Goal: Book appointment/travel/reservation

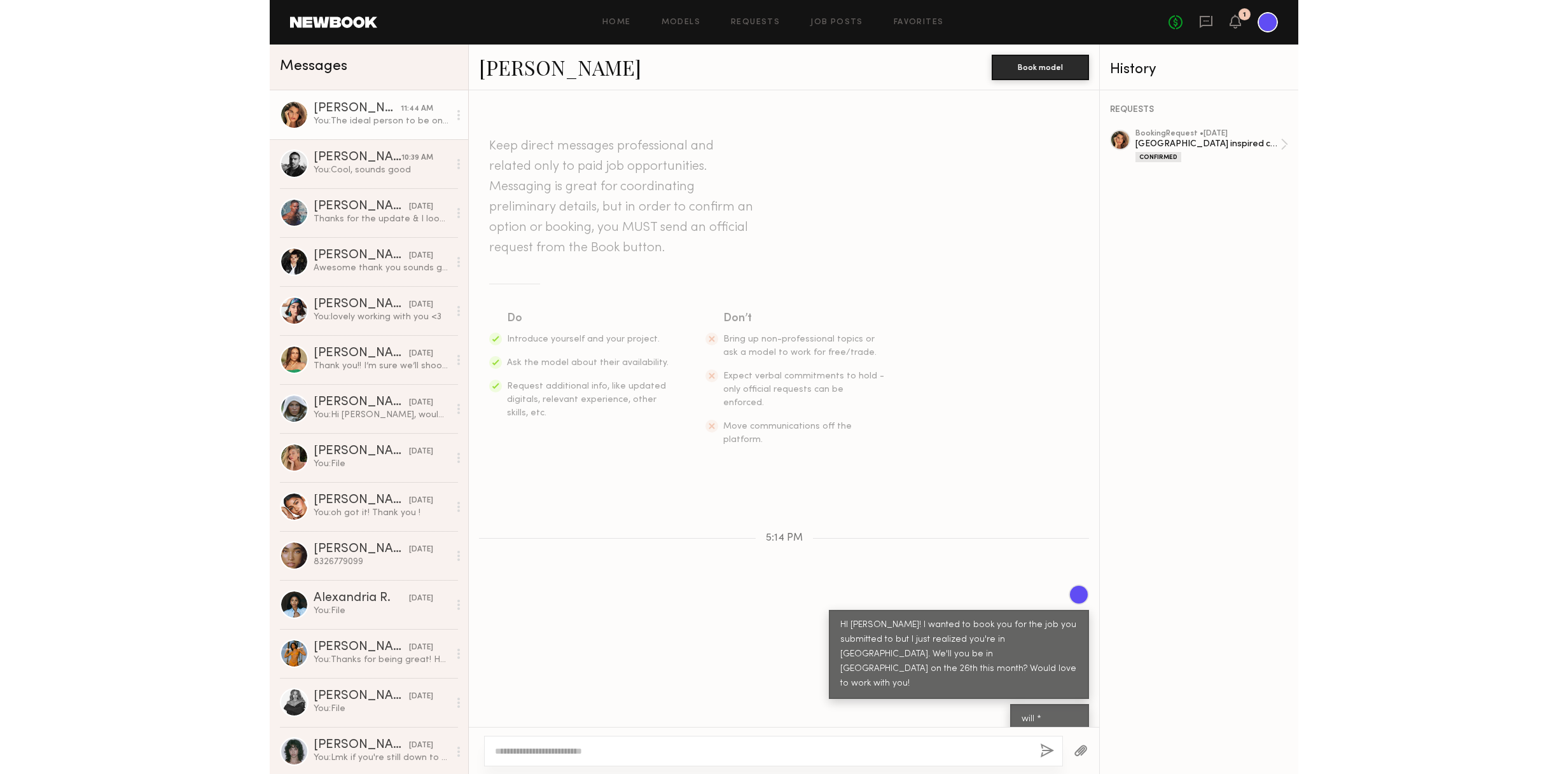
scroll to position [878, 0]
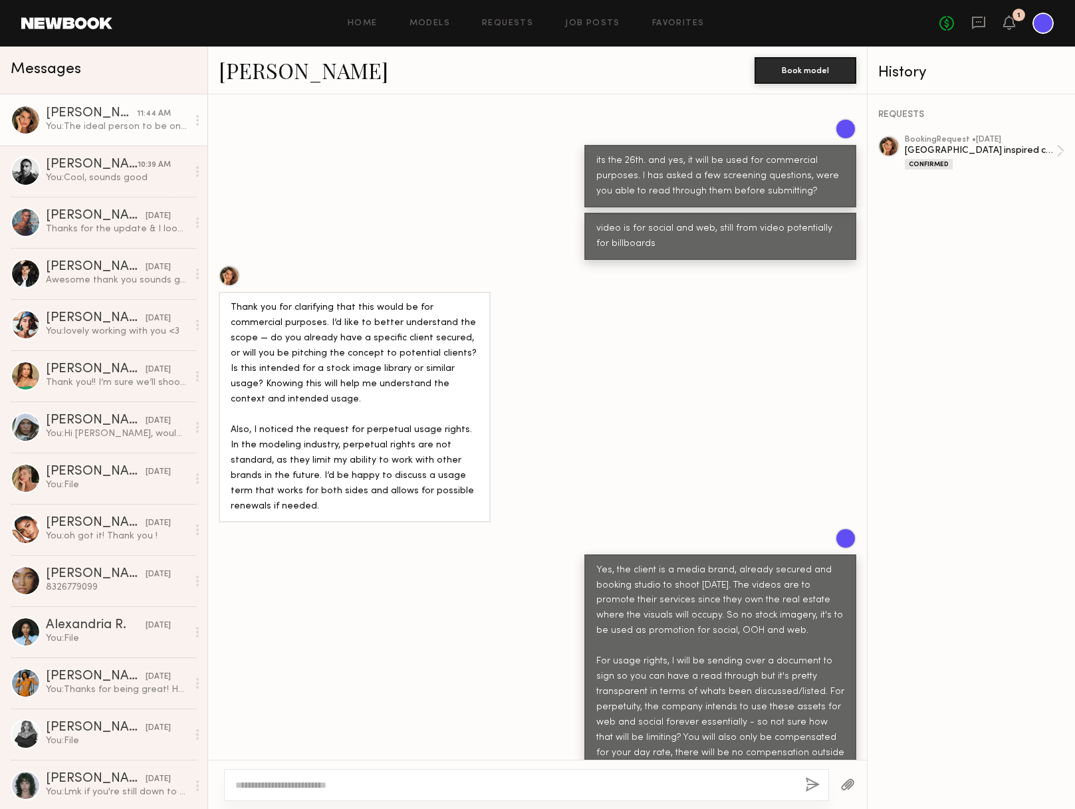
click at [1002, 23] on div "No fees up to $5,000 1" at bounding box center [996, 23] width 114 height 21
click at [1013, 22] on icon at bounding box center [1009, 21] width 11 height 9
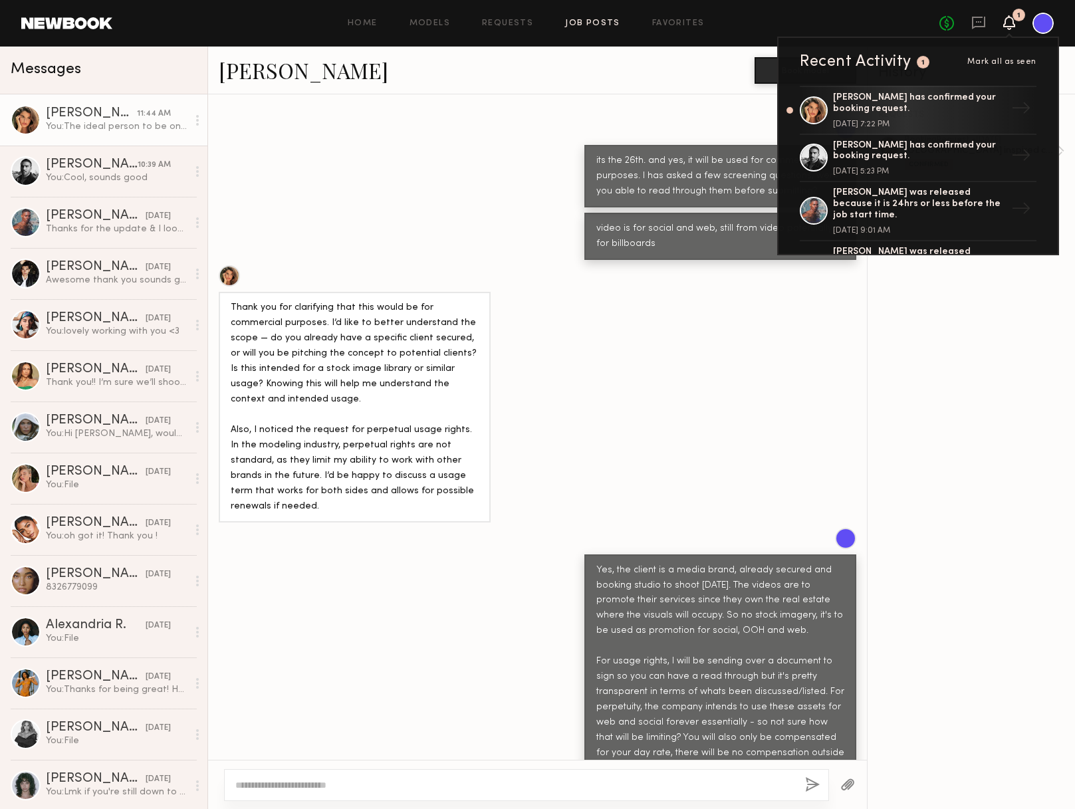
click at [592, 22] on link "Job Posts" at bounding box center [592, 23] width 55 height 9
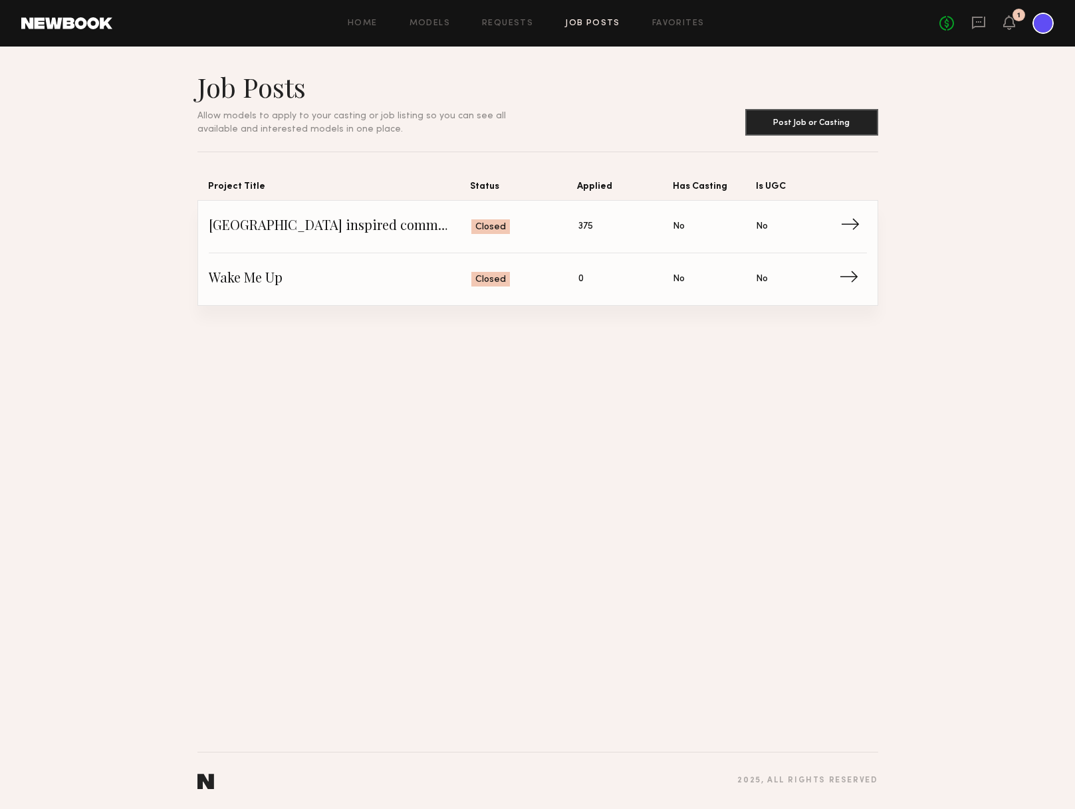
click at [858, 226] on span "→" at bounding box center [853, 227] width 27 height 20
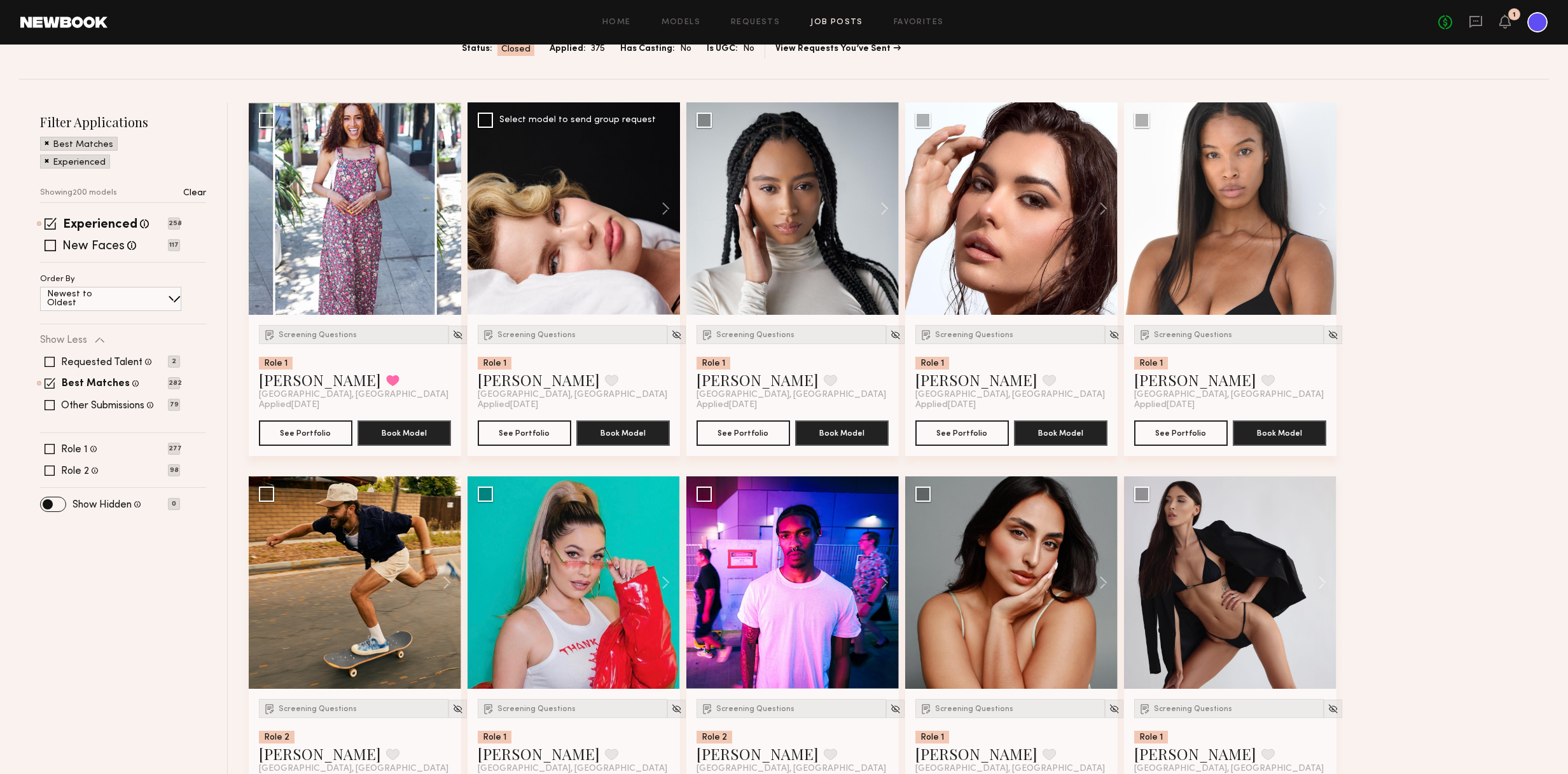
scroll to position [129, 0]
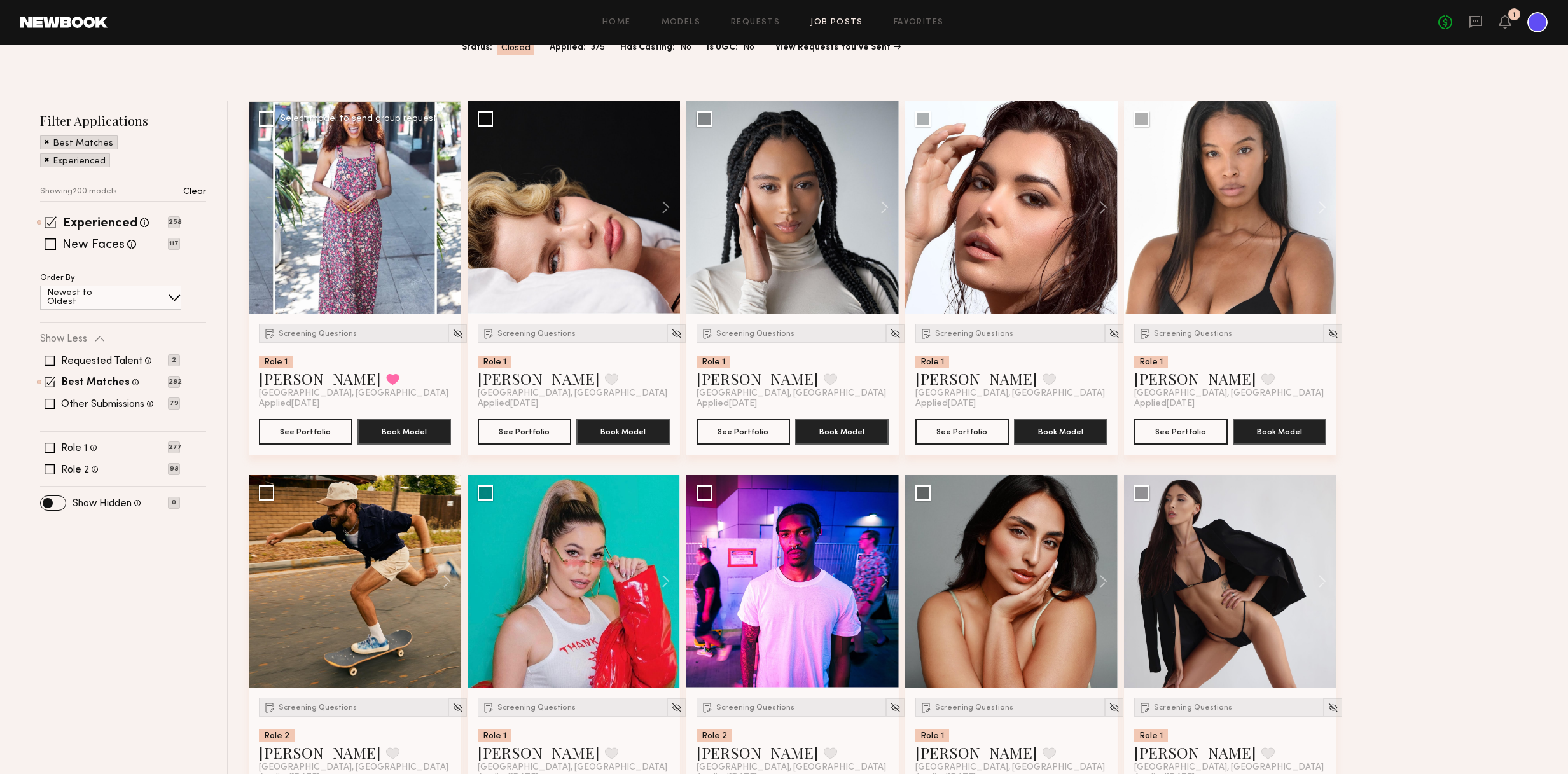
click at [377, 174] on div at bounding box center [355, 208] width 212 height 212
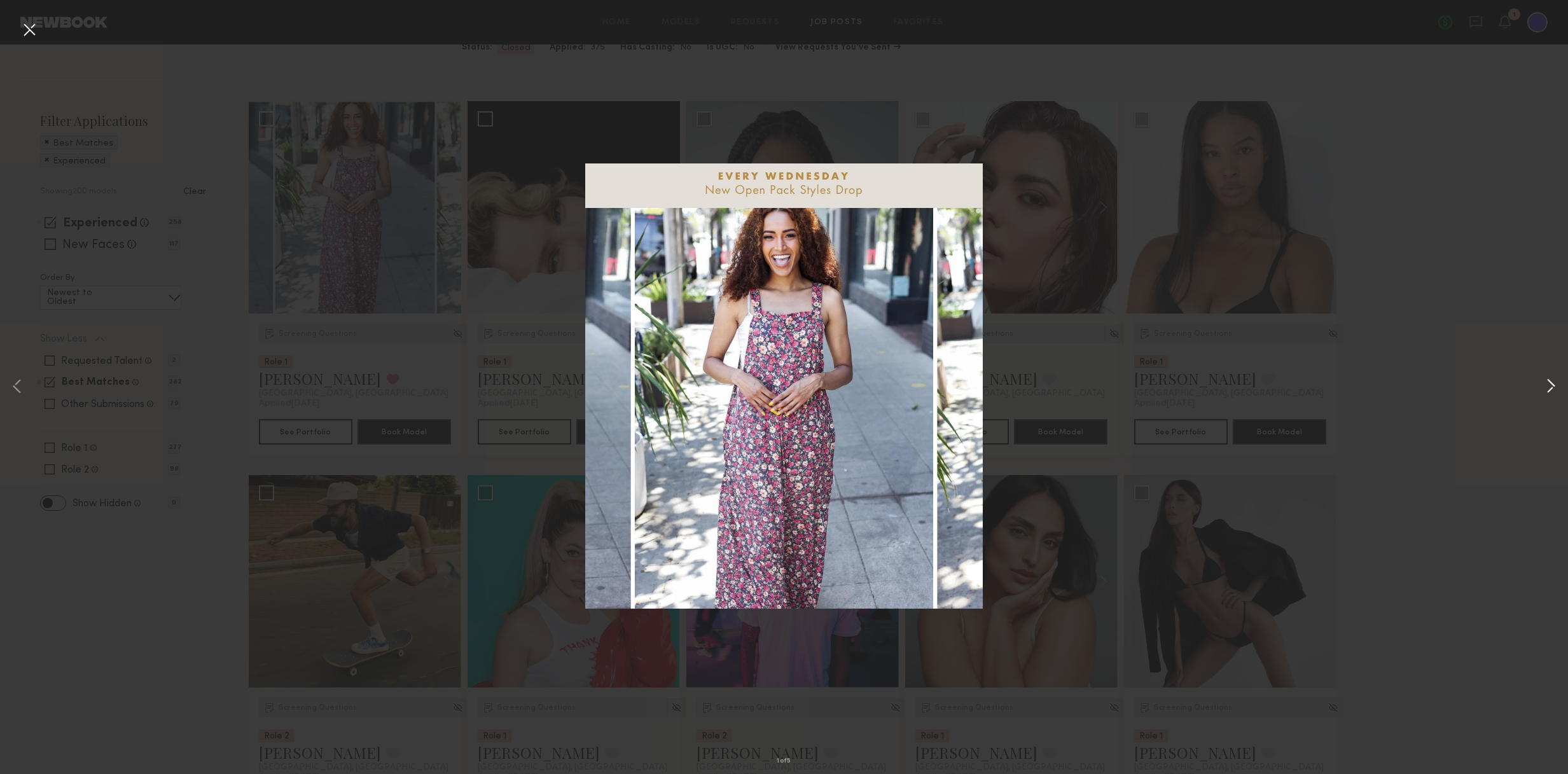
click at [1027, 387] on button at bounding box center [1551, 387] width 15 height 619
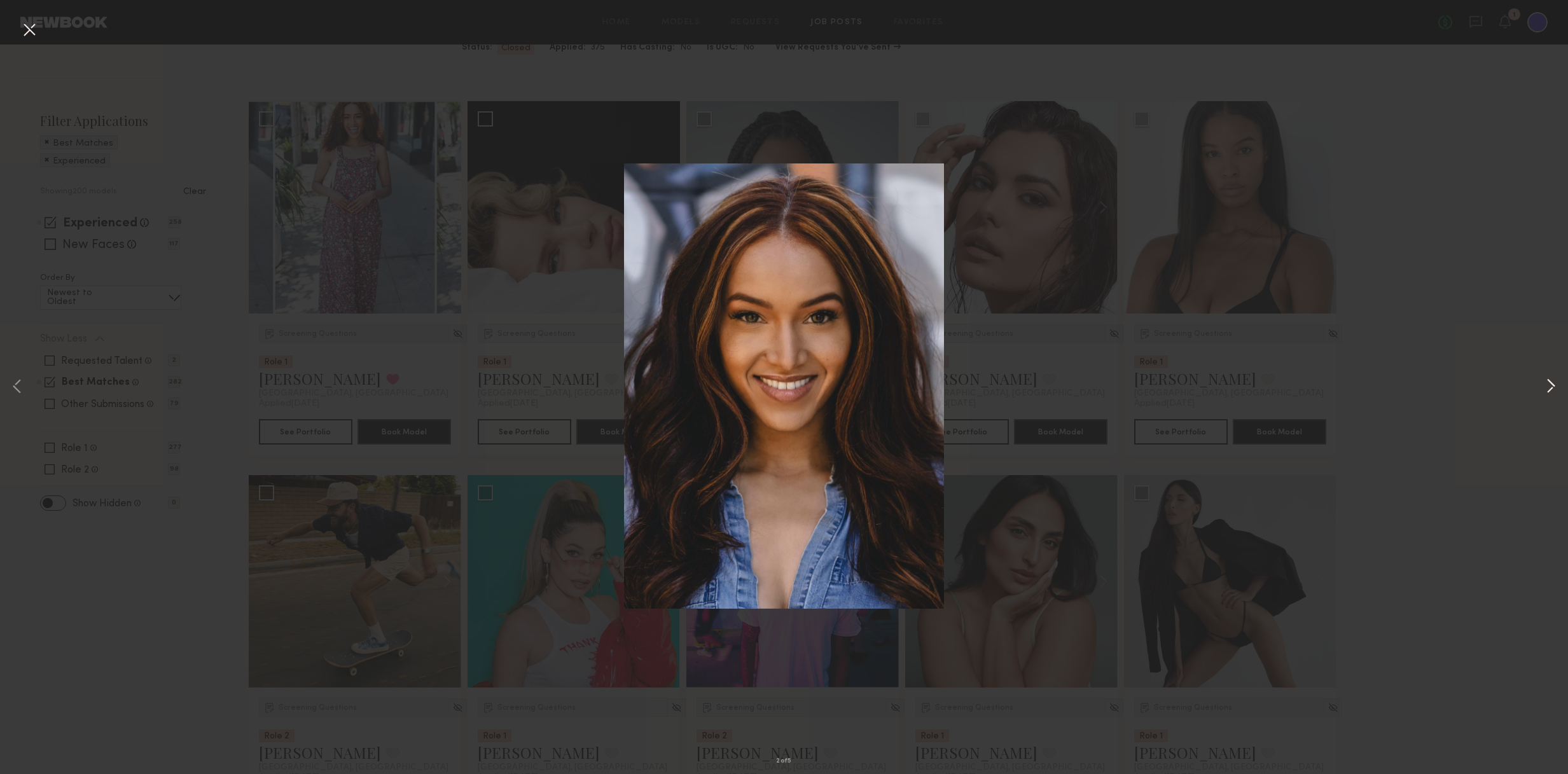
click at [1027, 387] on button at bounding box center [1551, 387] width 15 height 619
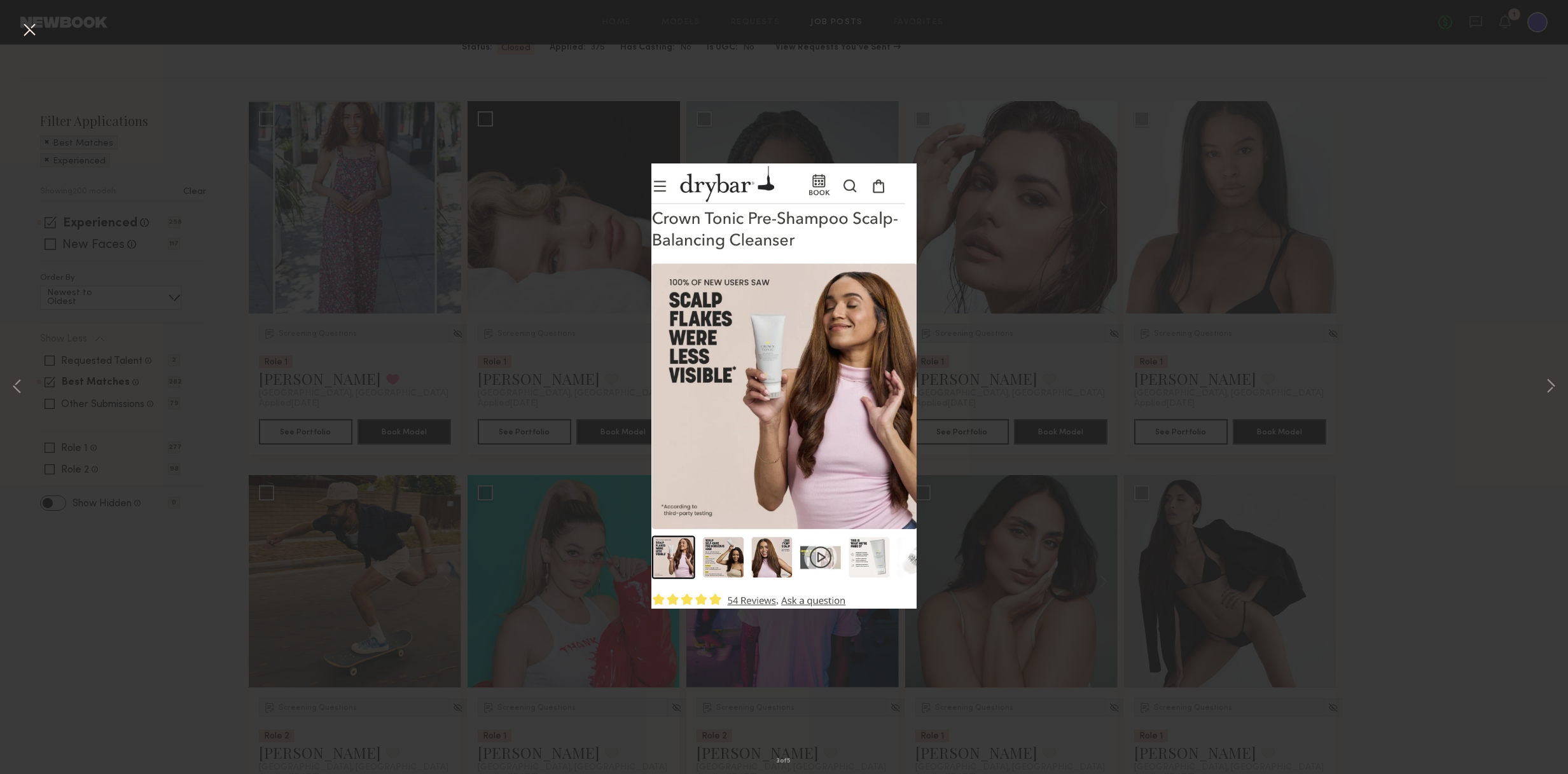
click at [1027, 327] on div "3 of 5" at bounding box center [784, 387] width 1568 height 774
click at [35, 29] on button at bounding box center [29, 31] width 20 height 23
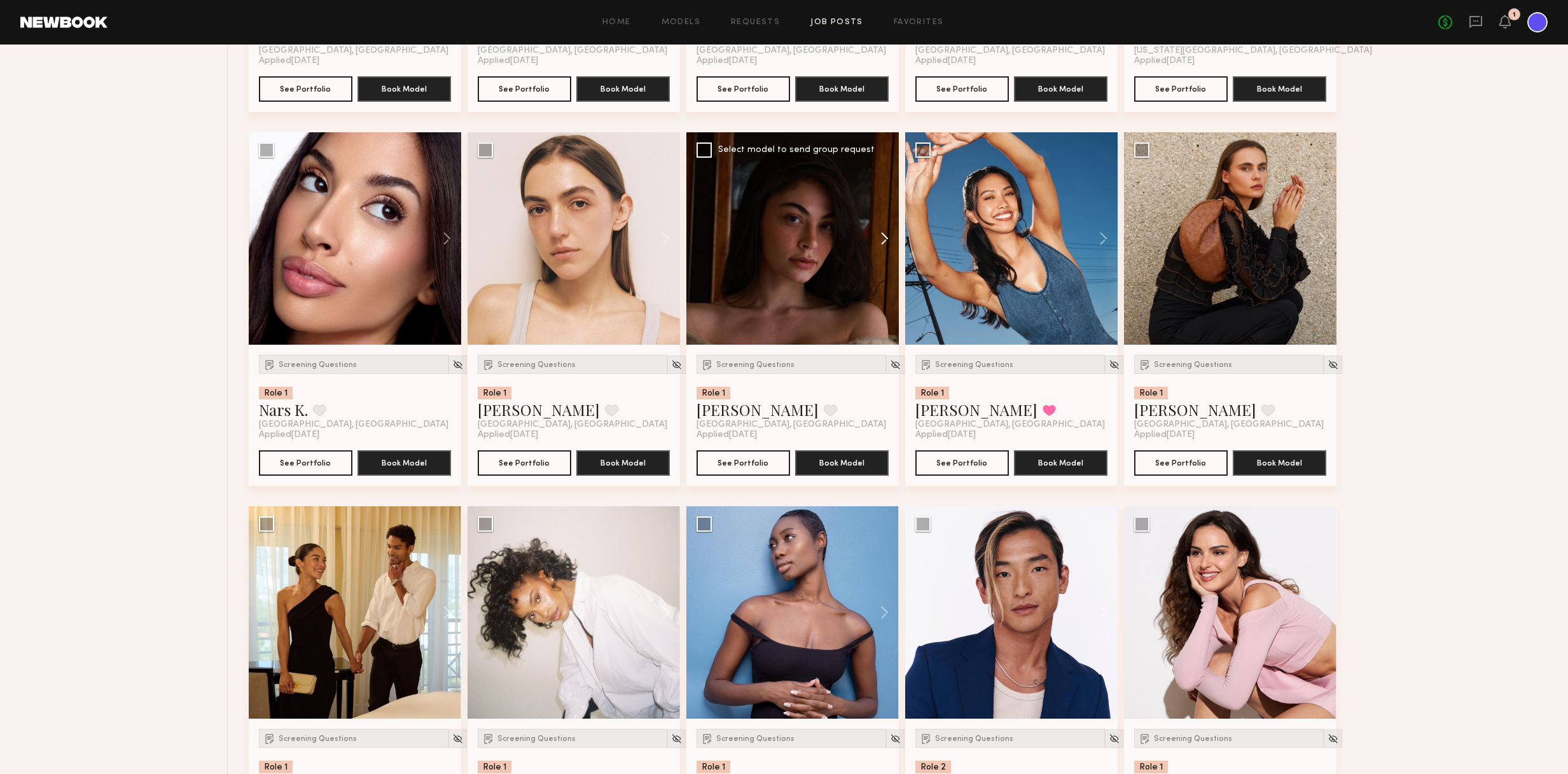
scroll to position [1288, 0]
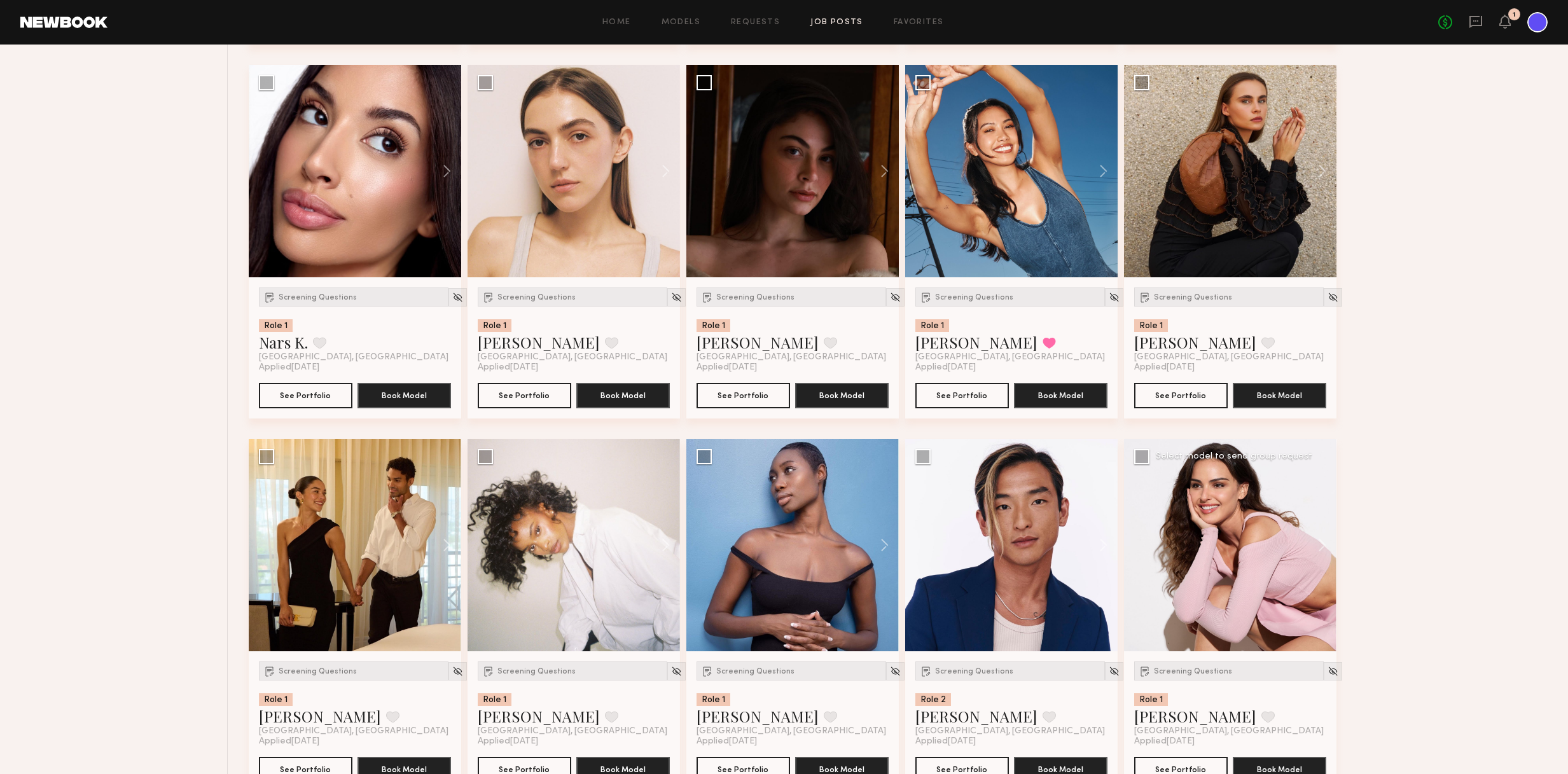
click at [1027, 592] on div at bounding box center [1230, 545] width 212 height 212
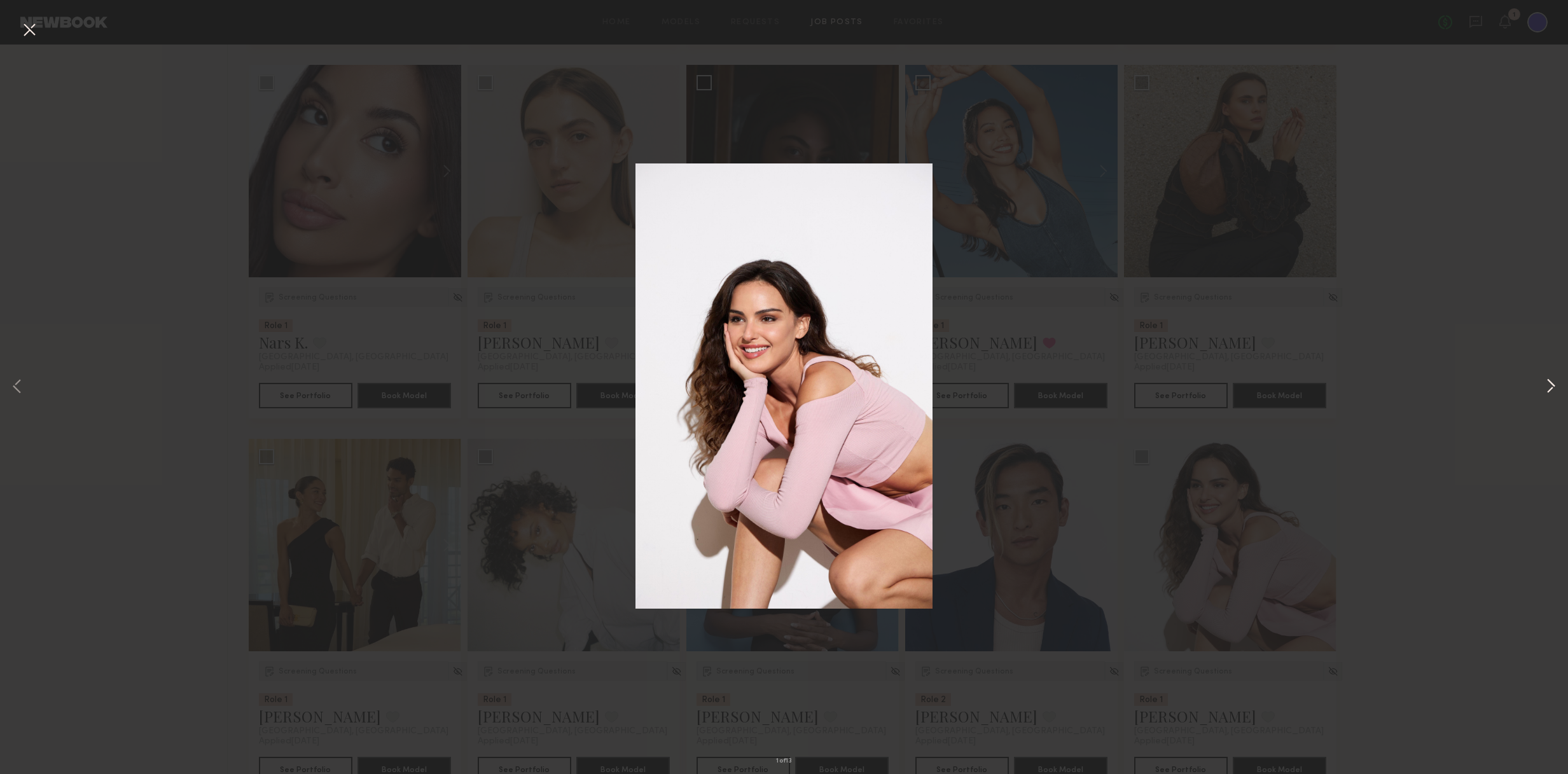
click at [1027, 388] on button at bounding box center [1551, 387] width 15 height 619
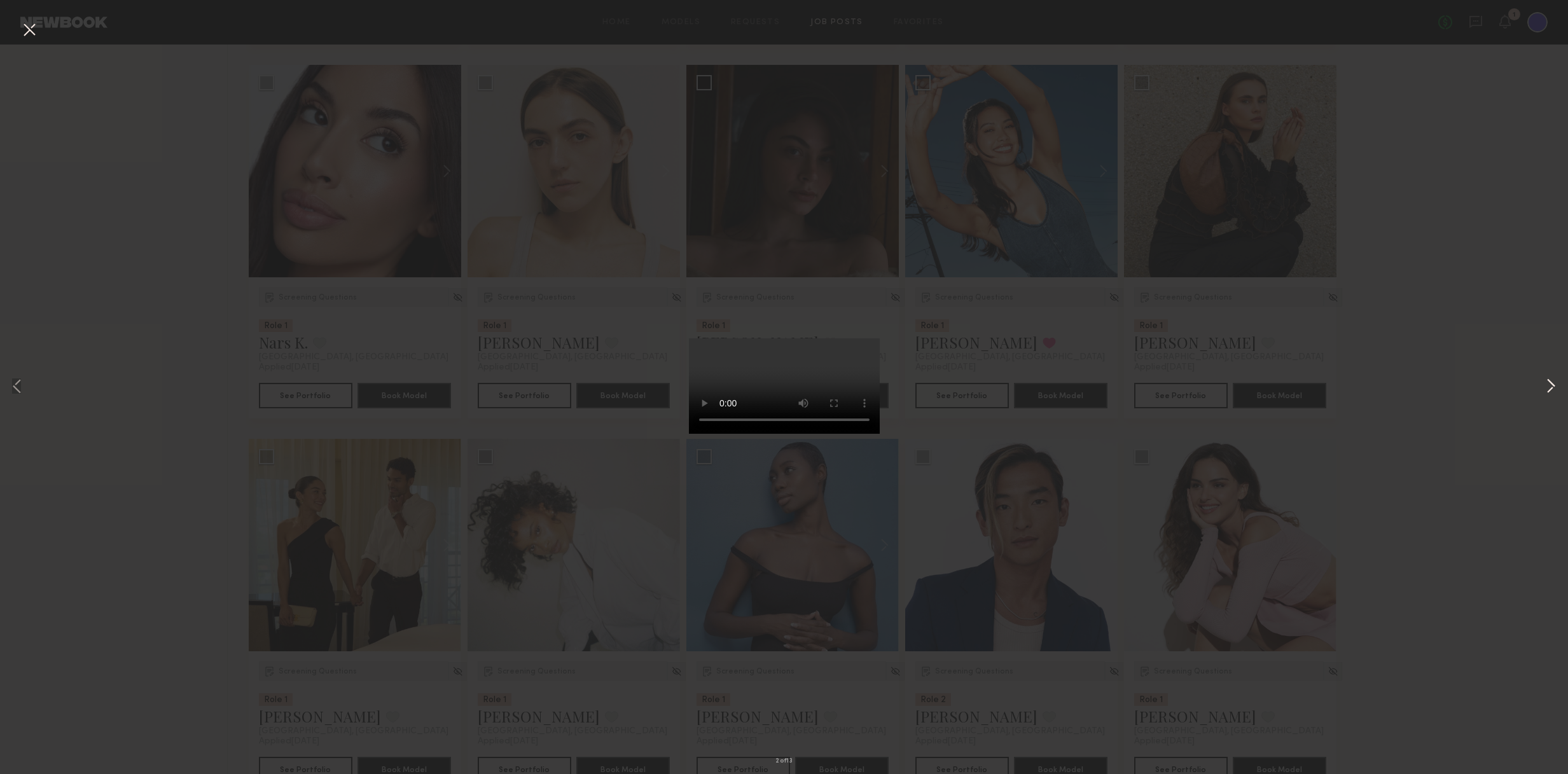
click at [1027, 388] on button at bounding box center [1551, 387] width 15 height 619
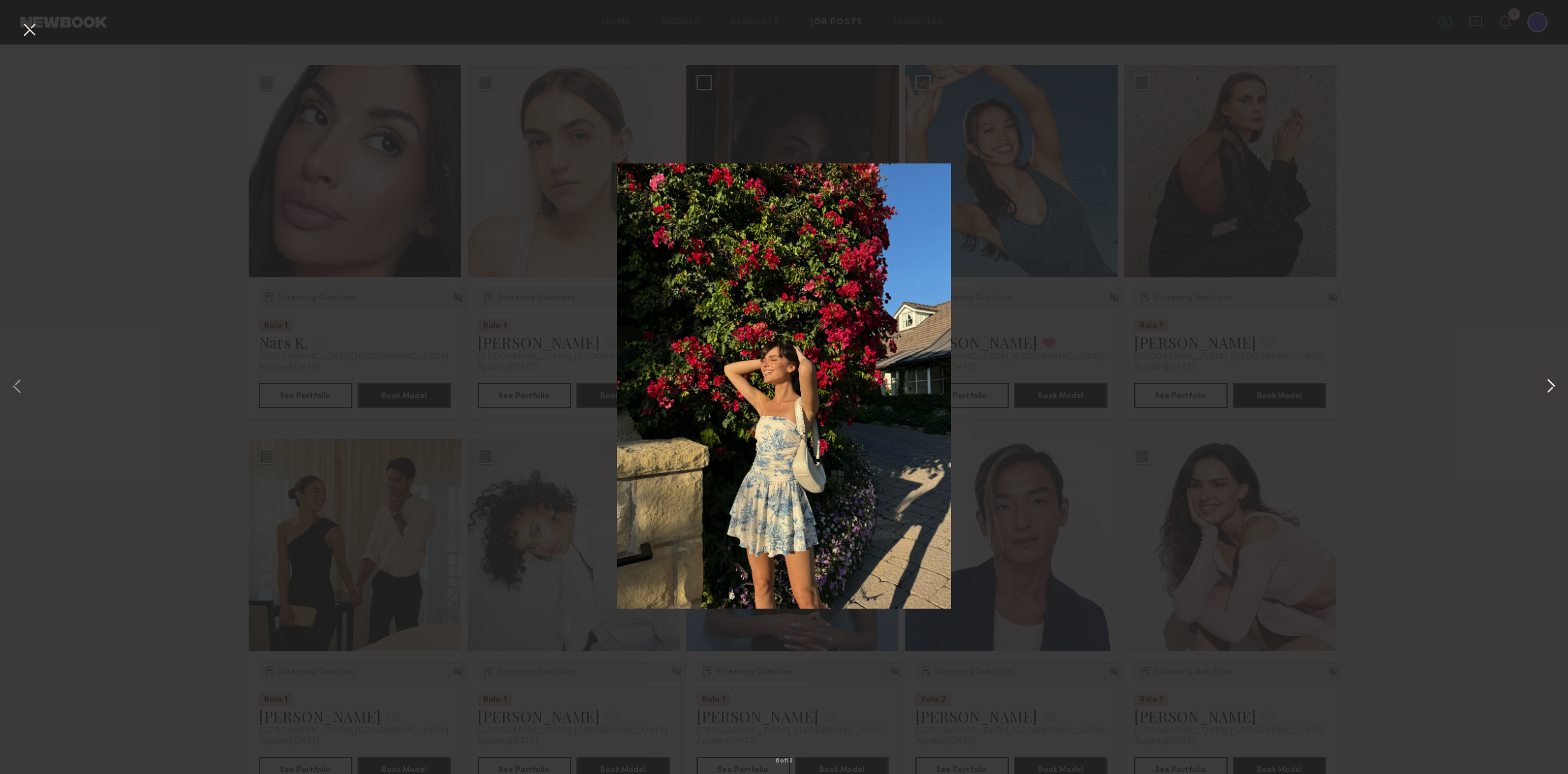
click at [1027, 388] on button at bounding box center [1551, 387] width 15 height 619
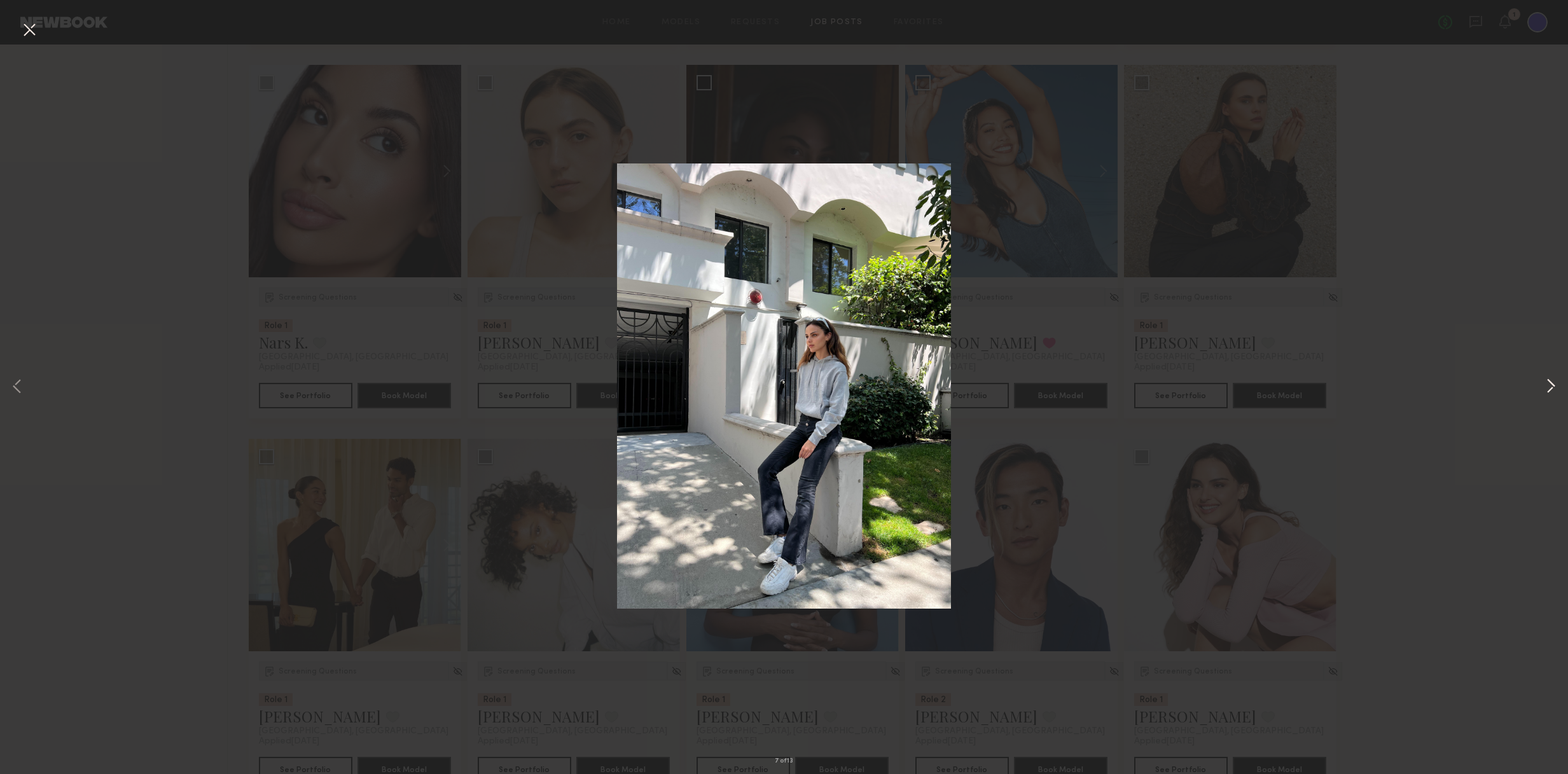
click at [1027, 388] on button at bounding box center [1551, 387] width 15 height 619
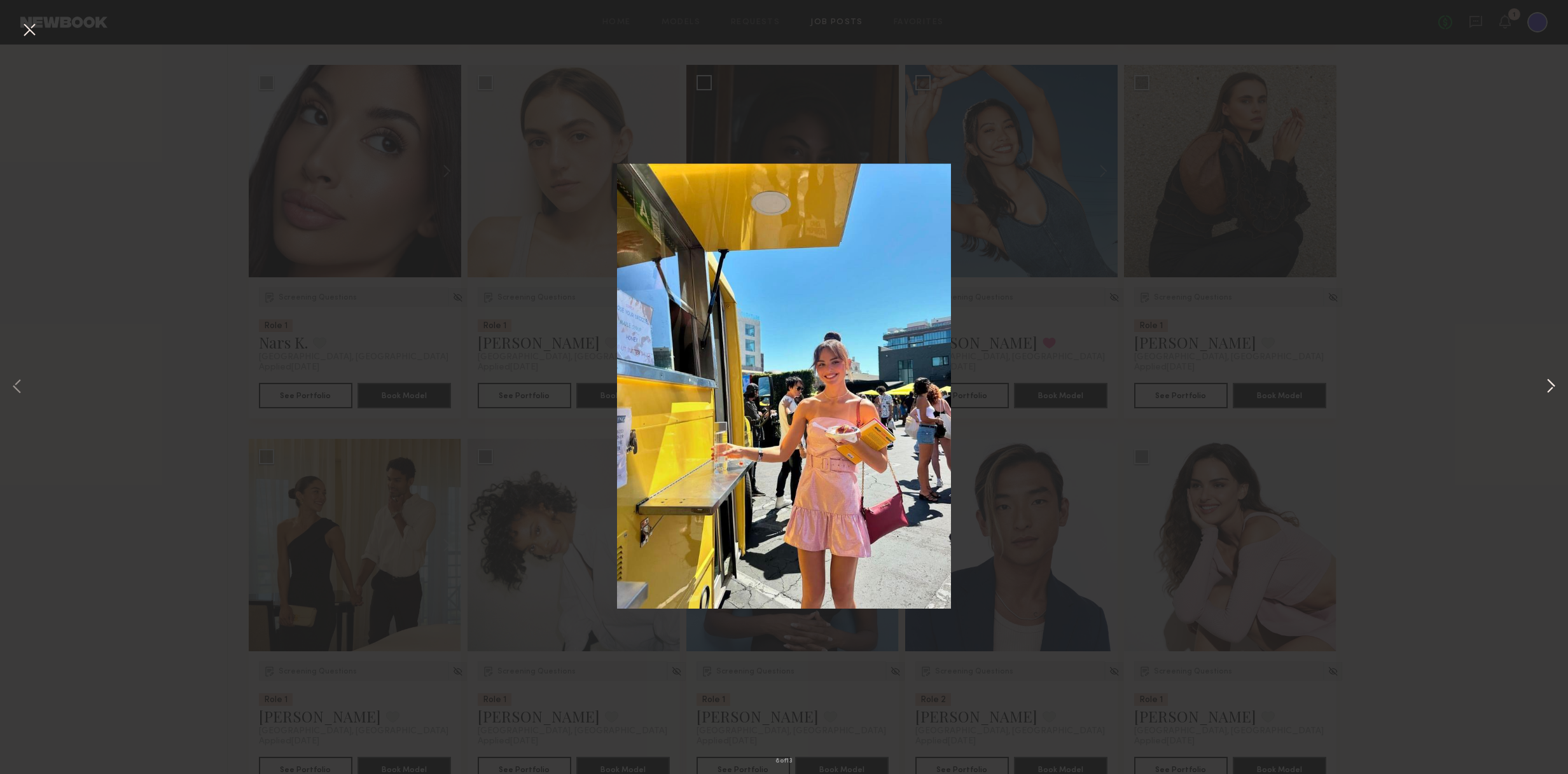
click at [1027, 388] on button at bounding box center [1551, 387] width 15 height 619
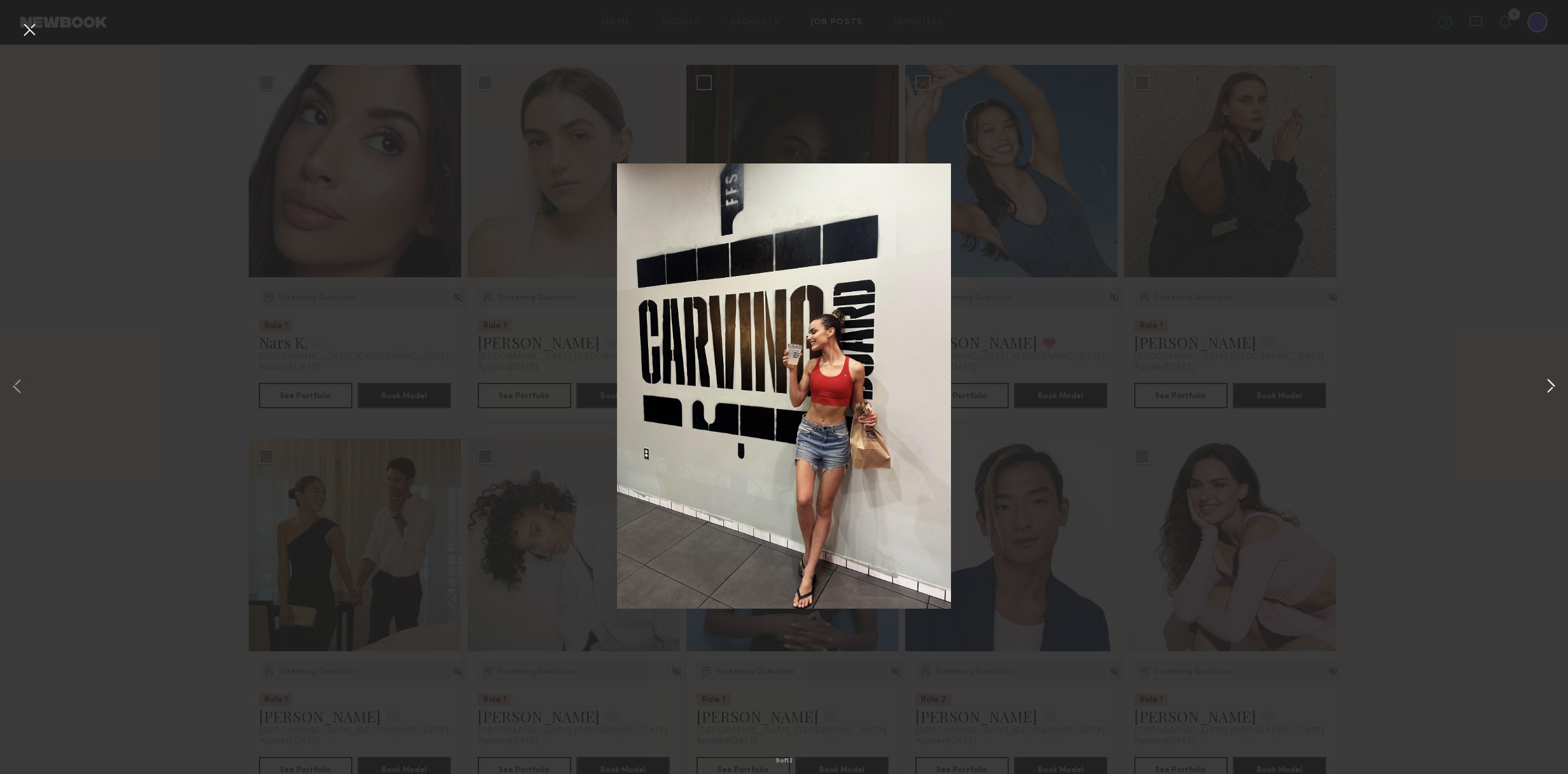
click at [1027, 388] on button at bounding box center [1551, 387] width 15 height 619
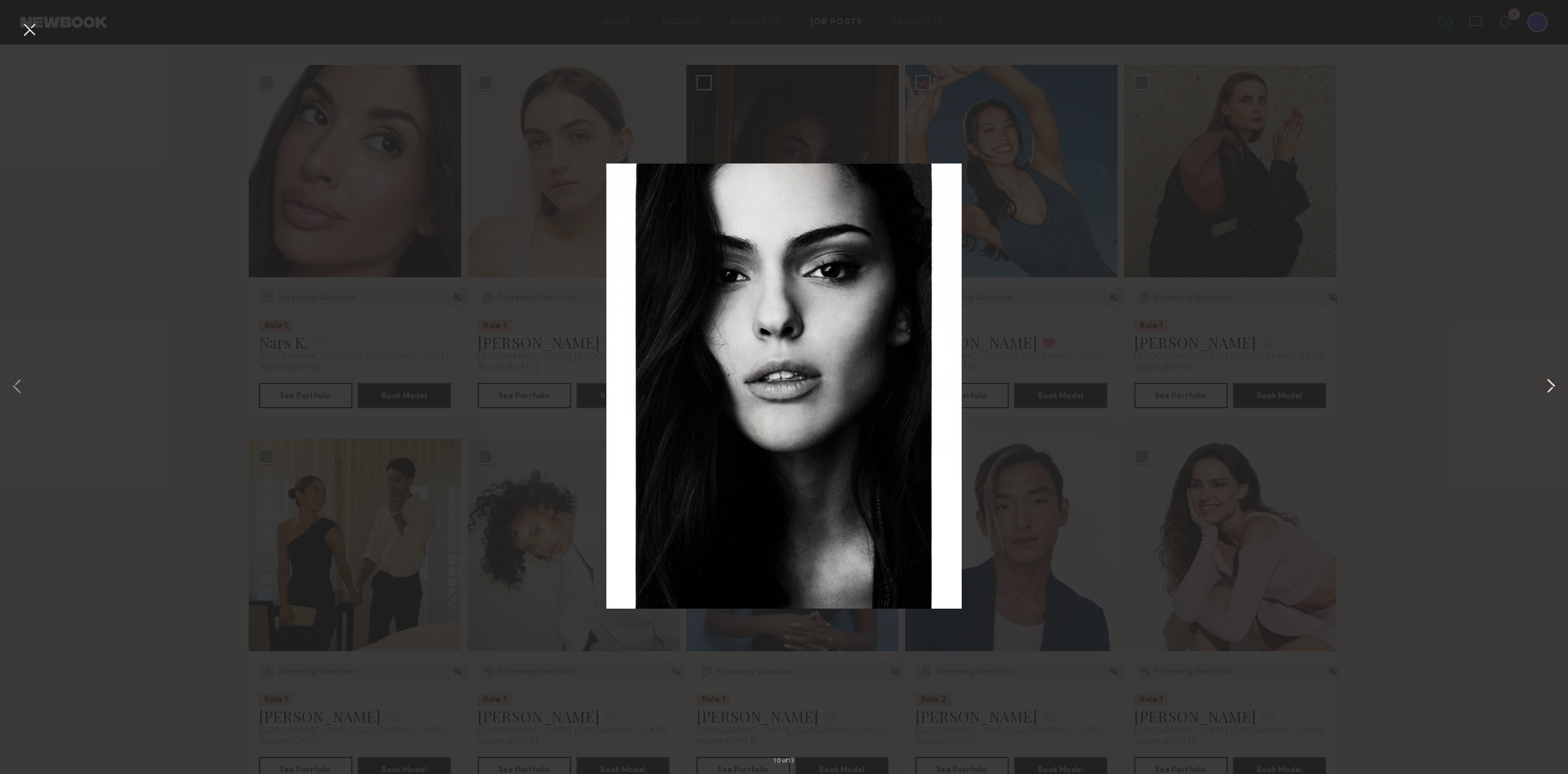
click at [1027, 388] on button at bounding box center [1551, 387] width 15 height 619
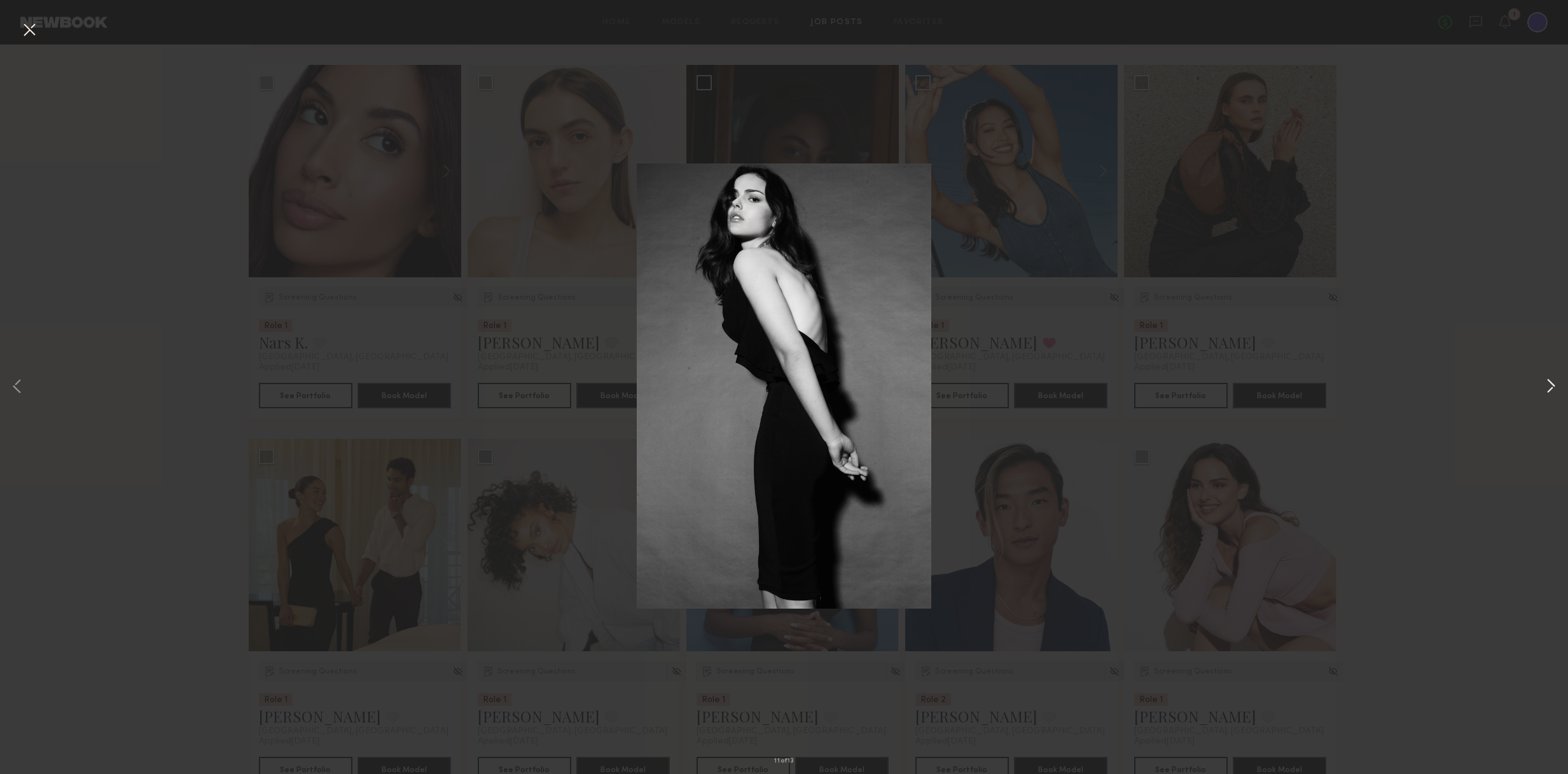
click at [1027, 388] on button at bounding box center [1551, 387] width 15 height 619
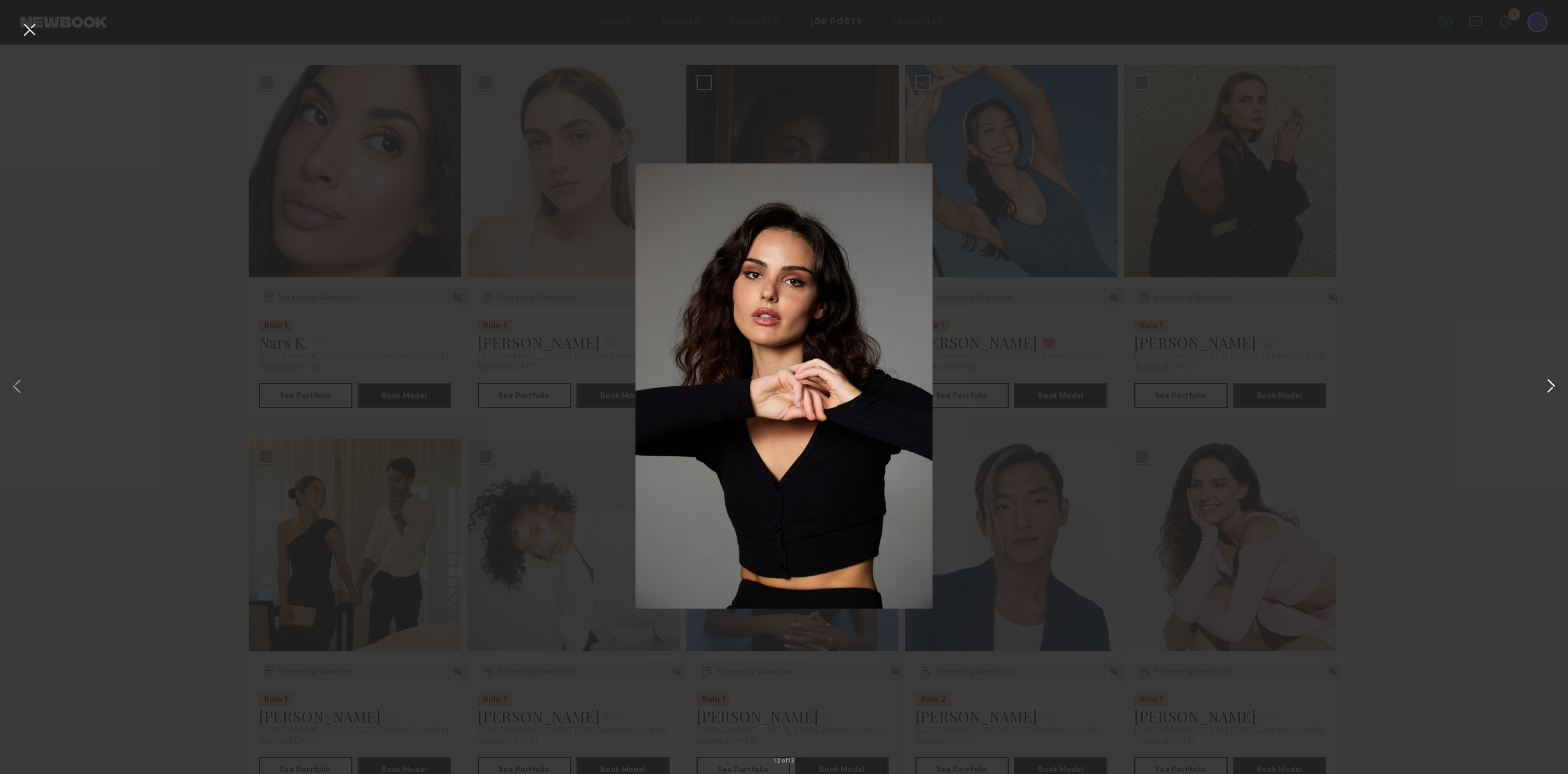
click at [1027, 388] on button at bounding box center [1551, 387] width 15 height 619
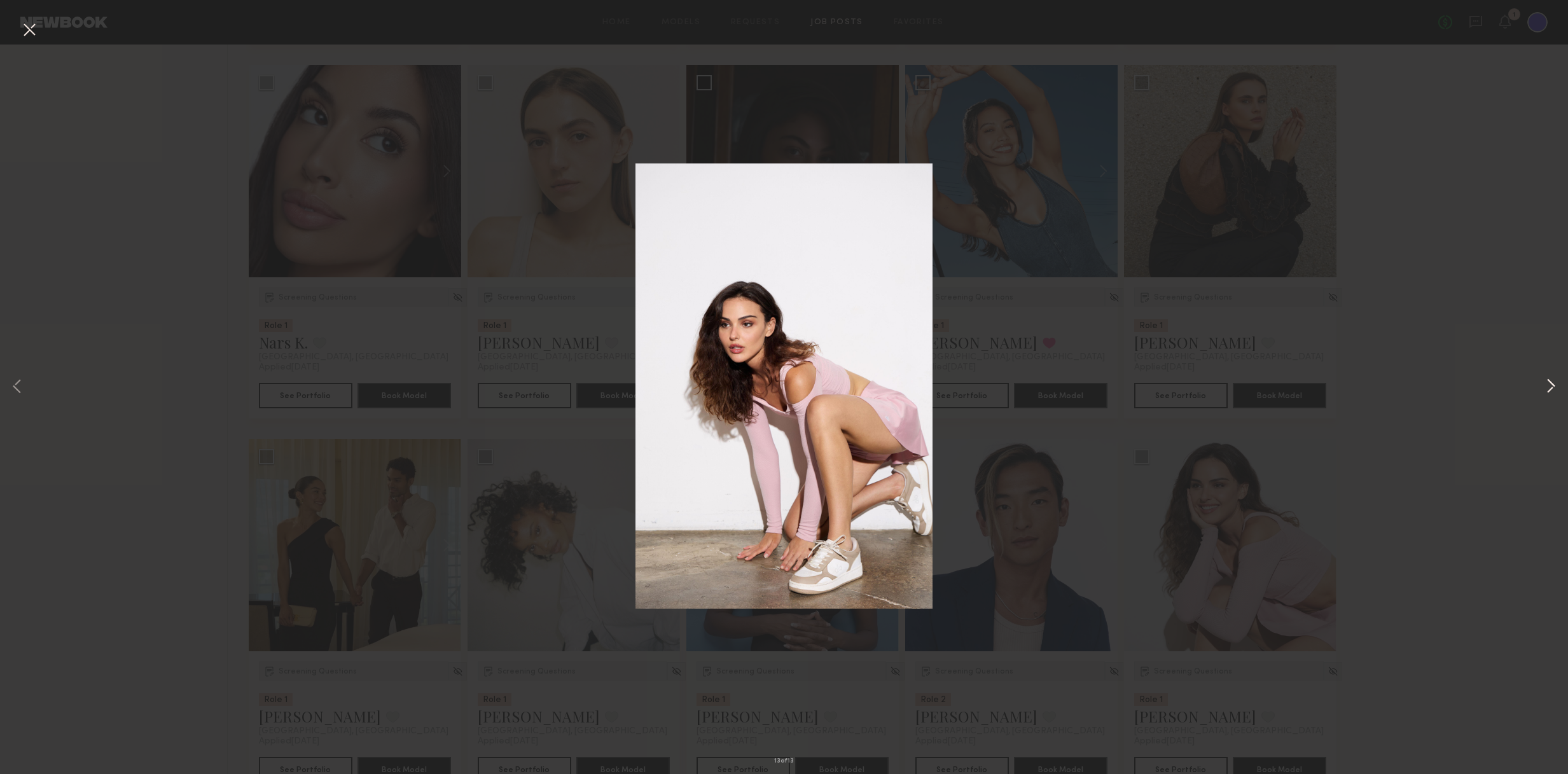
click at [1027, 388] on button at bounding box center [1551, 387] width 15 height 619
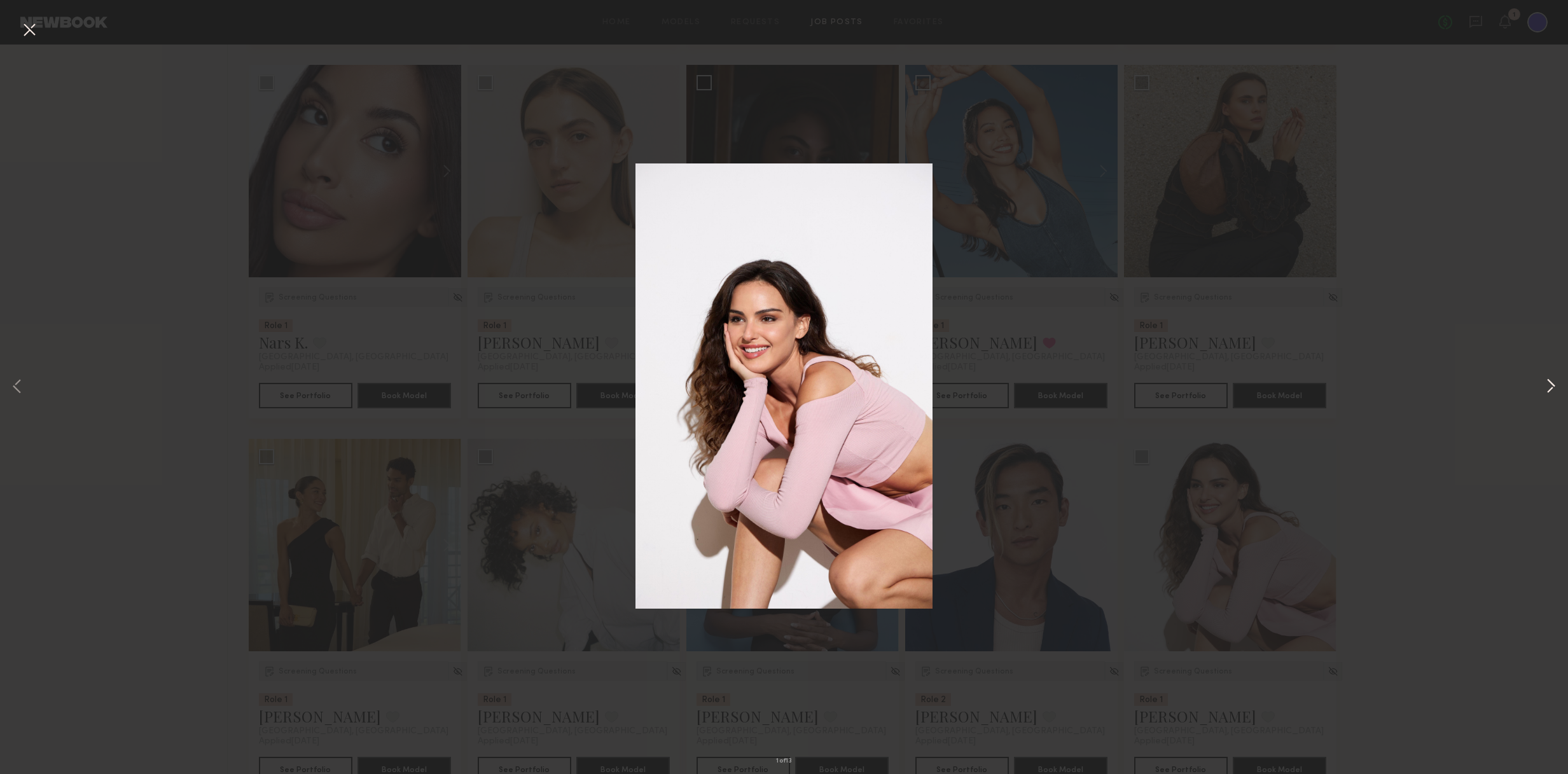
click at [1027, 388] on button at bounding box center [1551, 387] width 15 height 619
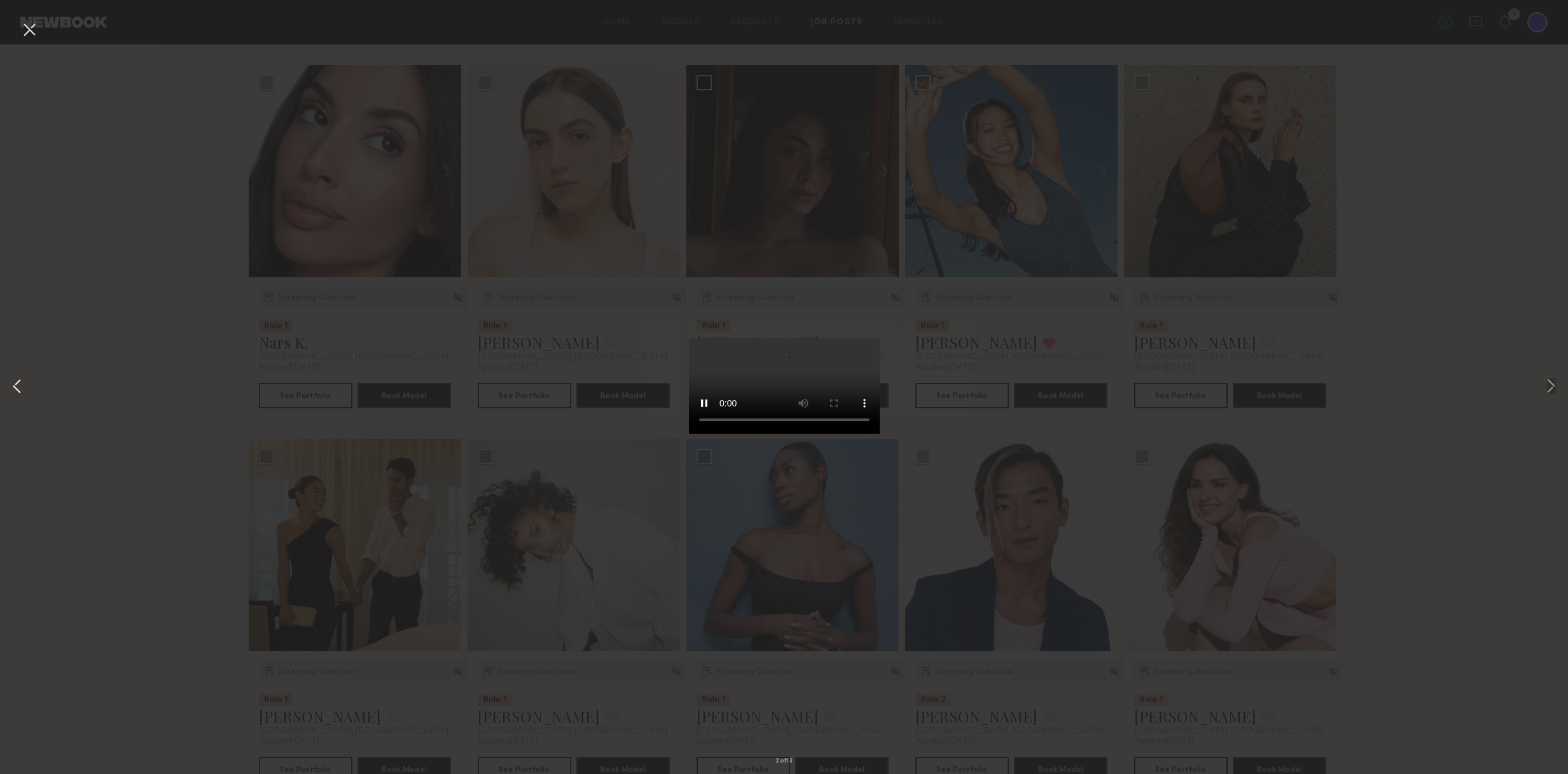
click at [16, 389] on button at bounding box center [17, 387] width 15 height 619
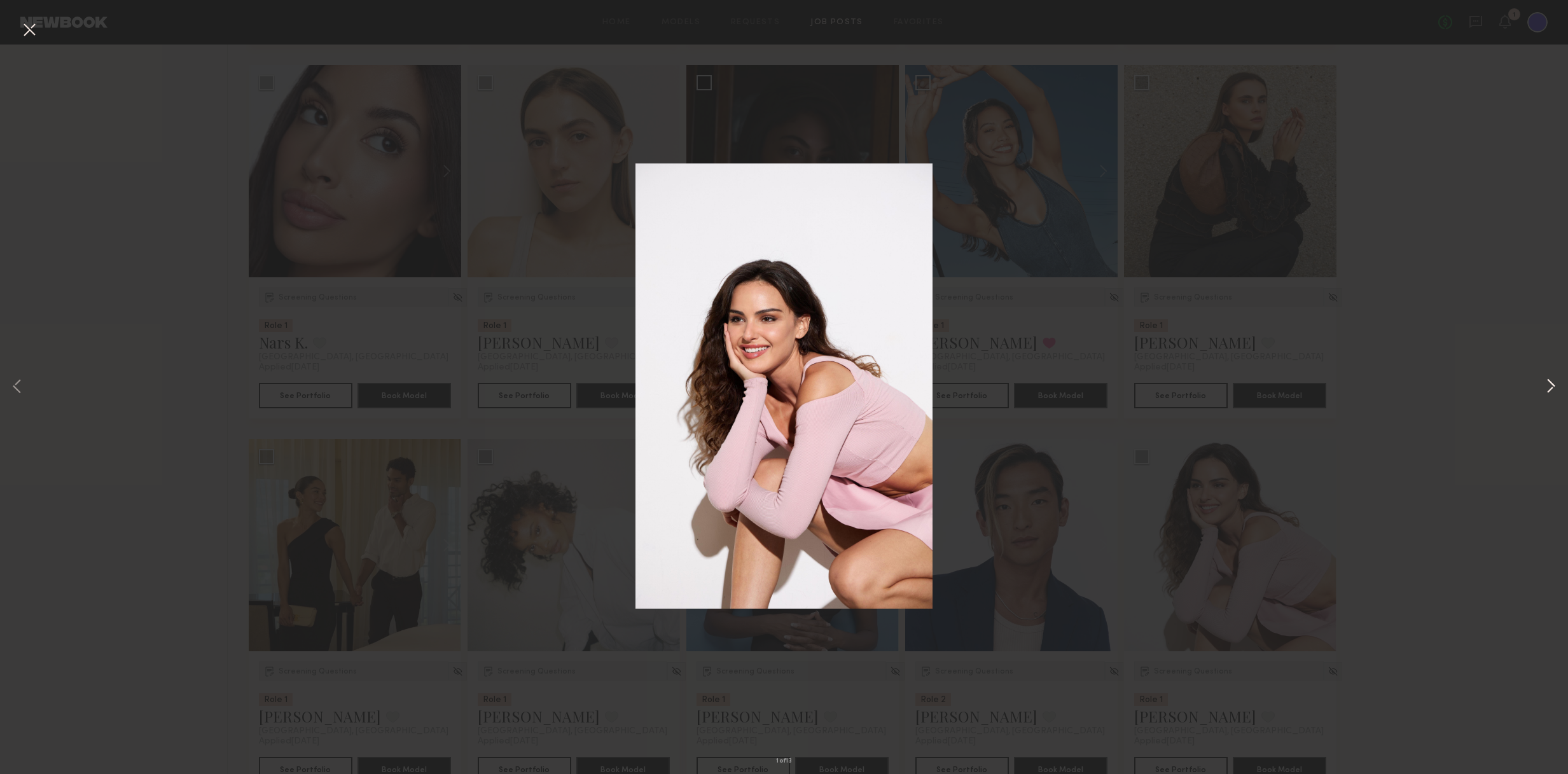
click at [1027, 385] on button at bounding box center [1551, 387] width 15 height 619
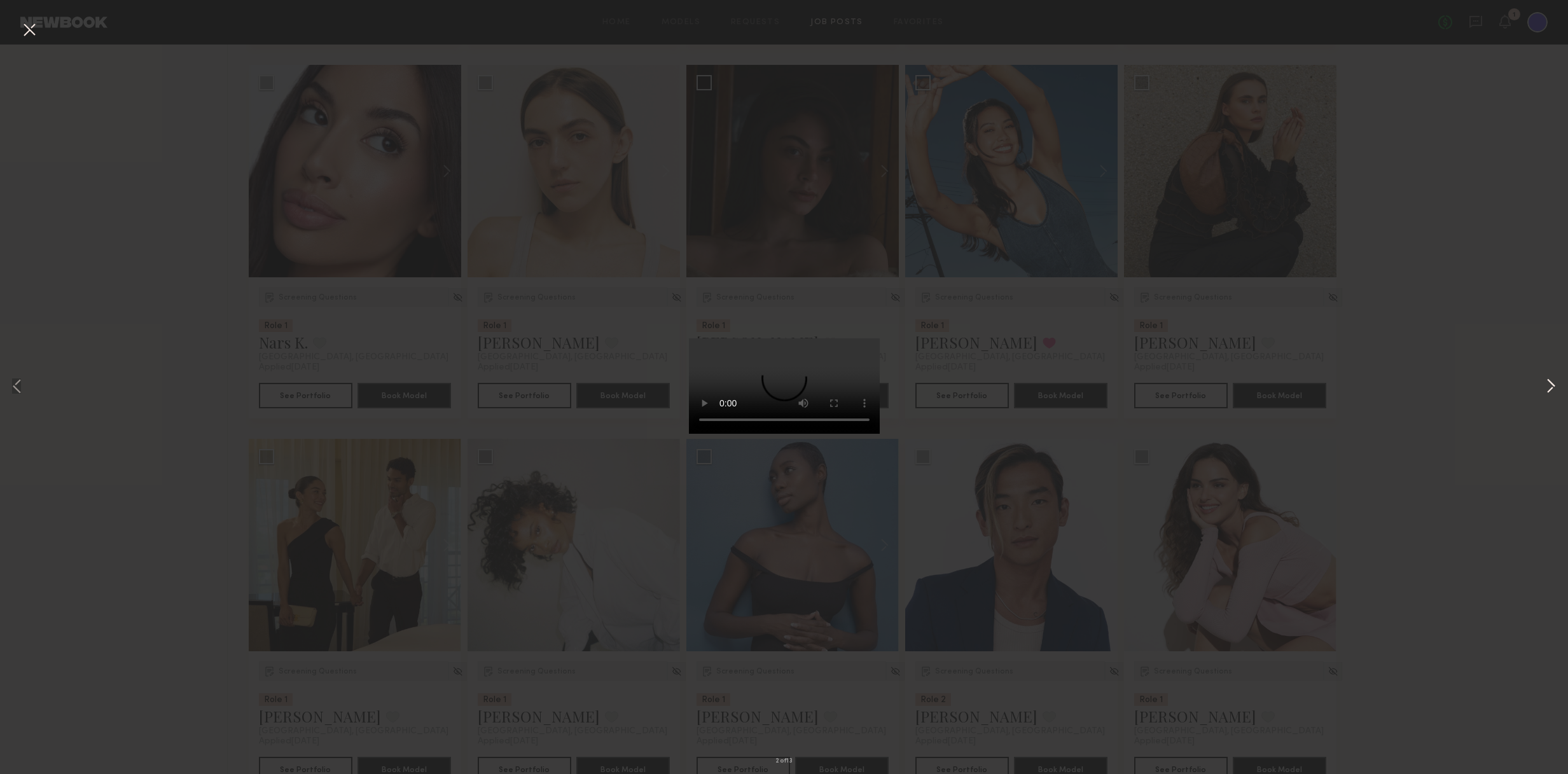
click at [1027, 385] on button at bounding box center [1551, 387] width 15 height 619
click at [1027, 377] on div "4 of 13" at bounding box center [784, 387] width 1568 height 774
click at [30, 35] on button at bounding box center [29, 31] width 20 height 23
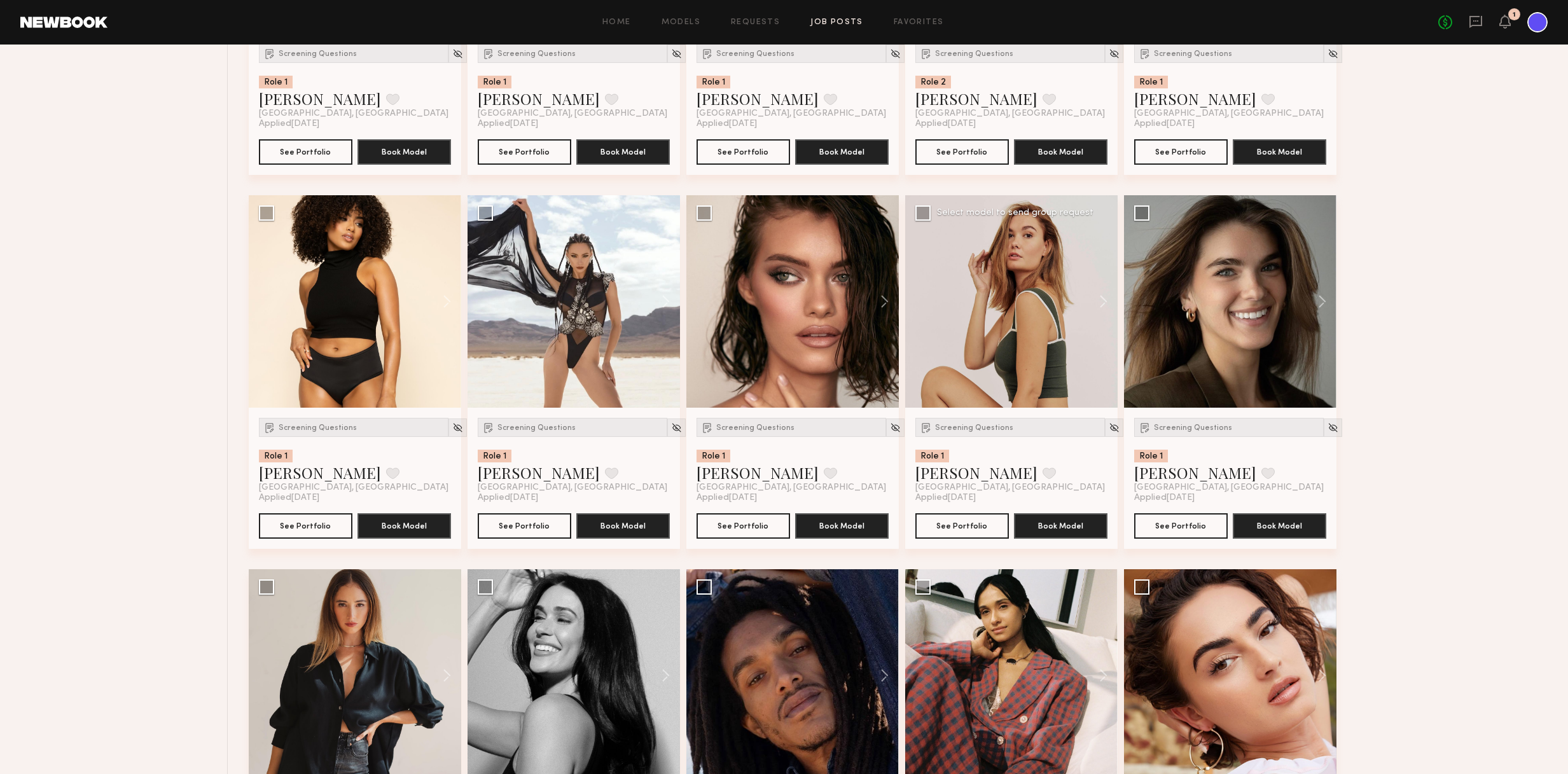
scroll to position [1941, 0]
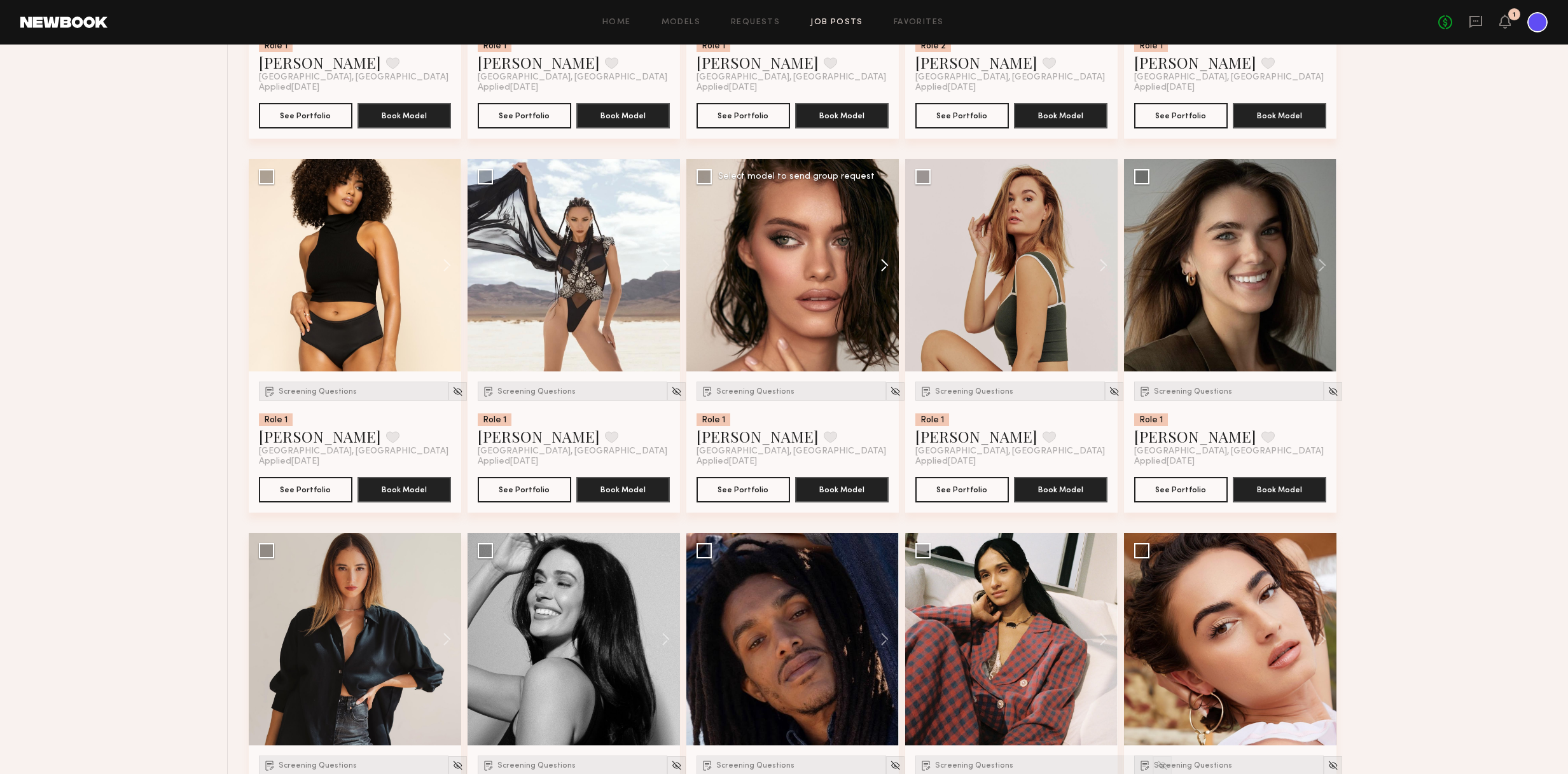
click at [883, 263] on button at bounding box center [878, 265] width 41 height 212
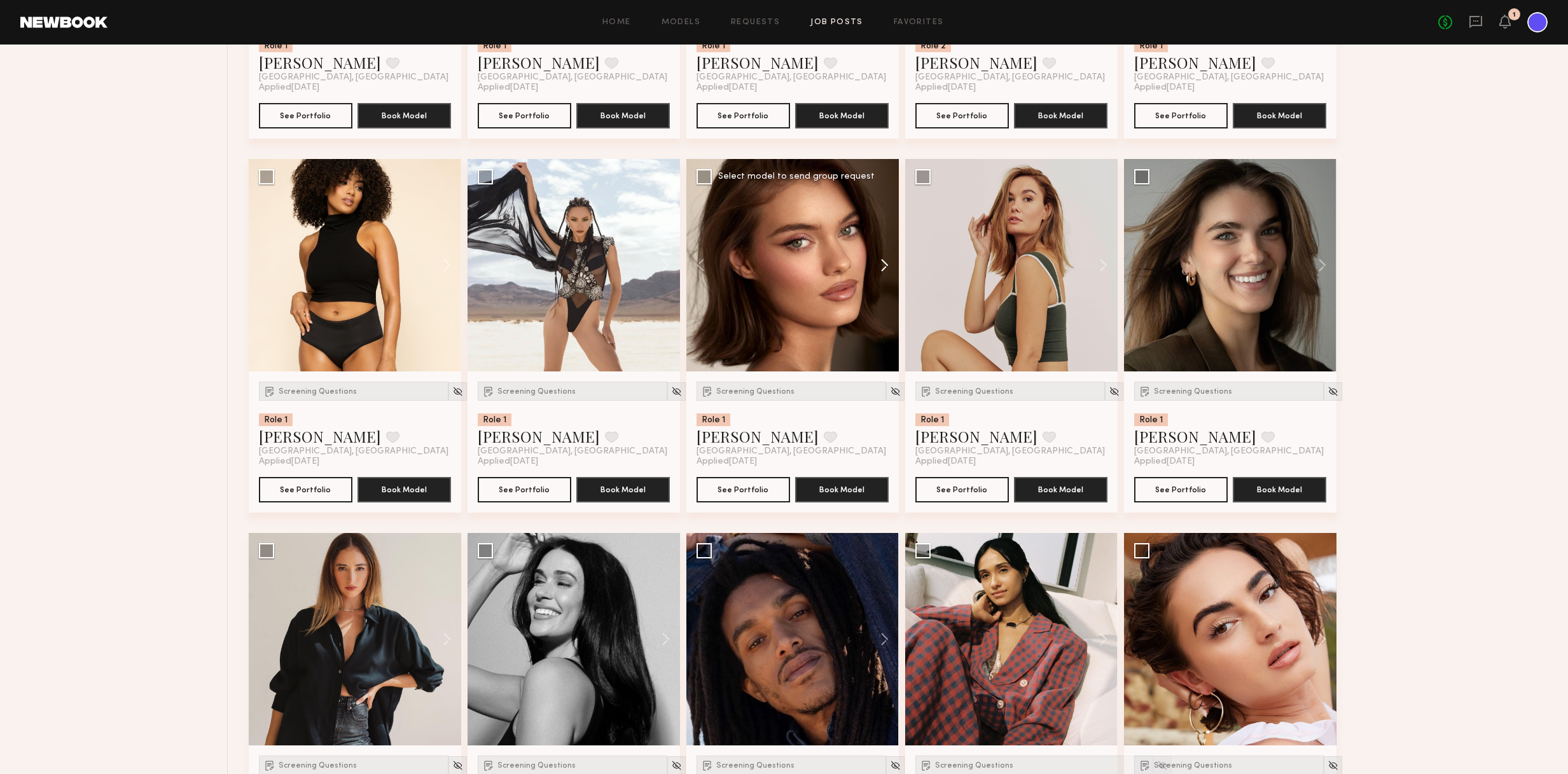
click at [883, 263] on button at bounding box center [878, 265] width 41 height 212
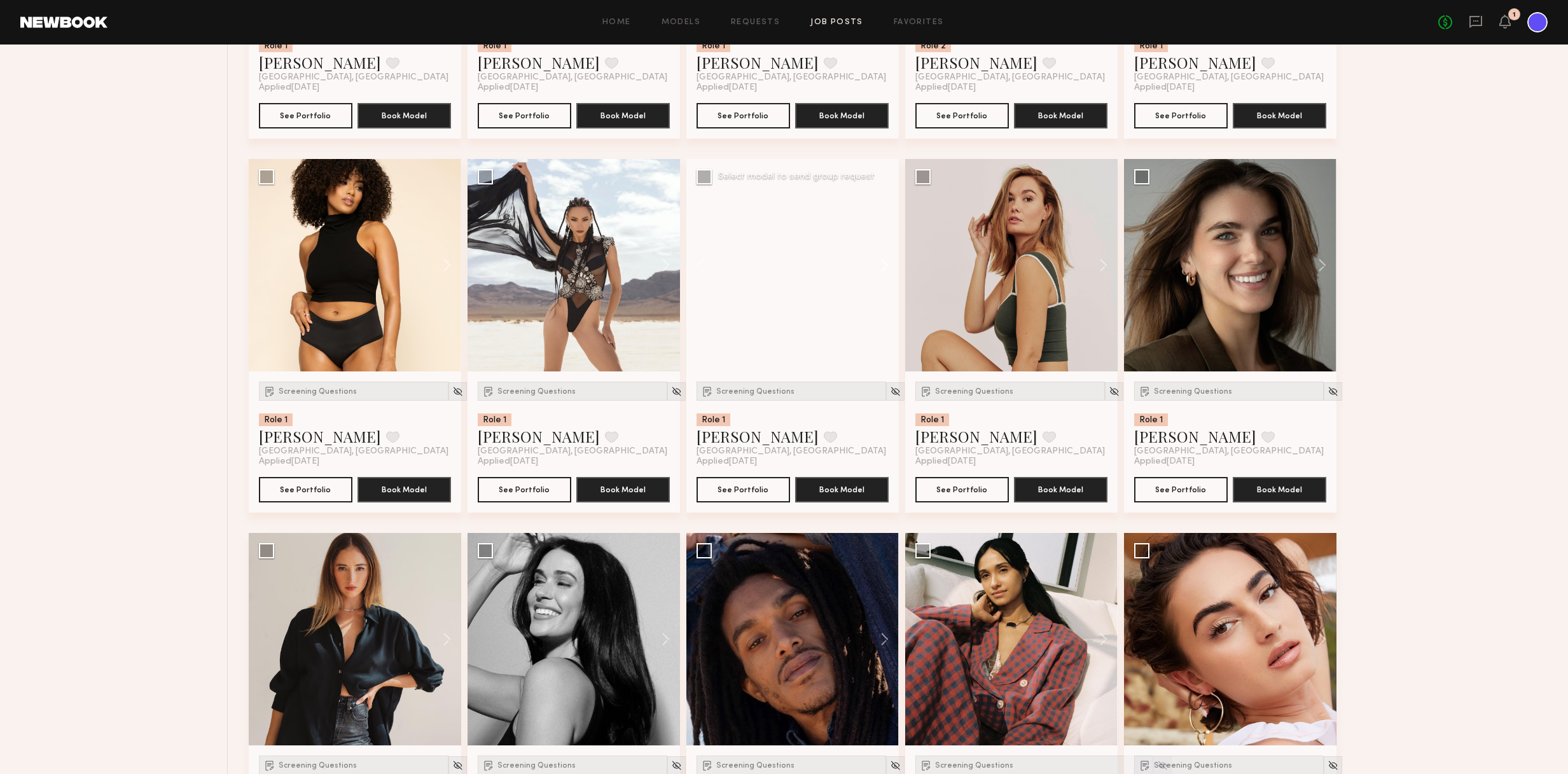
click at [883, 263] on button at bounding box center [878, 265] width 41 height 212
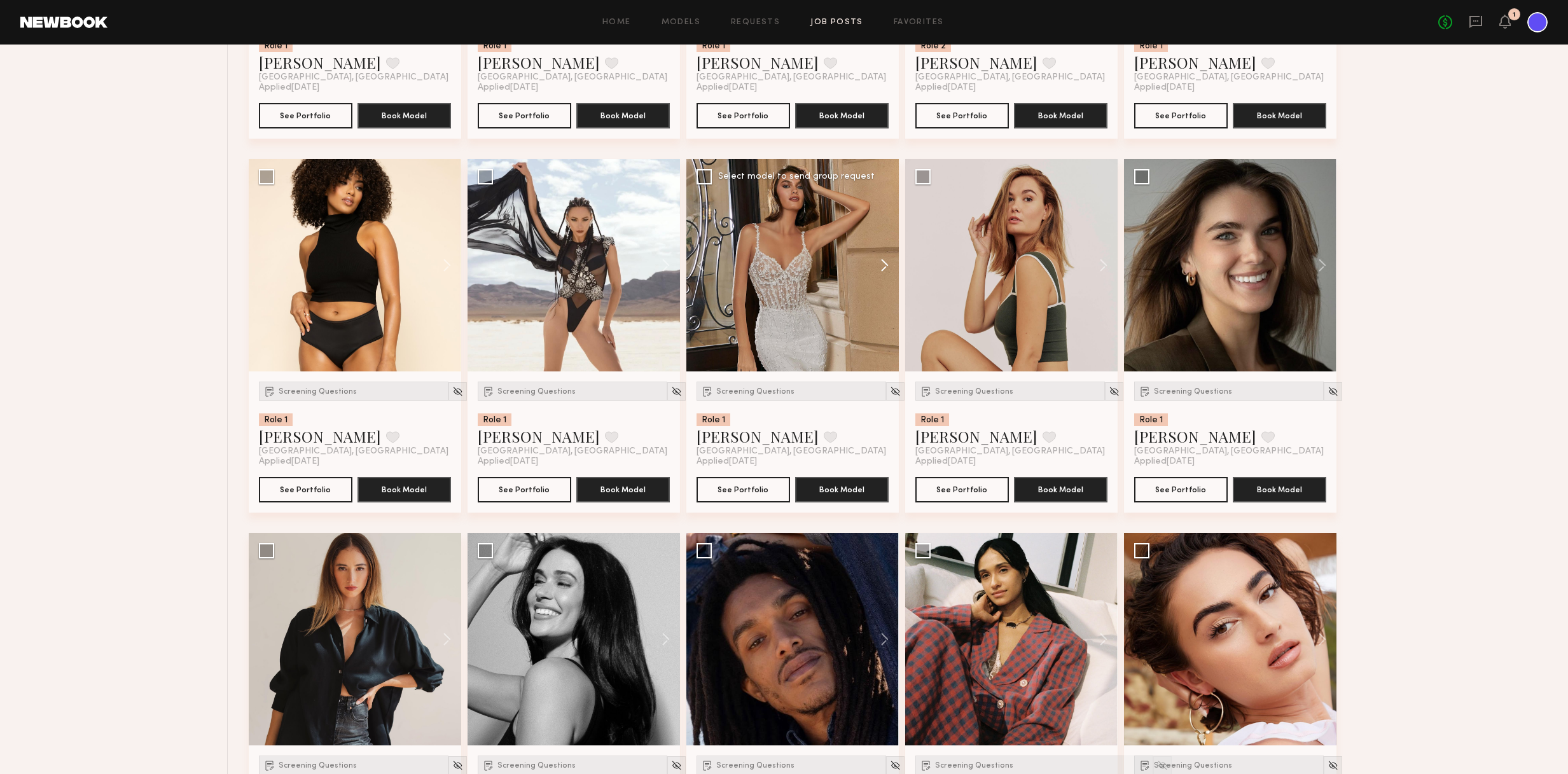
click at [883, 263] on button at bounding box center [878, 265] width 41 height 212
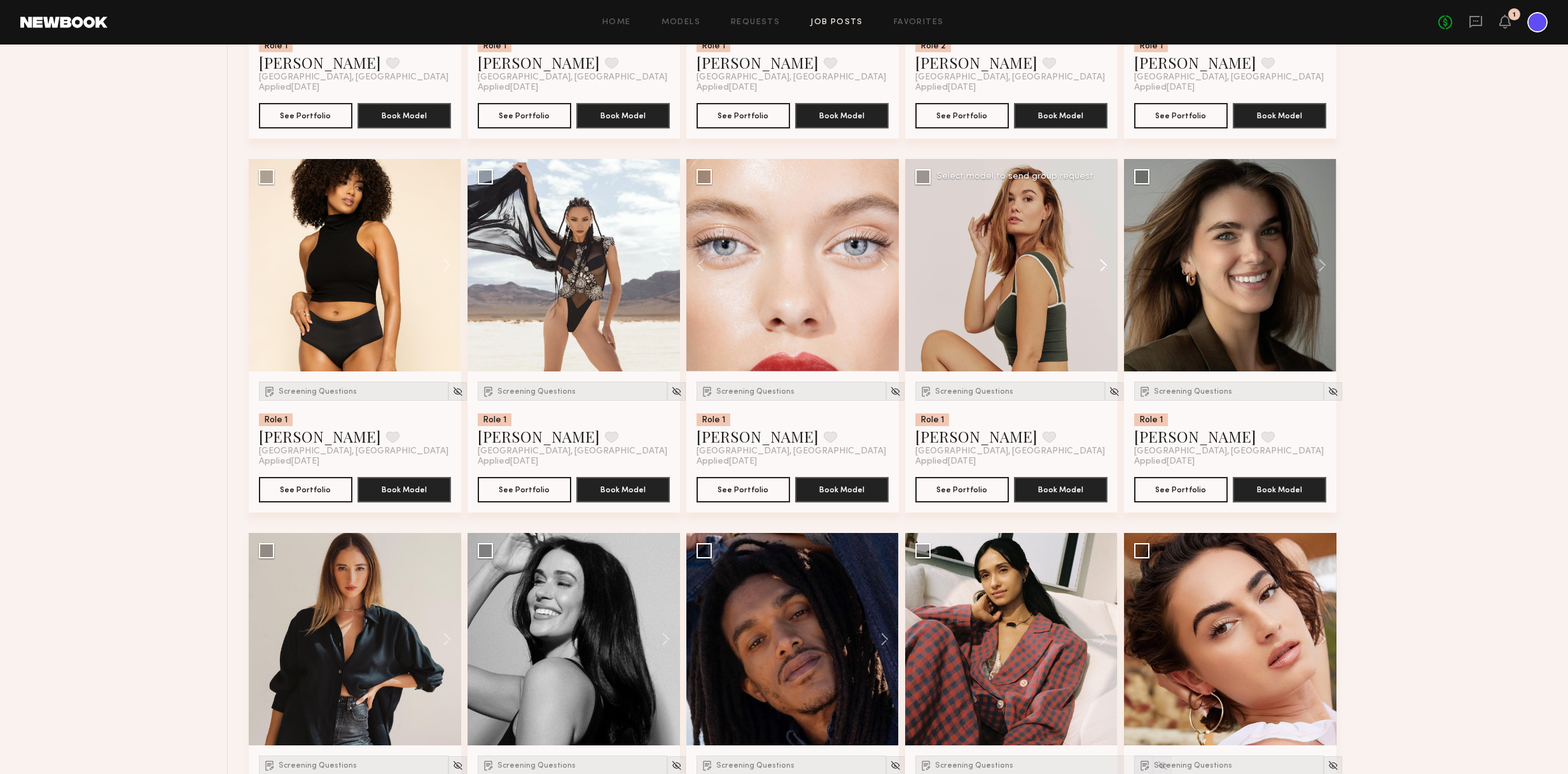
click at [1027, 263] on button at bounding box center [1096, 265] width 41 height 212
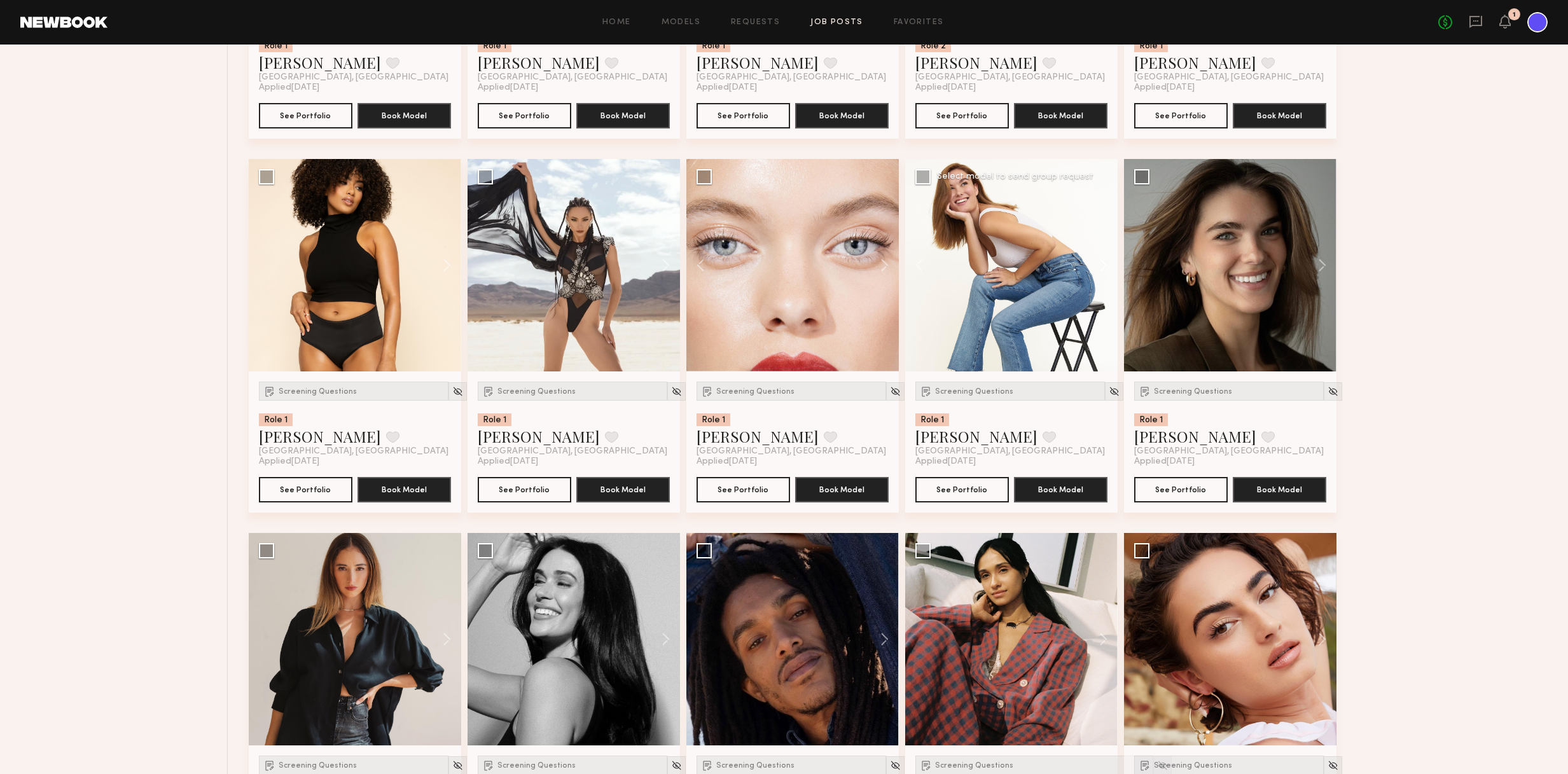
click at [1027, 263] on button at bounding box center [1096, 265] width 41 height 212
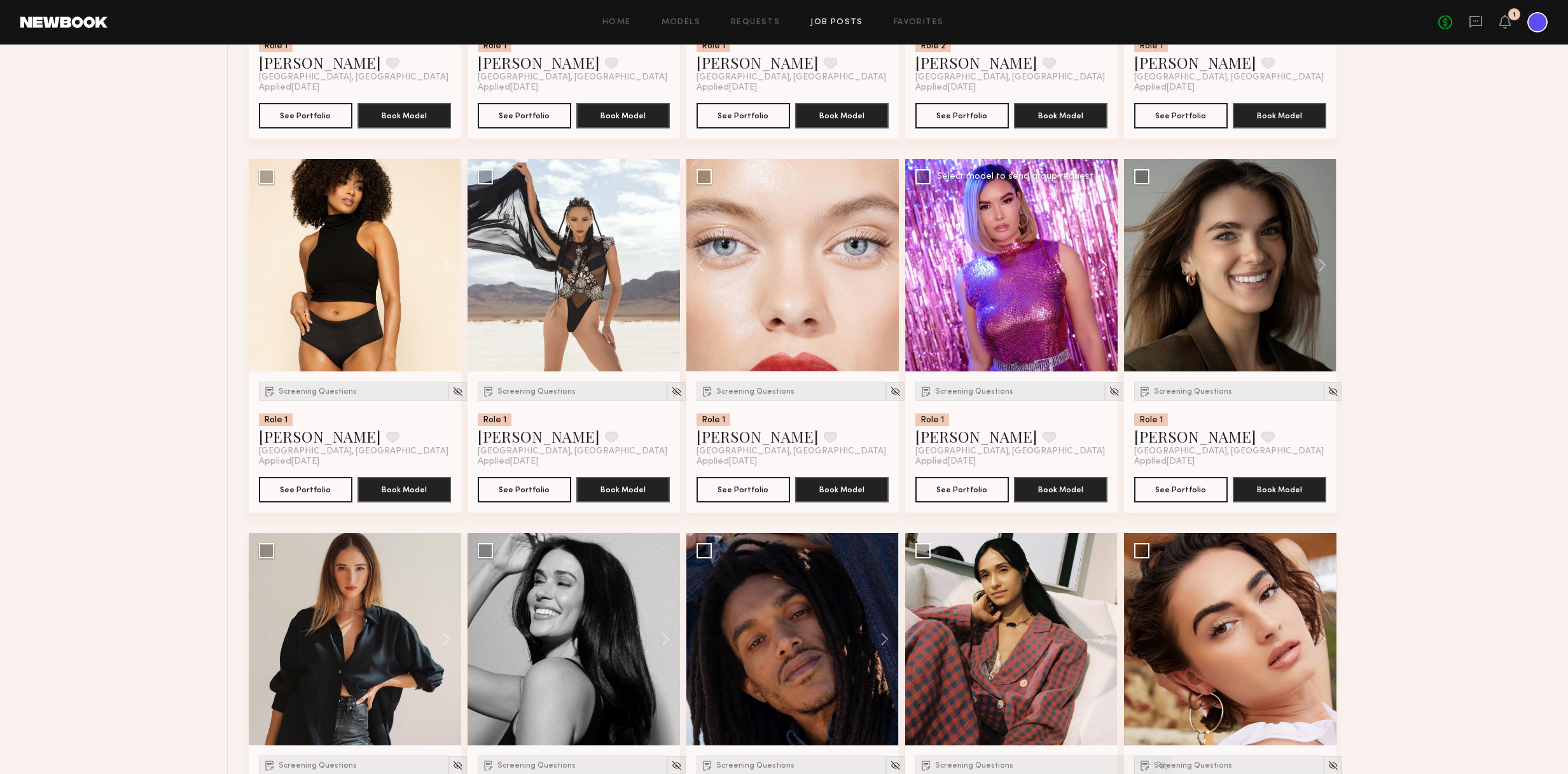
click at [1027, 263] on button at bounding box center [1096, 265] width 41 height 212
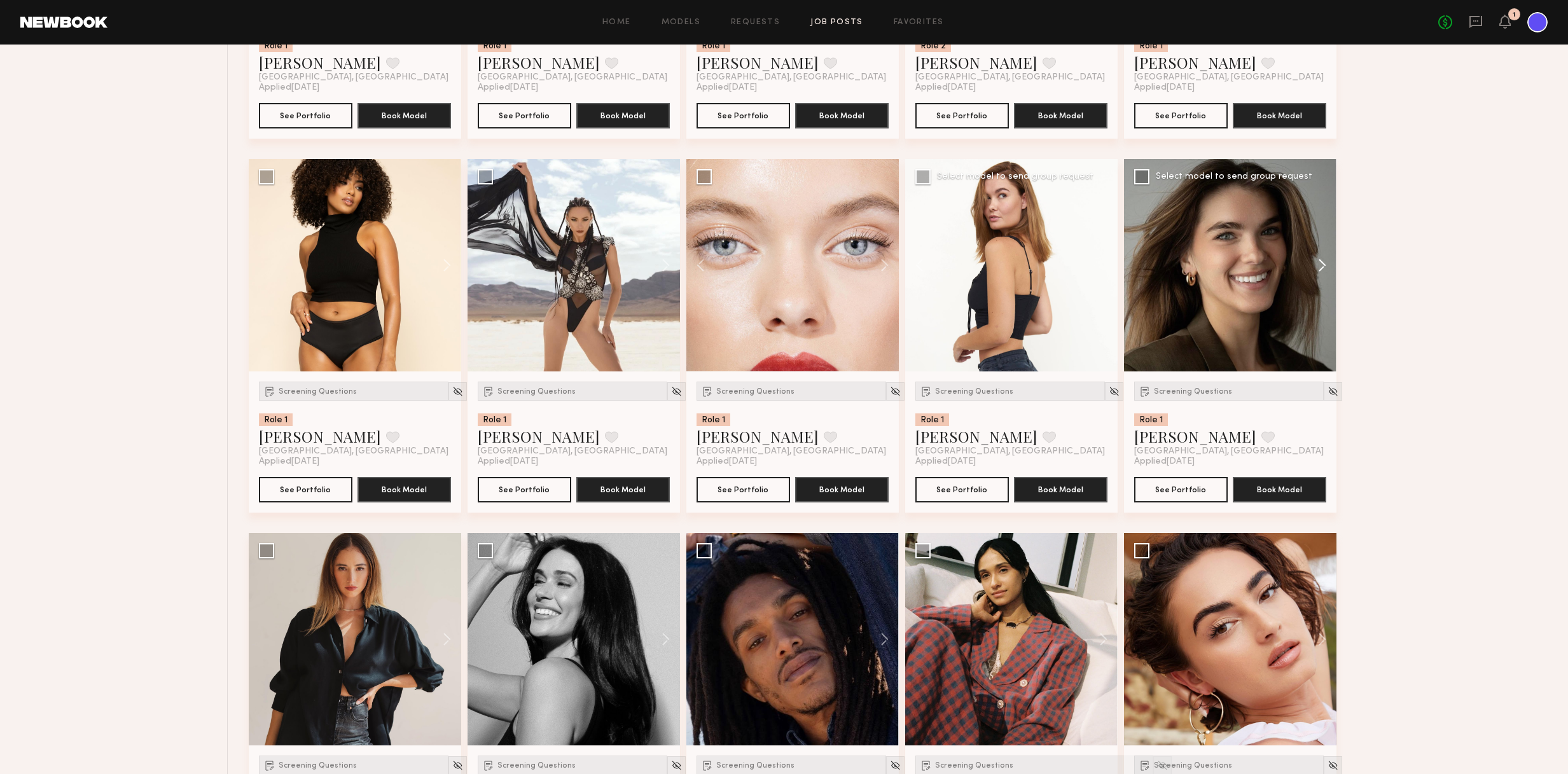
click at [1027, 269] on button at bounding box center [1315, 265] width 41 height 212
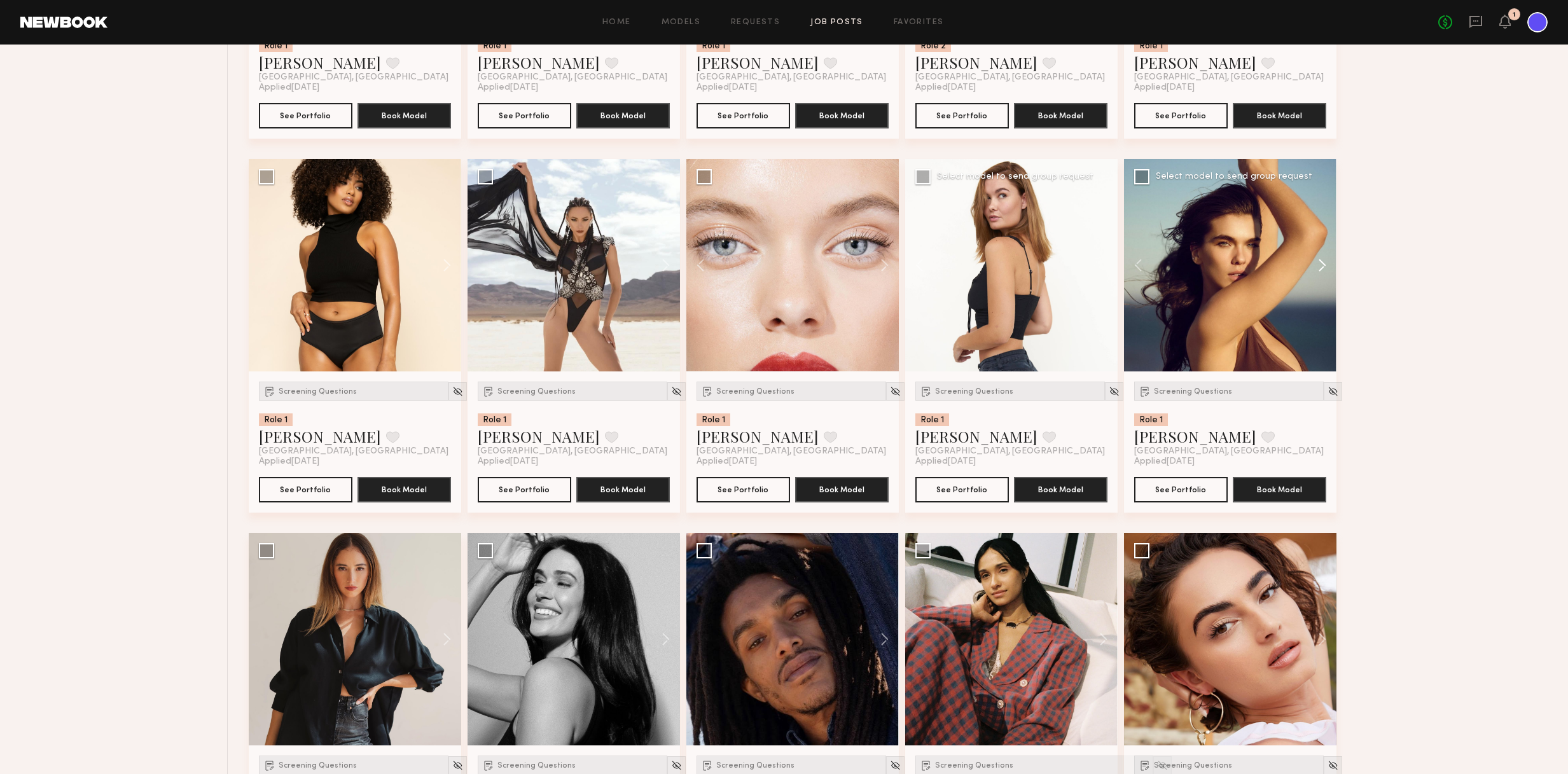
click at [1027, 269] on button at bounding box center [1315, 265] width 41 height 212
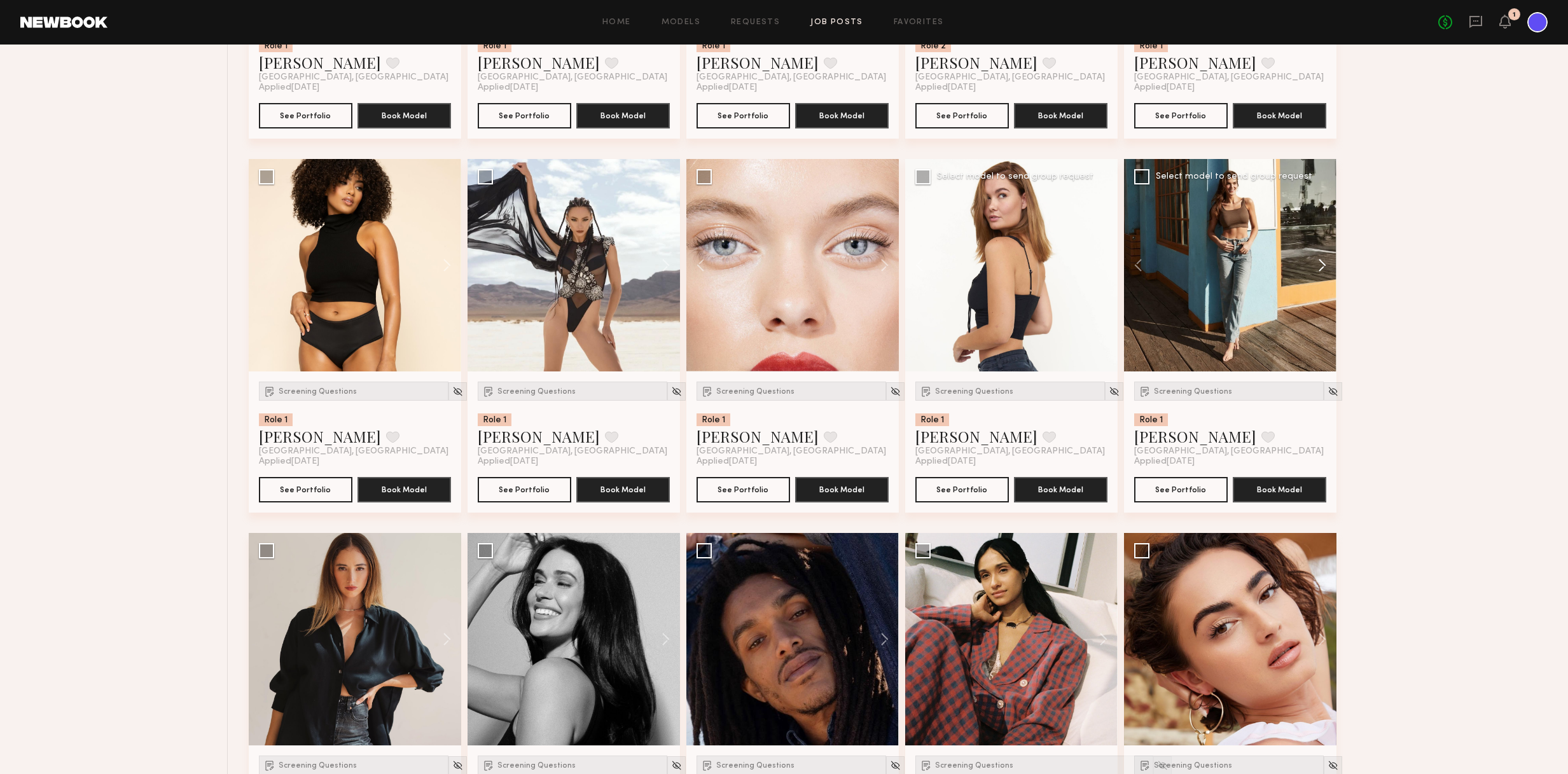
click at [1027, 269] on button at bounding box center [1315, 265] width 41 height 212
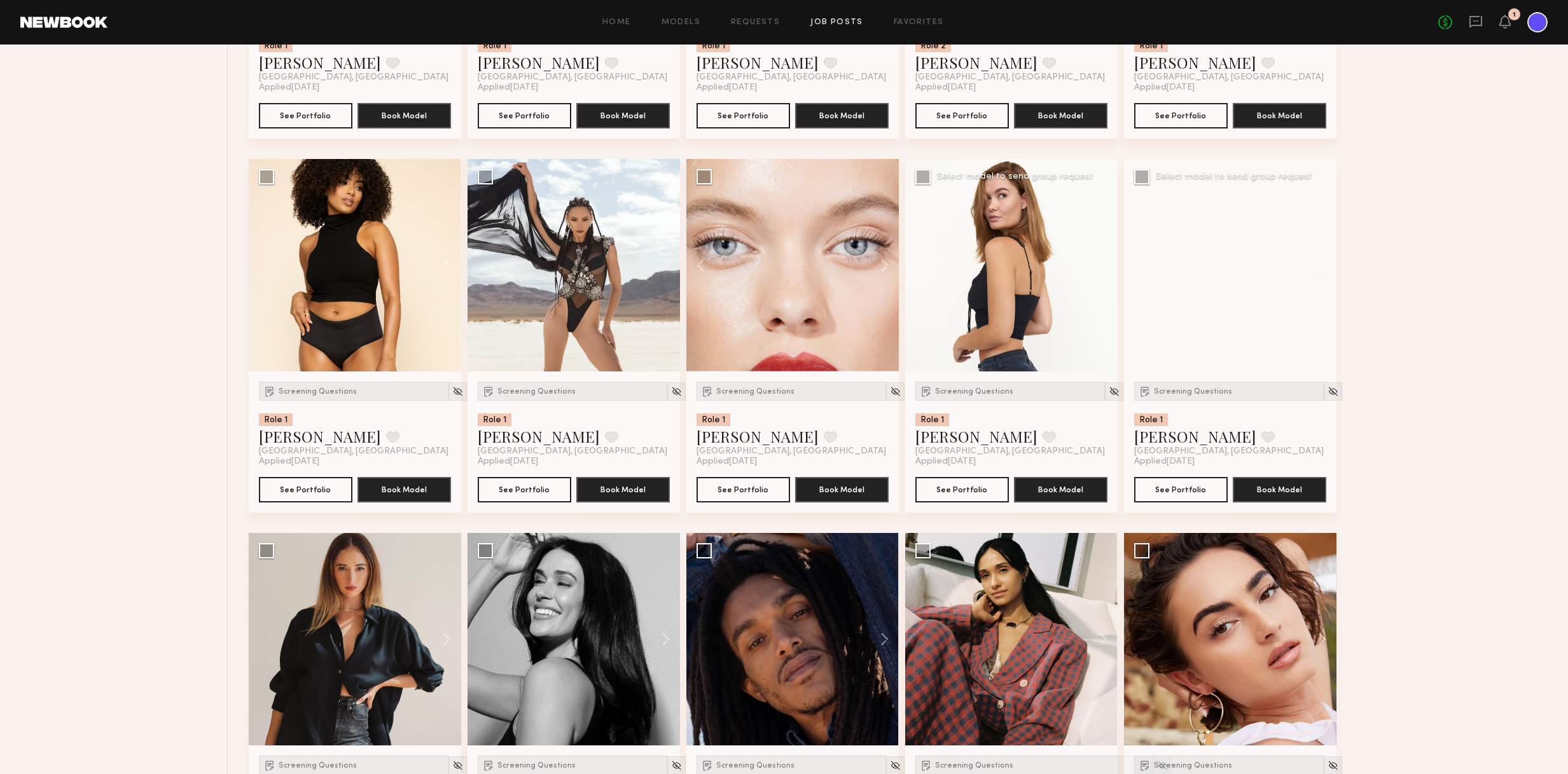
click at [1027, 269] on button at bounding box center [1315, 265] width 41 height 212
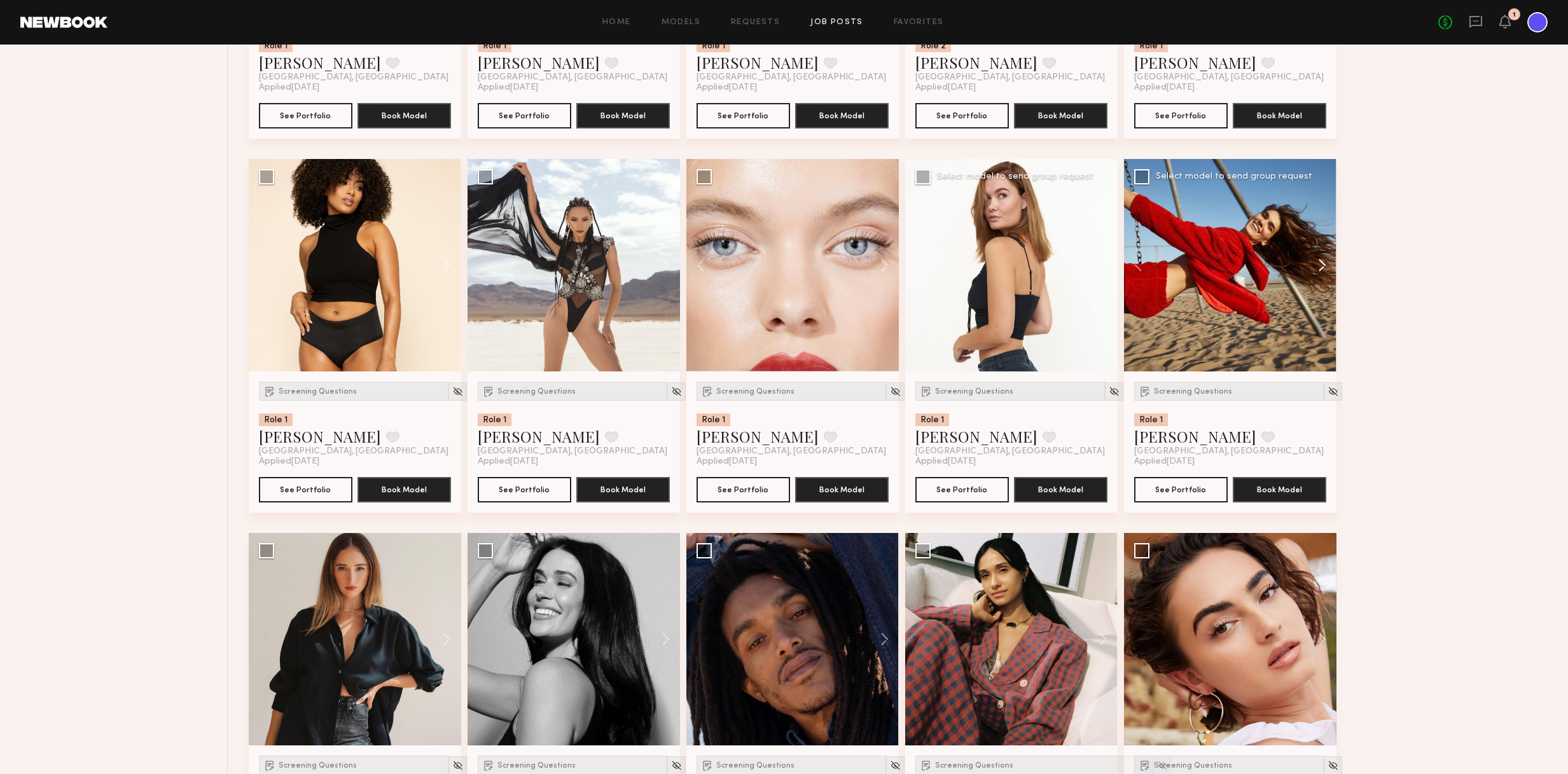
click at [1027, 269] on button at bounding box center [1315, 265] width 41 height 212
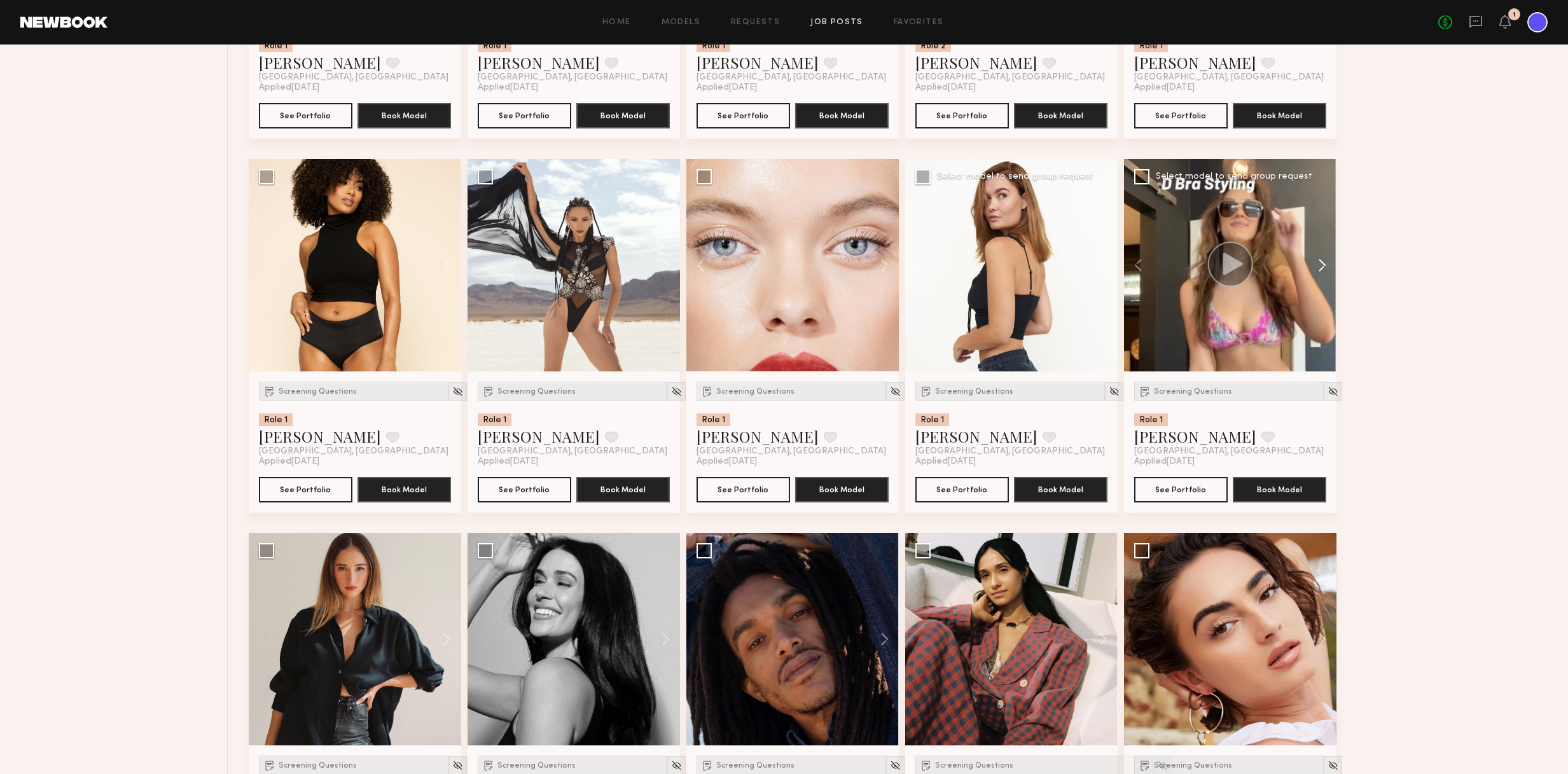
click at [1027, 269] on button at bounding box center [1315, 265] width 41 height 212
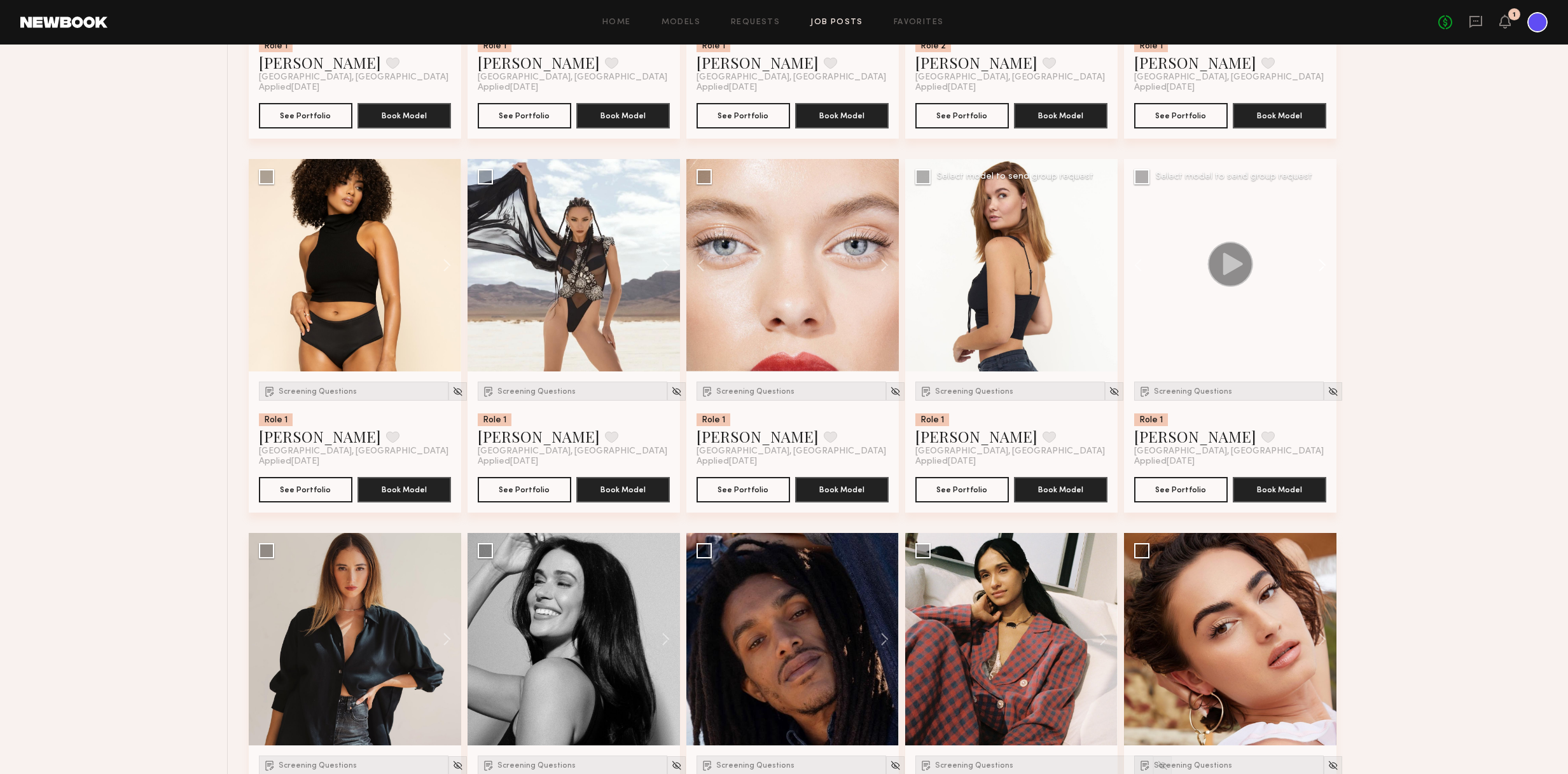
click at [1027, 269] on button at bounding box center [1315, 265] width 41 height 212
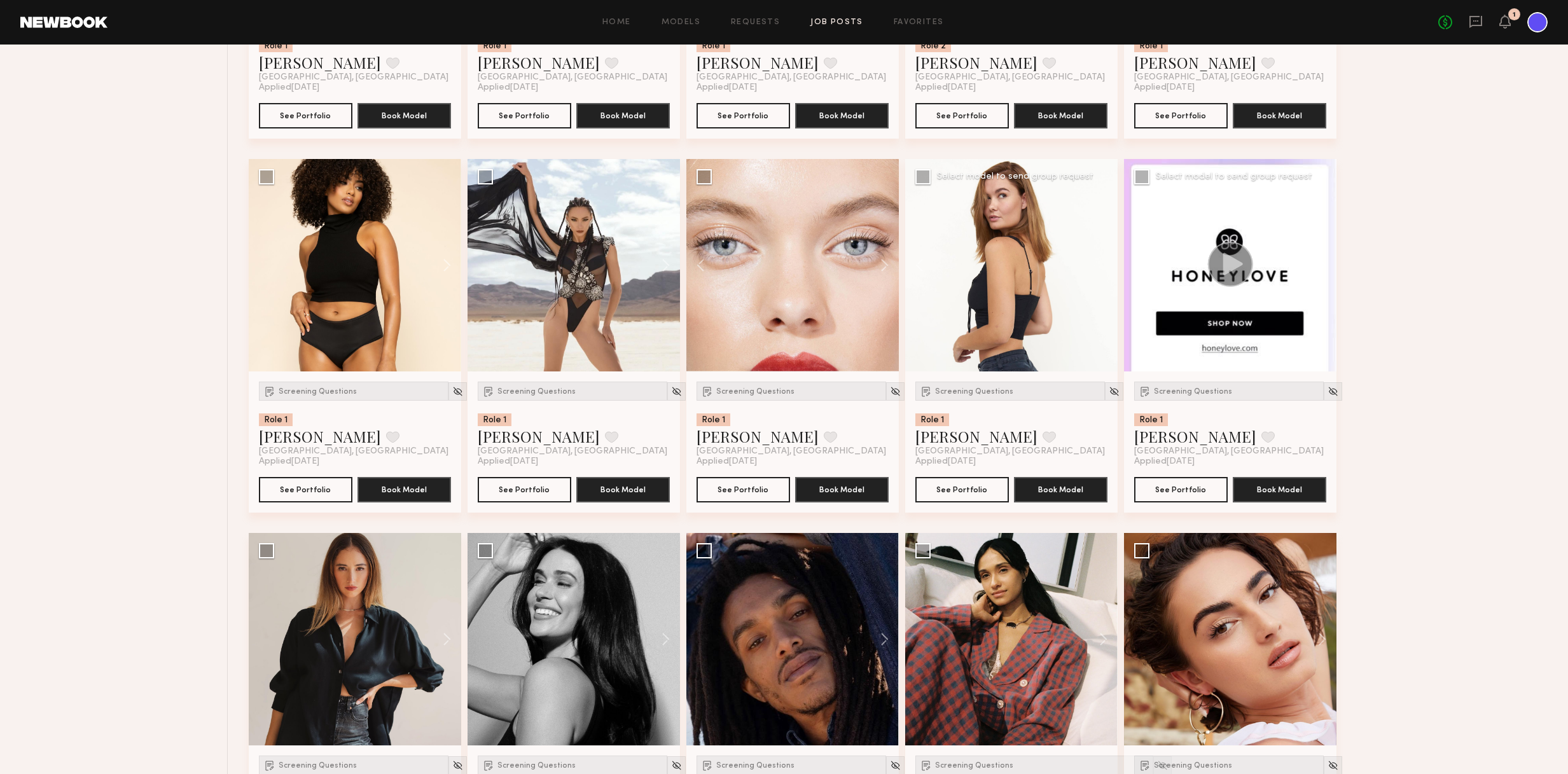
click at [1027, 269] on button at bounding box center [1315, 265] width 41 height 212
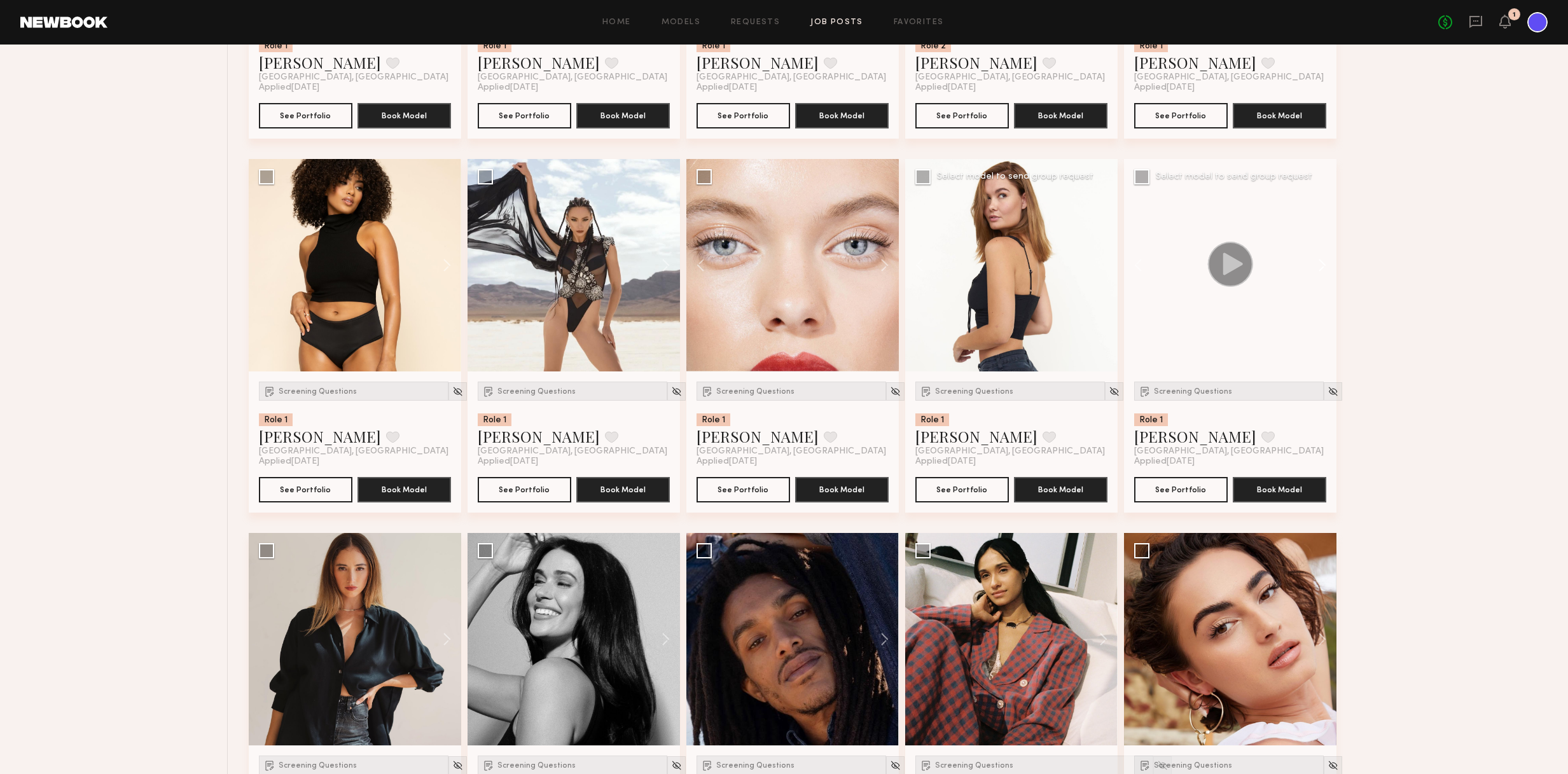
click at [1027, 269] on button at bounding box center [1315, 265] width 41 height 212
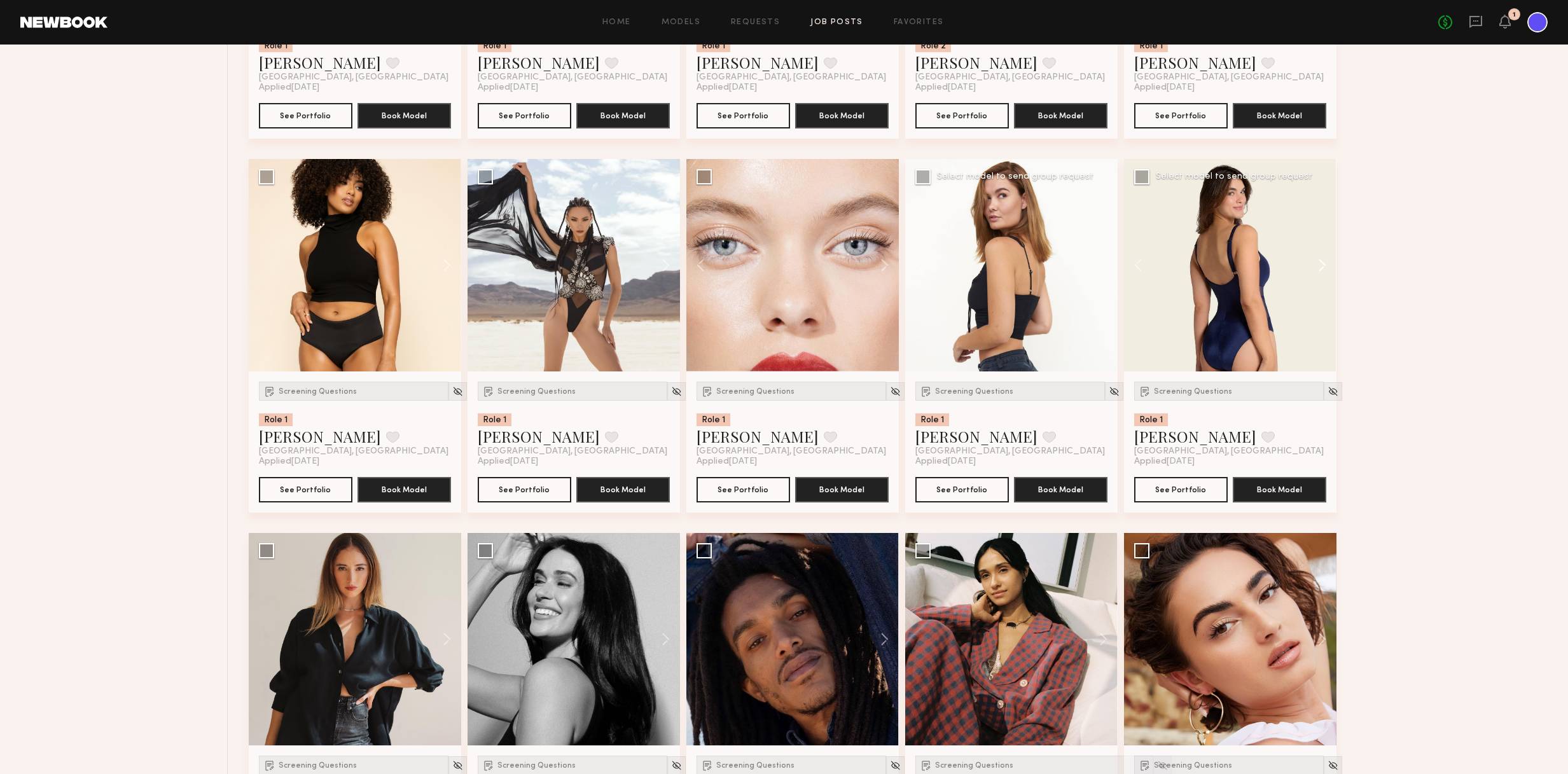
click at [1027, 269] on button at bounding box center [1315, 265] width 41 height 212
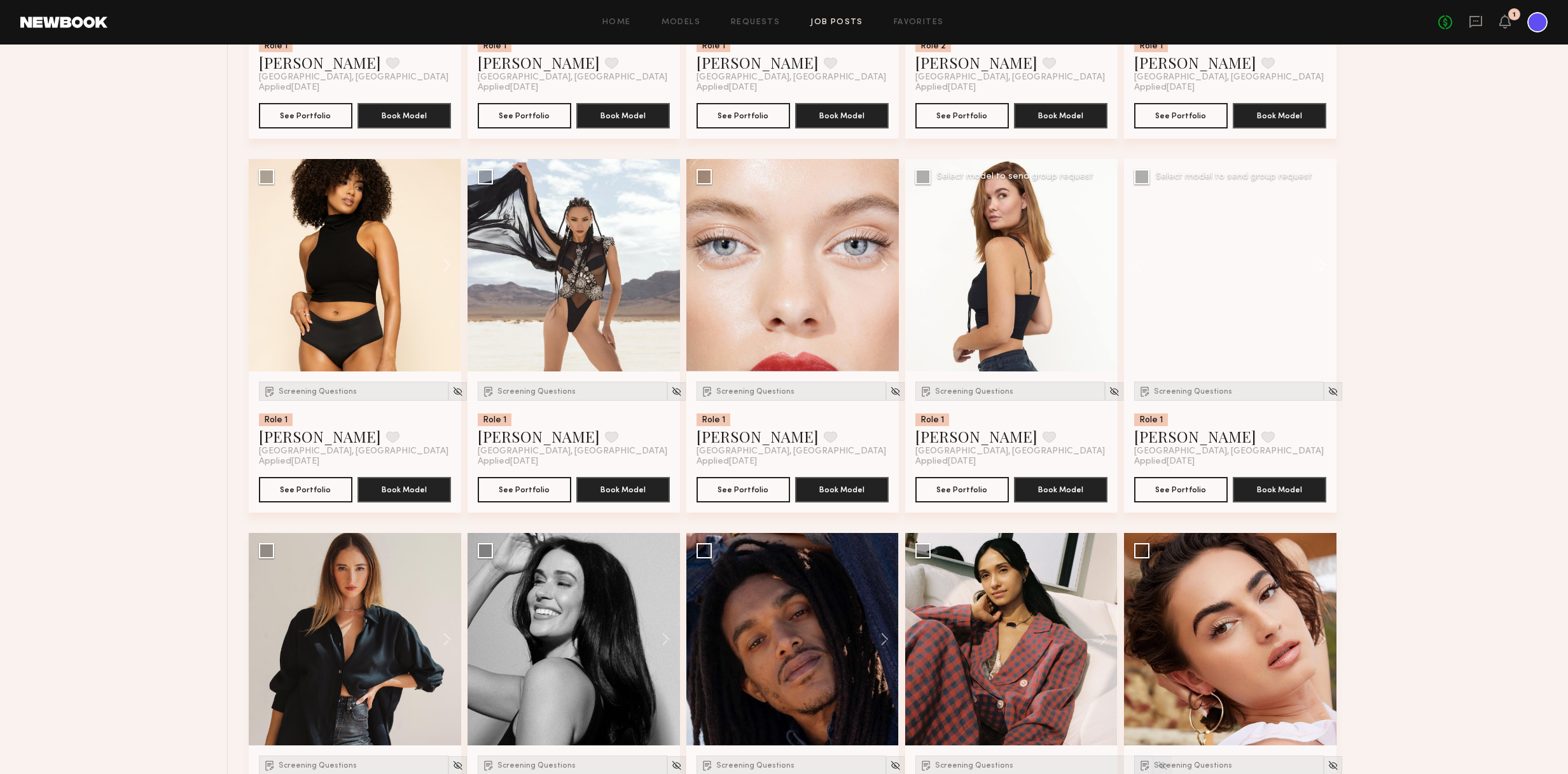
click at [1027, 269] on button at bounding box center [1315, 265] width 41 height 212
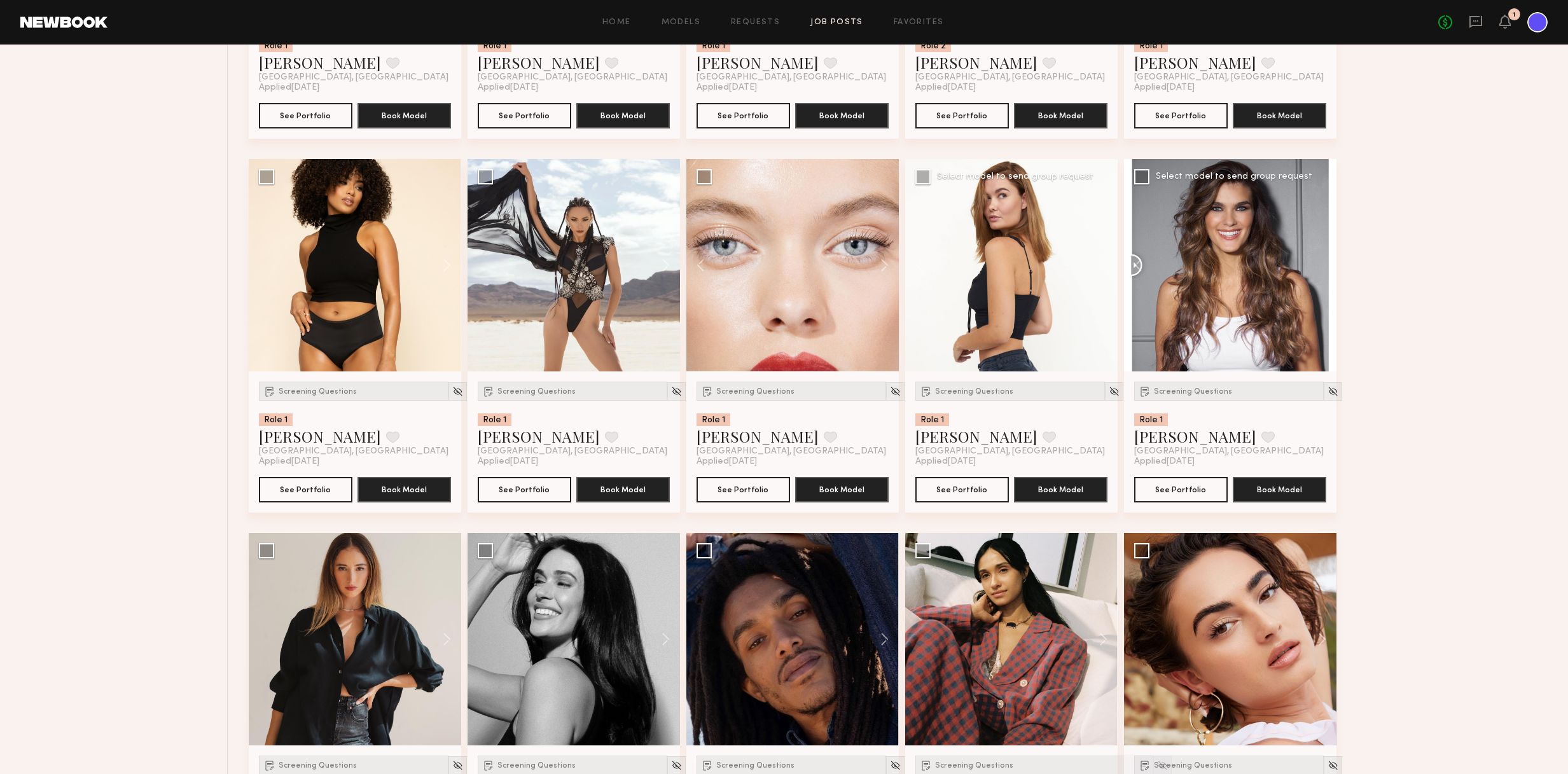
click at [1027, 269] on div at bounding box center [1230, 265] width 212 height 212
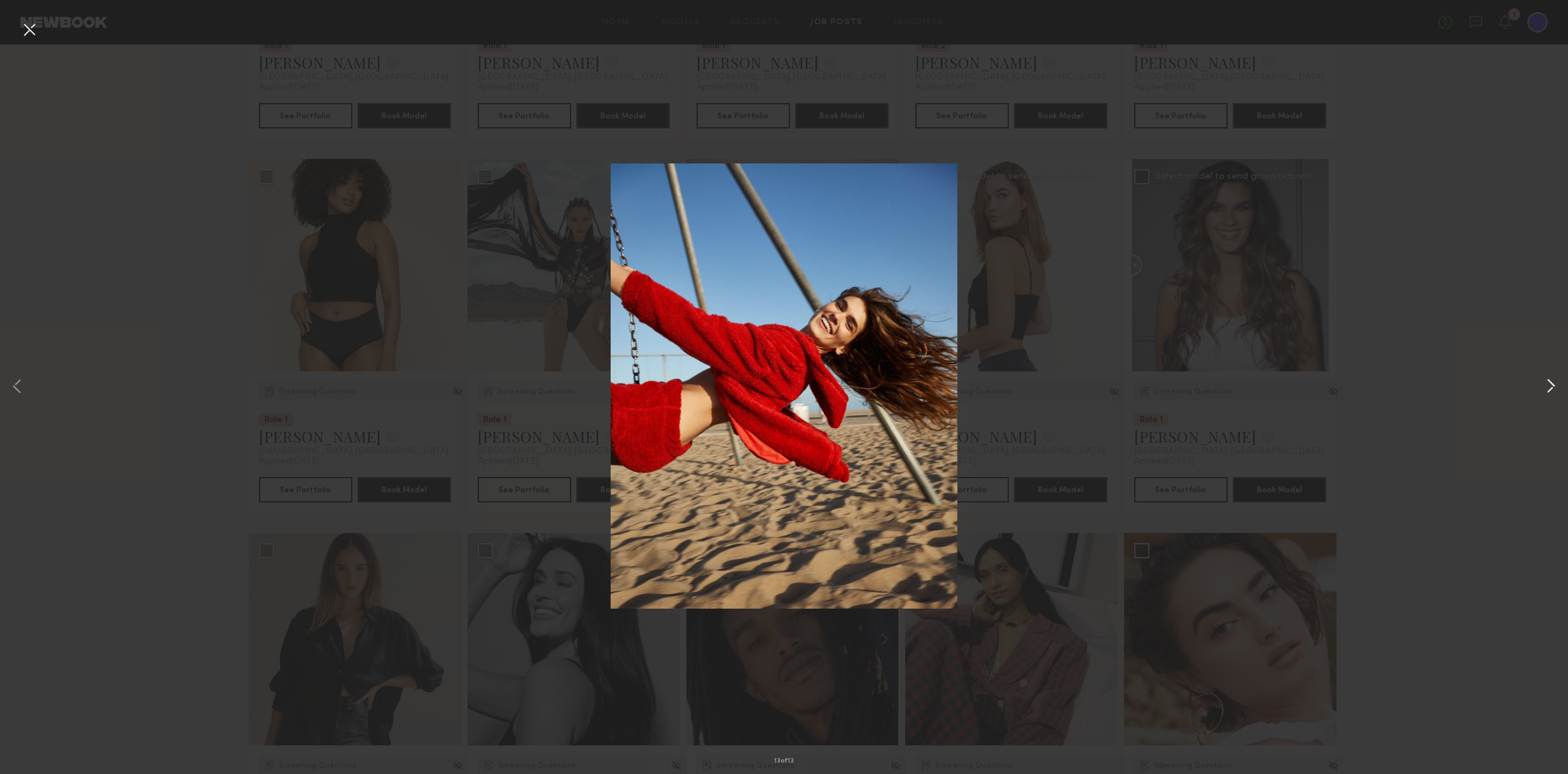
click at [1027, 387] on button at bounding box center [1551, 387] width 15 height 619
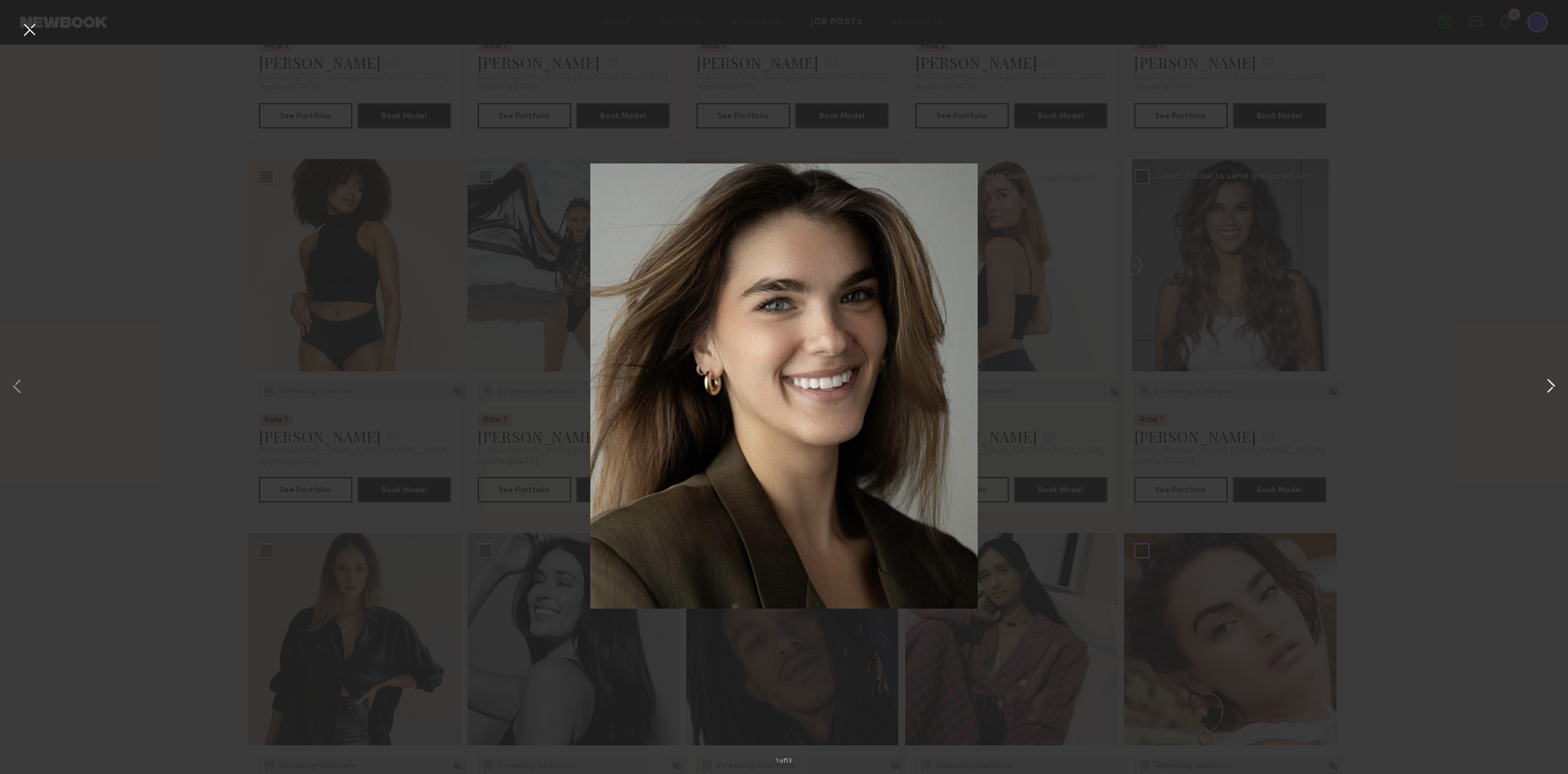
click at [1027, 387] on button at bounding box center [1551, 387] width 15 height 619
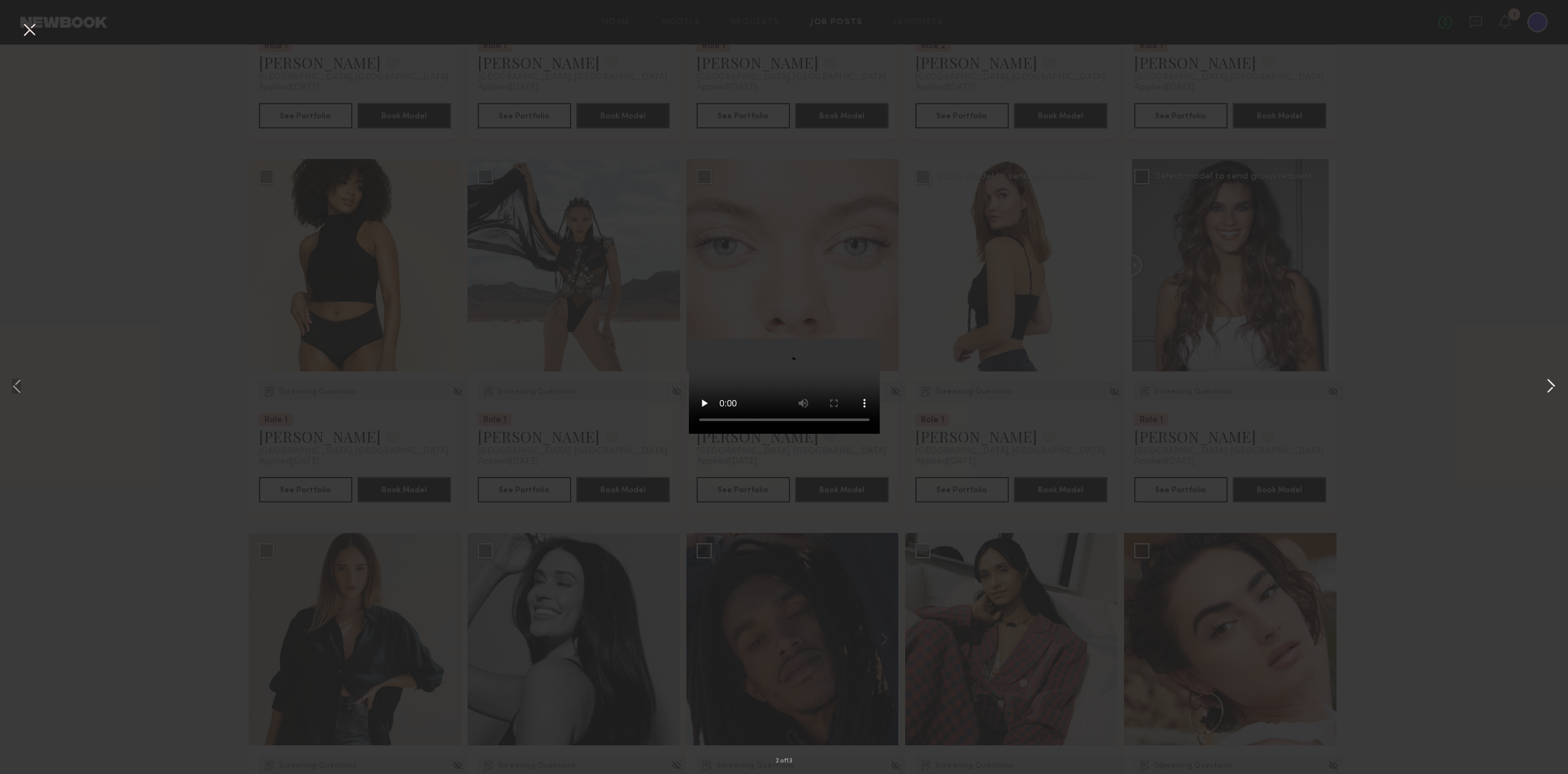
click at [1027, 387] on button at bounding box center [1551, 387] width 15 height 619
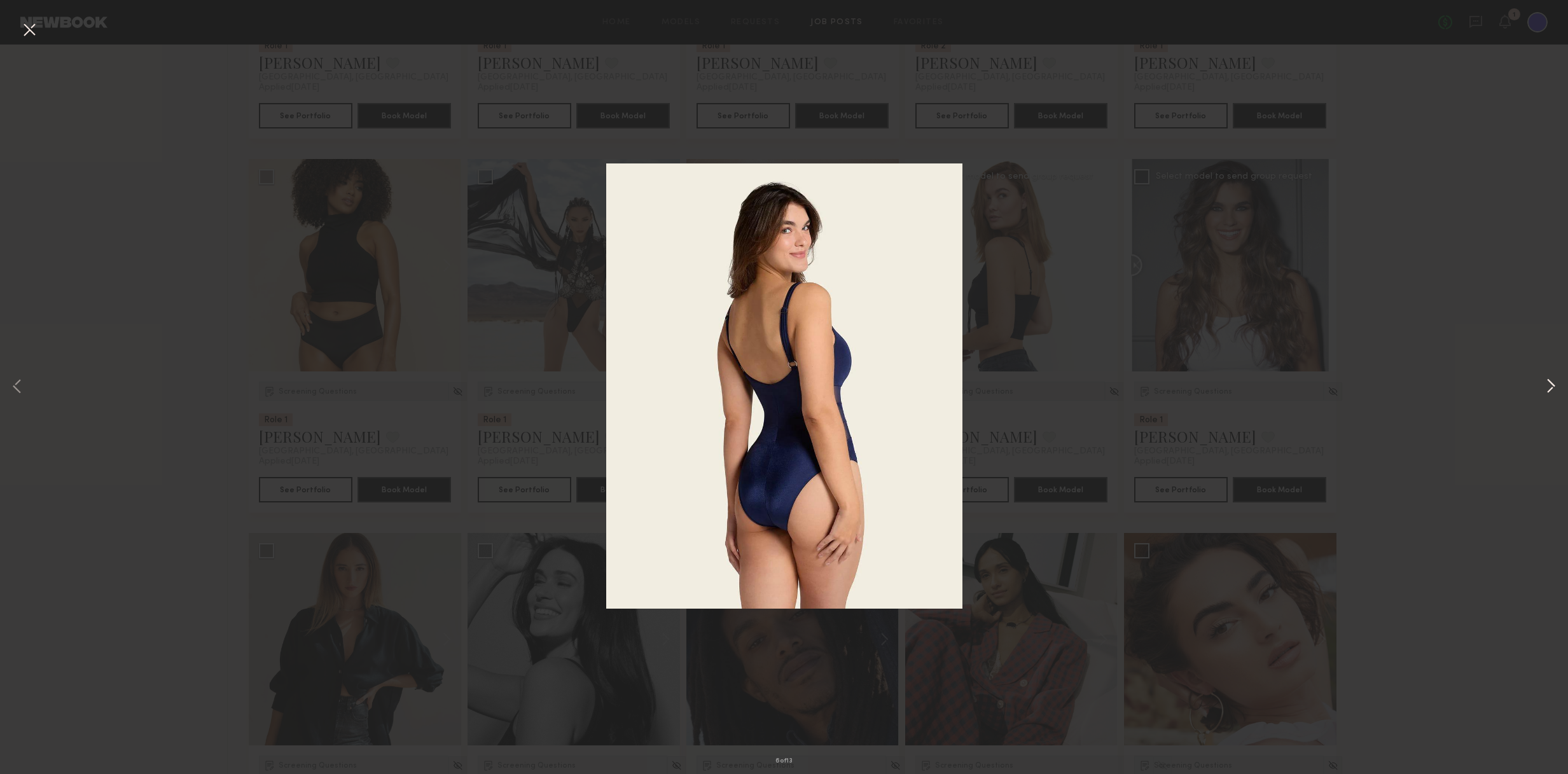
click at [1027, 387] on button at bounding box center [1551, 387] width 15 height 619
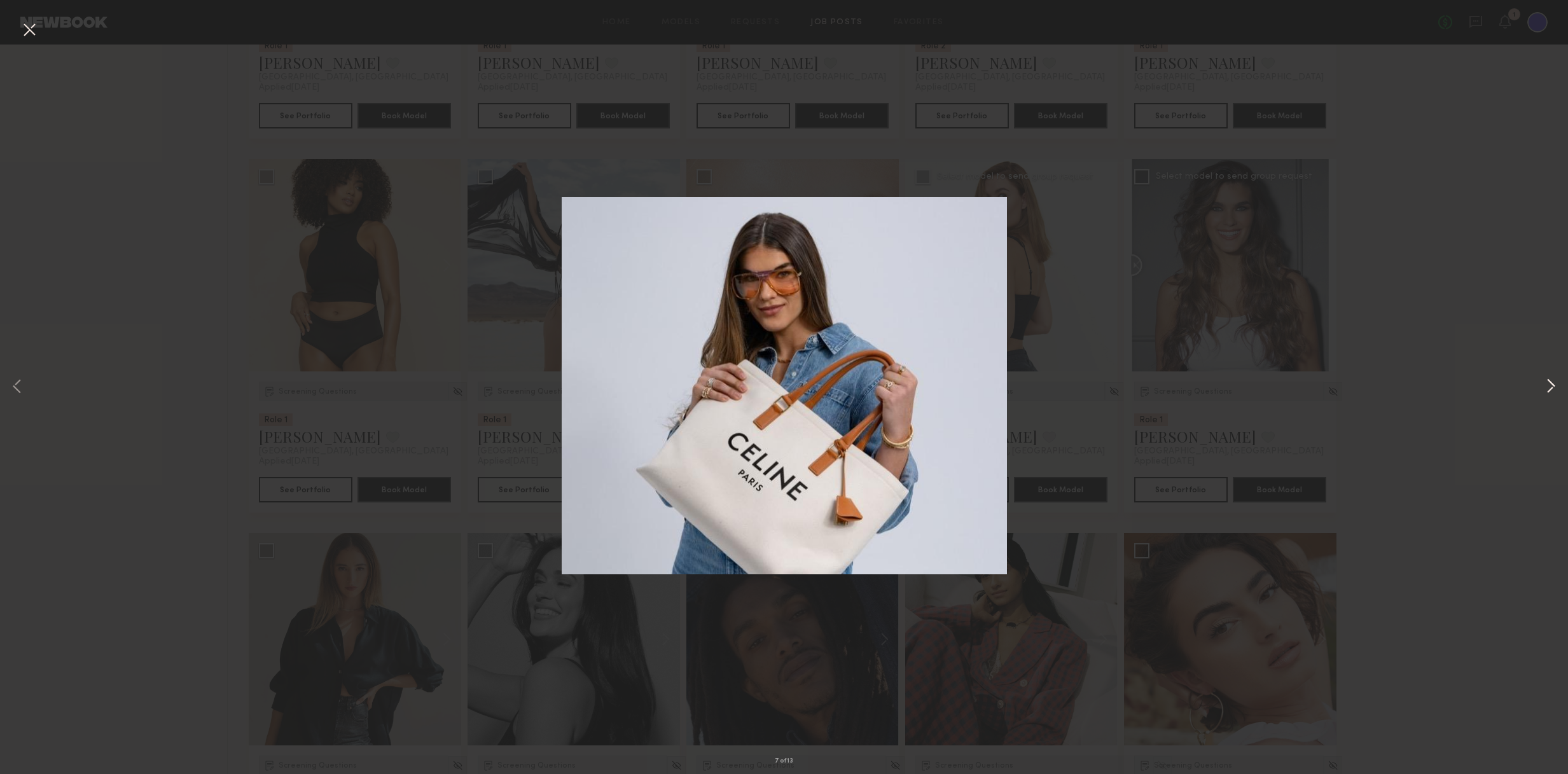
click at [1027, 387] on button at bounding box center [1551, 387] width 15 height 619
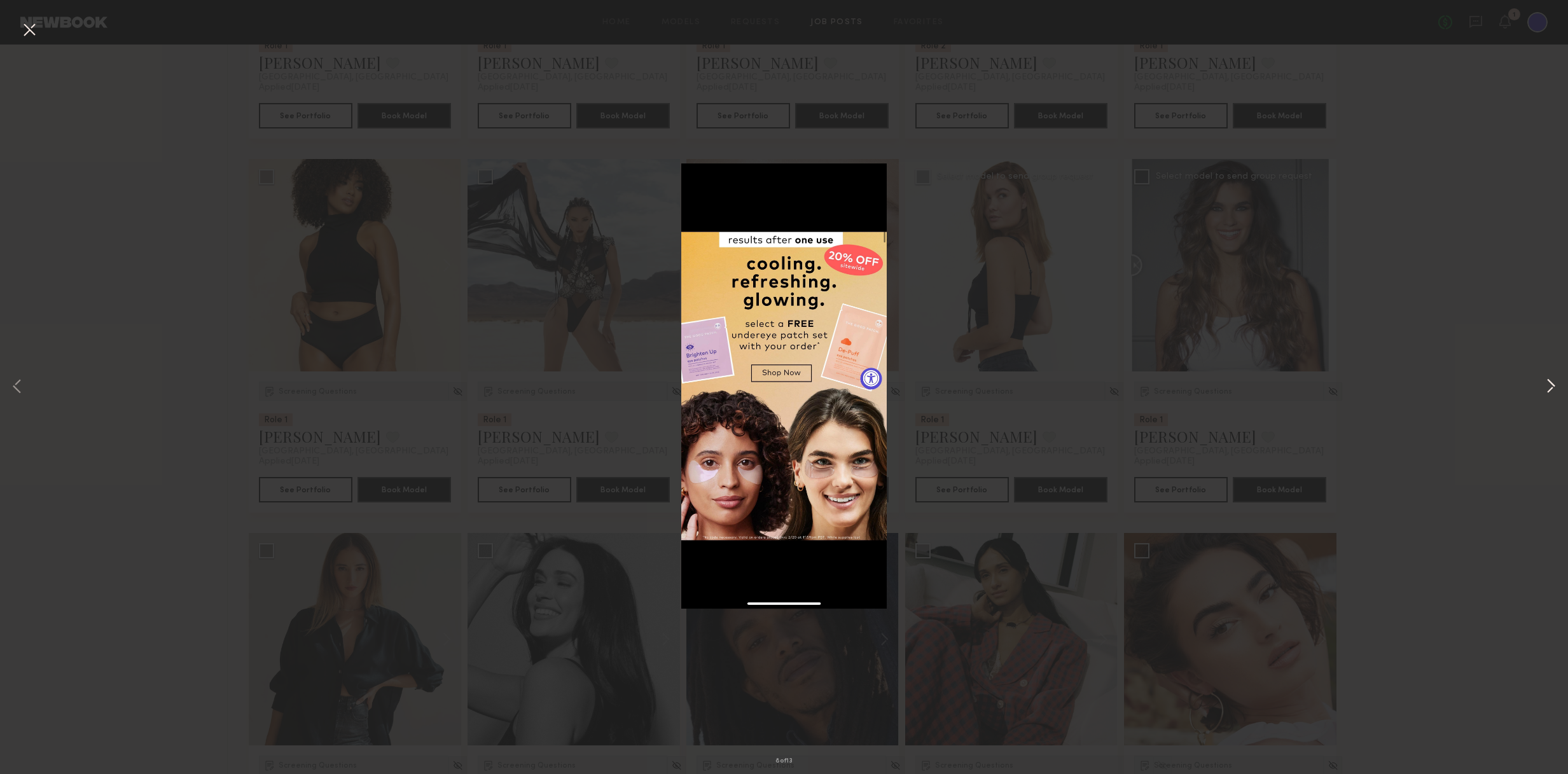
click at [1027, 387] on button at bounding box center [1551, 387] width 15 height 619
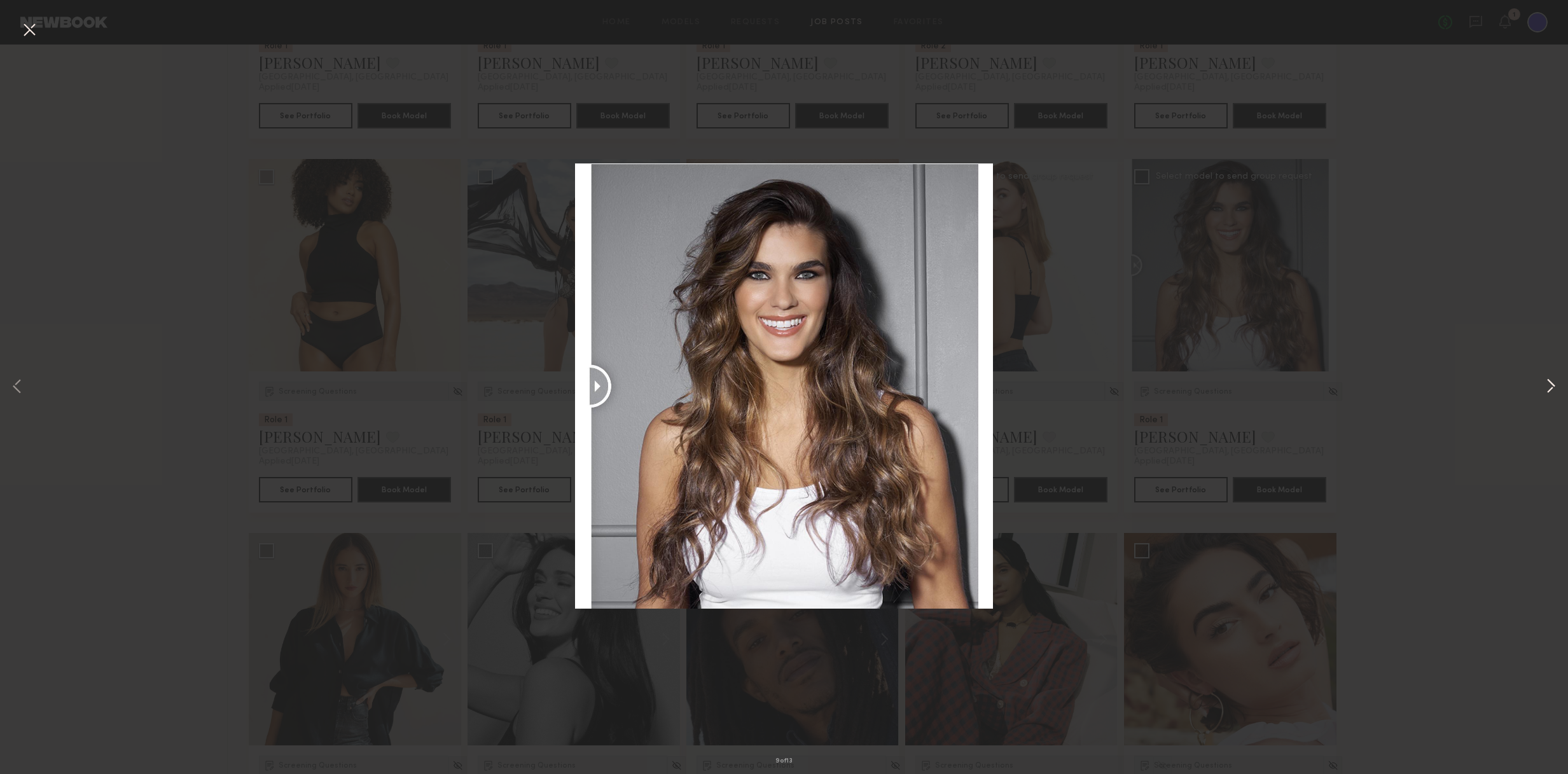
click at [1027, 387] on button at bounding box center [1551, 387] width 15 height 619
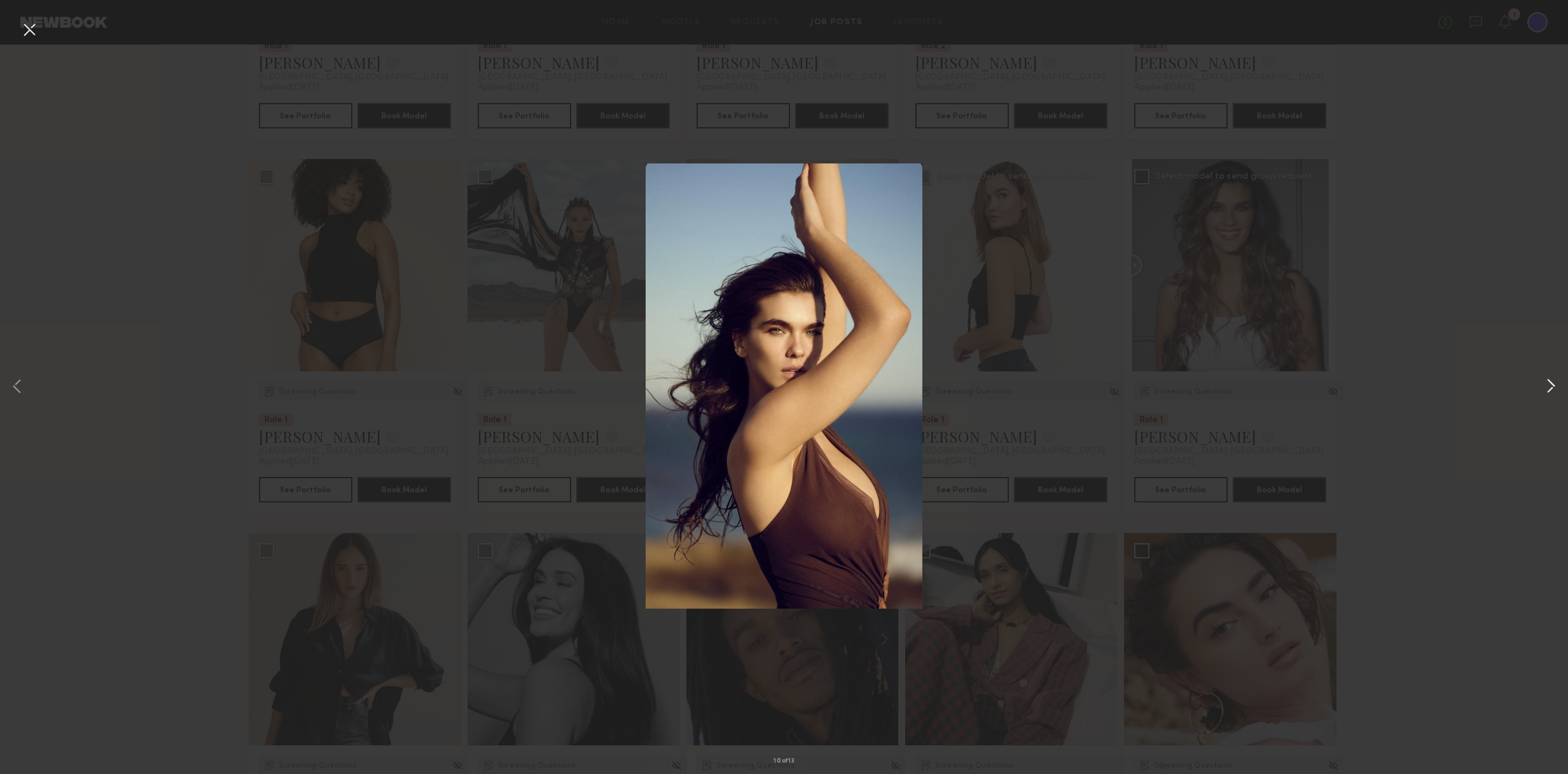
click at [1027, 387] on button at bounding box center [1551, 387] width 15 height 619
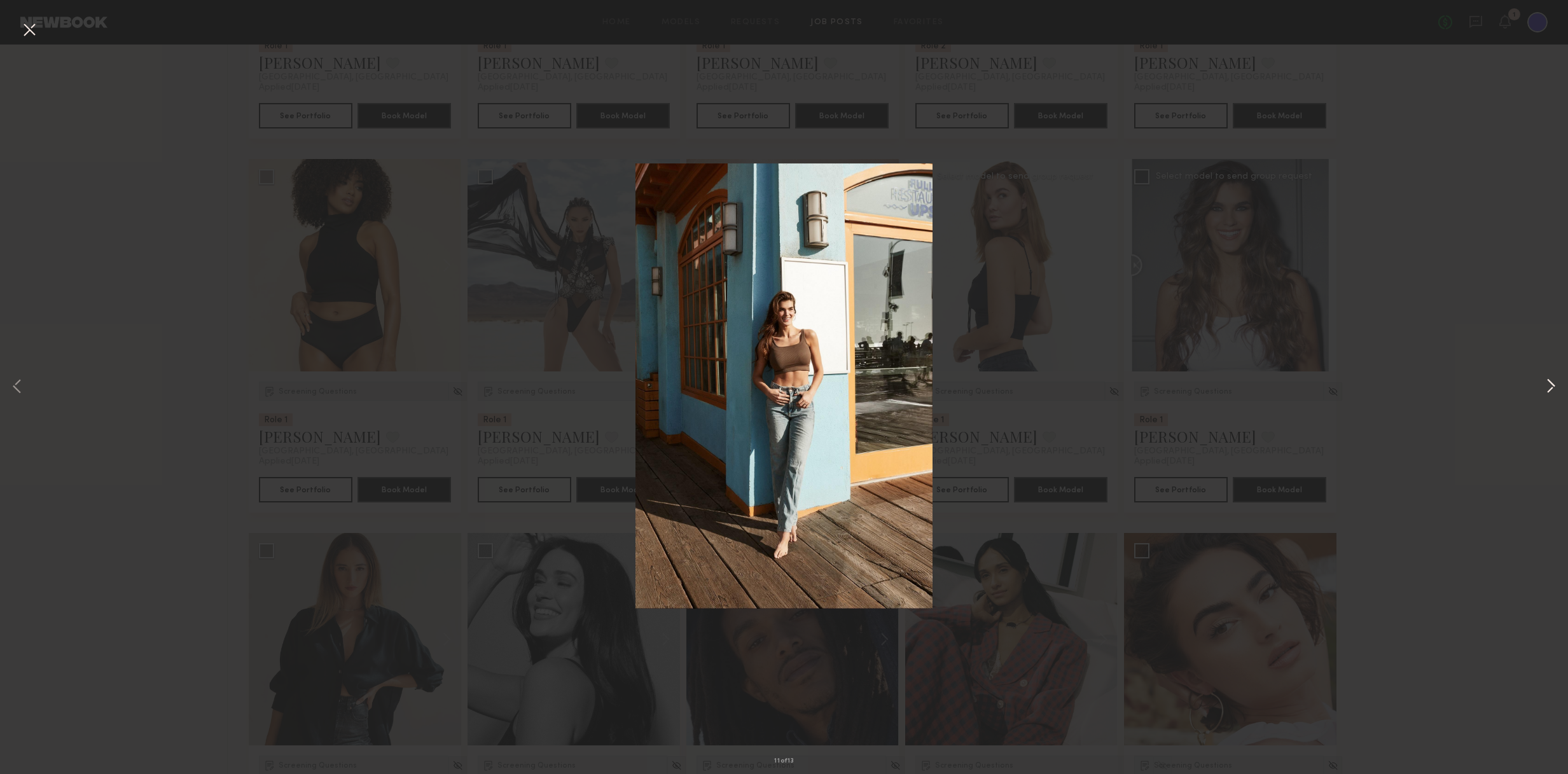
click at [1027, 387] on button at bounding box center [1551, 387] width 15 height 619
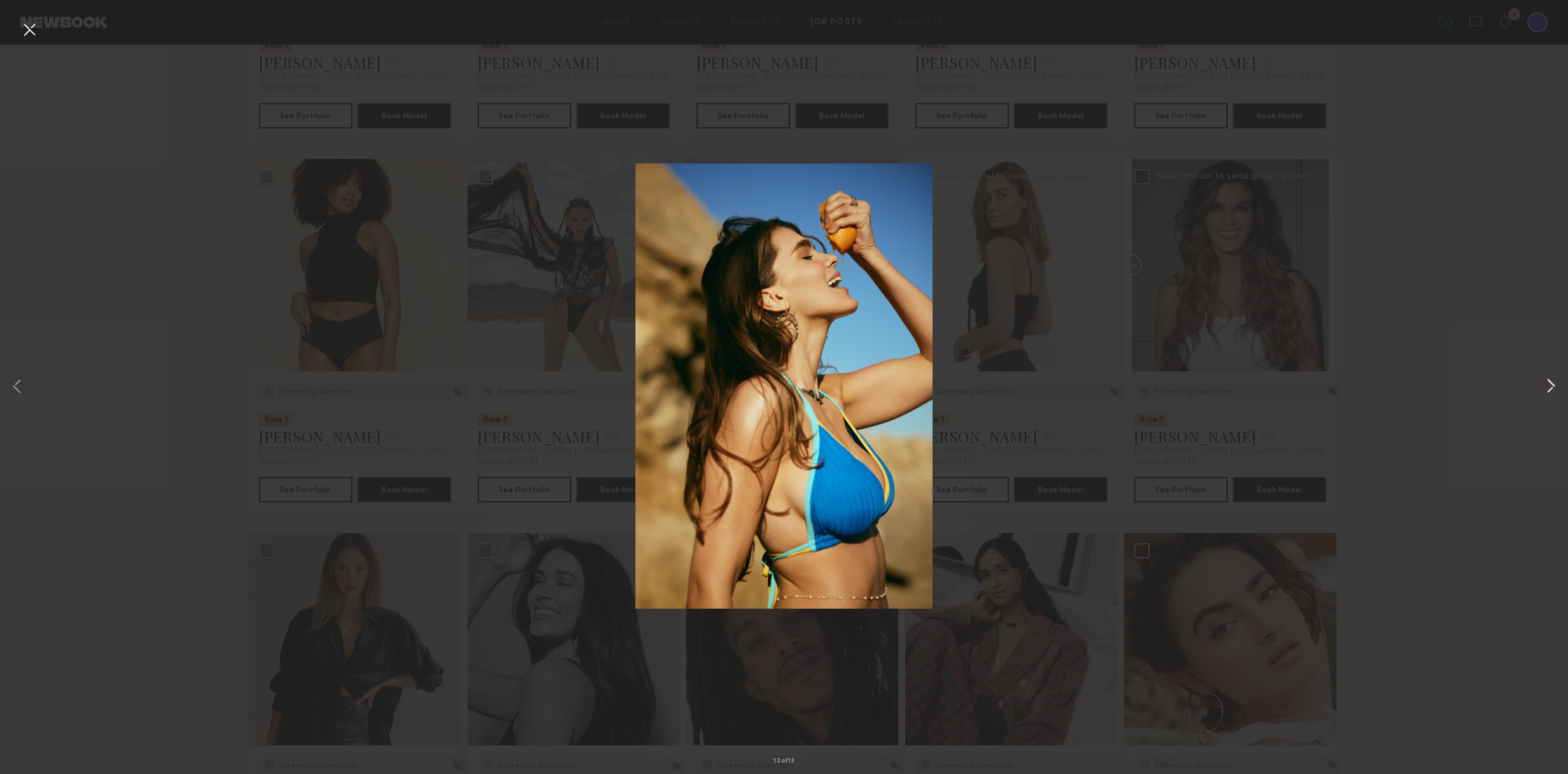
click at [1027, 387] on button at bounding box center [1551, 387] width 15 height 619
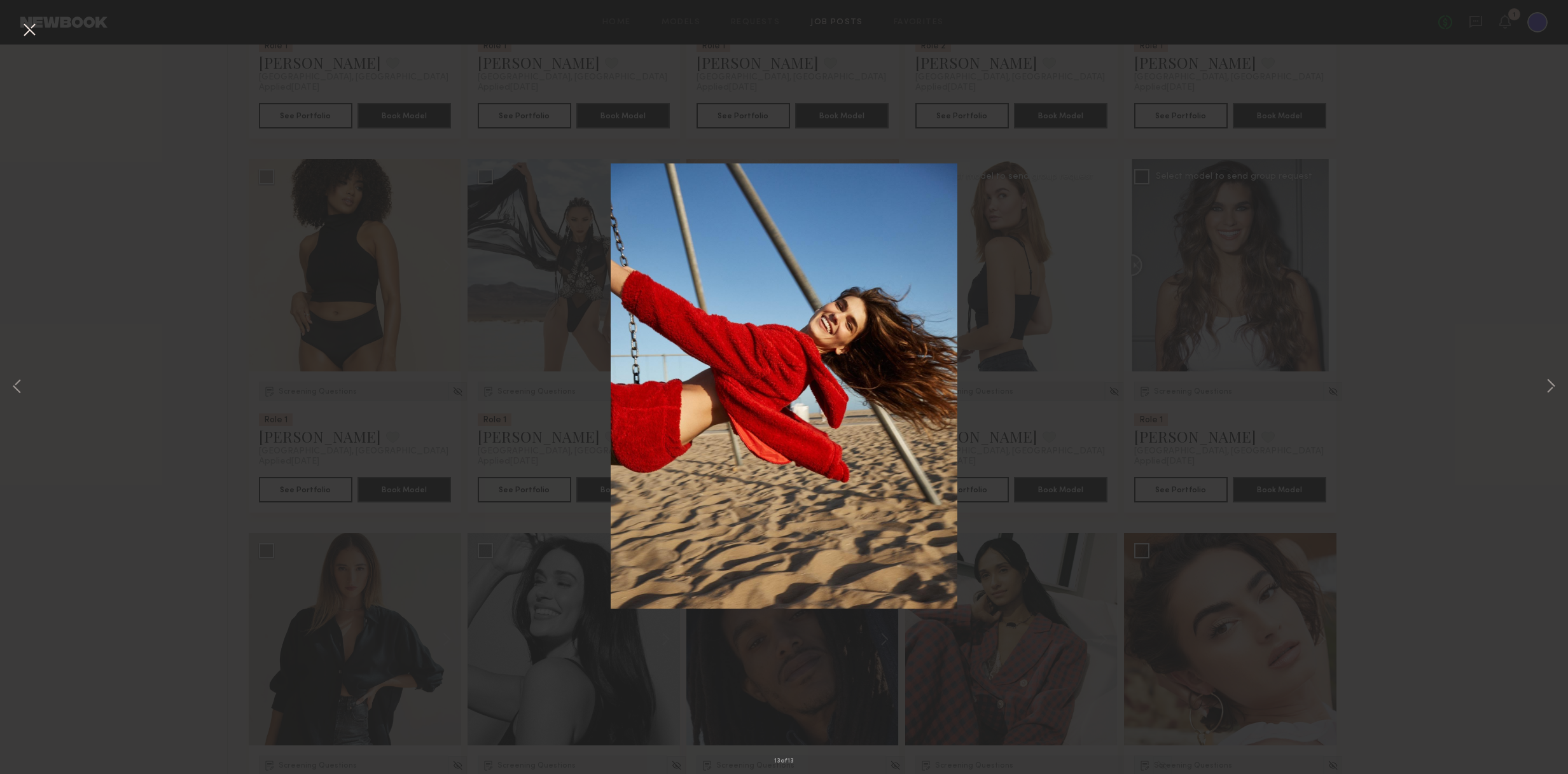
click at [1027, 299] on div "13 of 13" at bounding box center [784, 387] width 1568 height 774
drag, startPoint x: 1408, startPoint y: 295, endPoint x: 1380, endPoint y: 300, distance: 28.4
click at [1027, 296] on div "13 of 13" at bounding box center [784, 387] width 1568 height 774
click at [33, 29] on button at bounding box center [29, 31] width 20 height 23
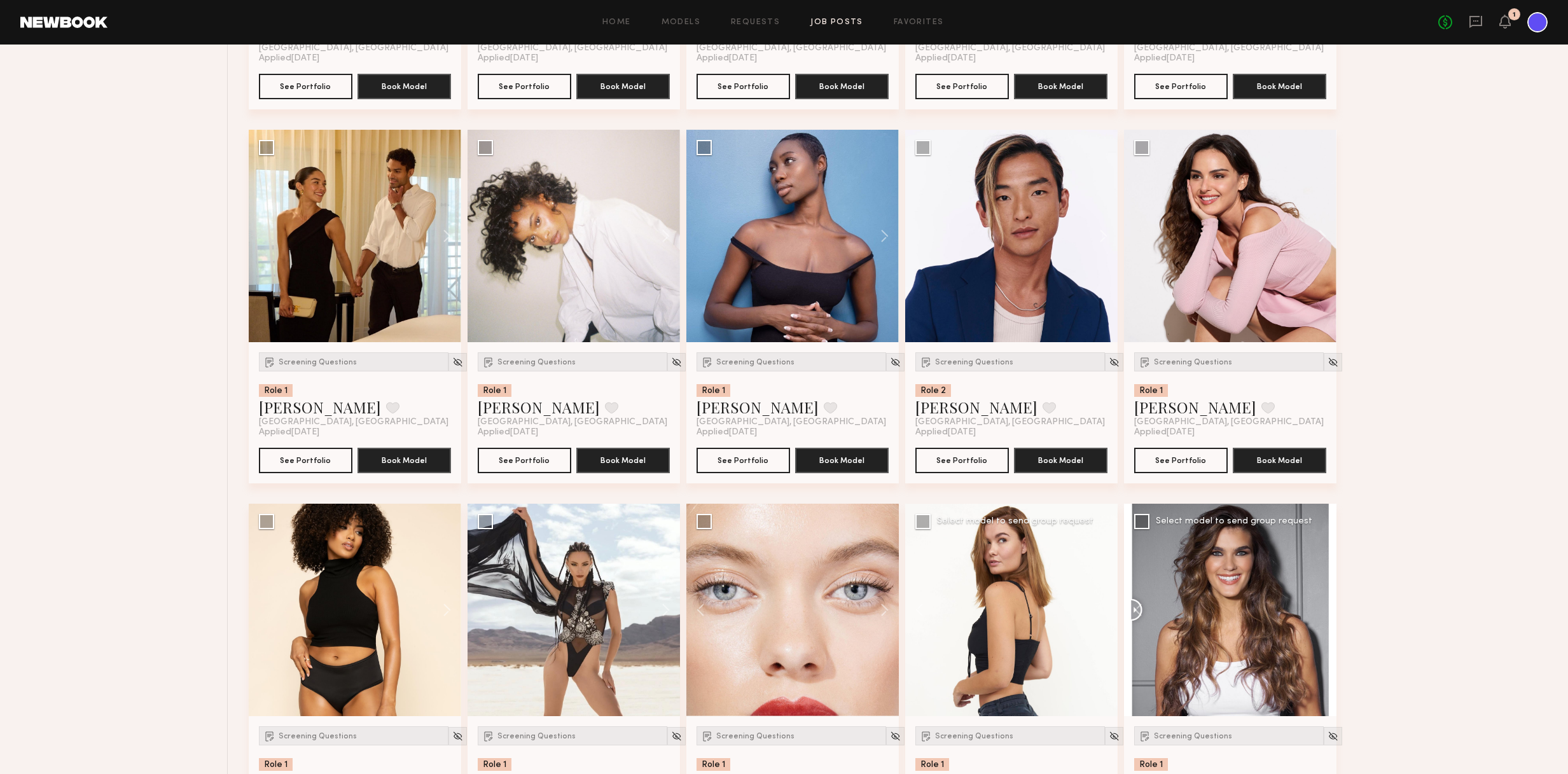
scroll to position [1601, 0]
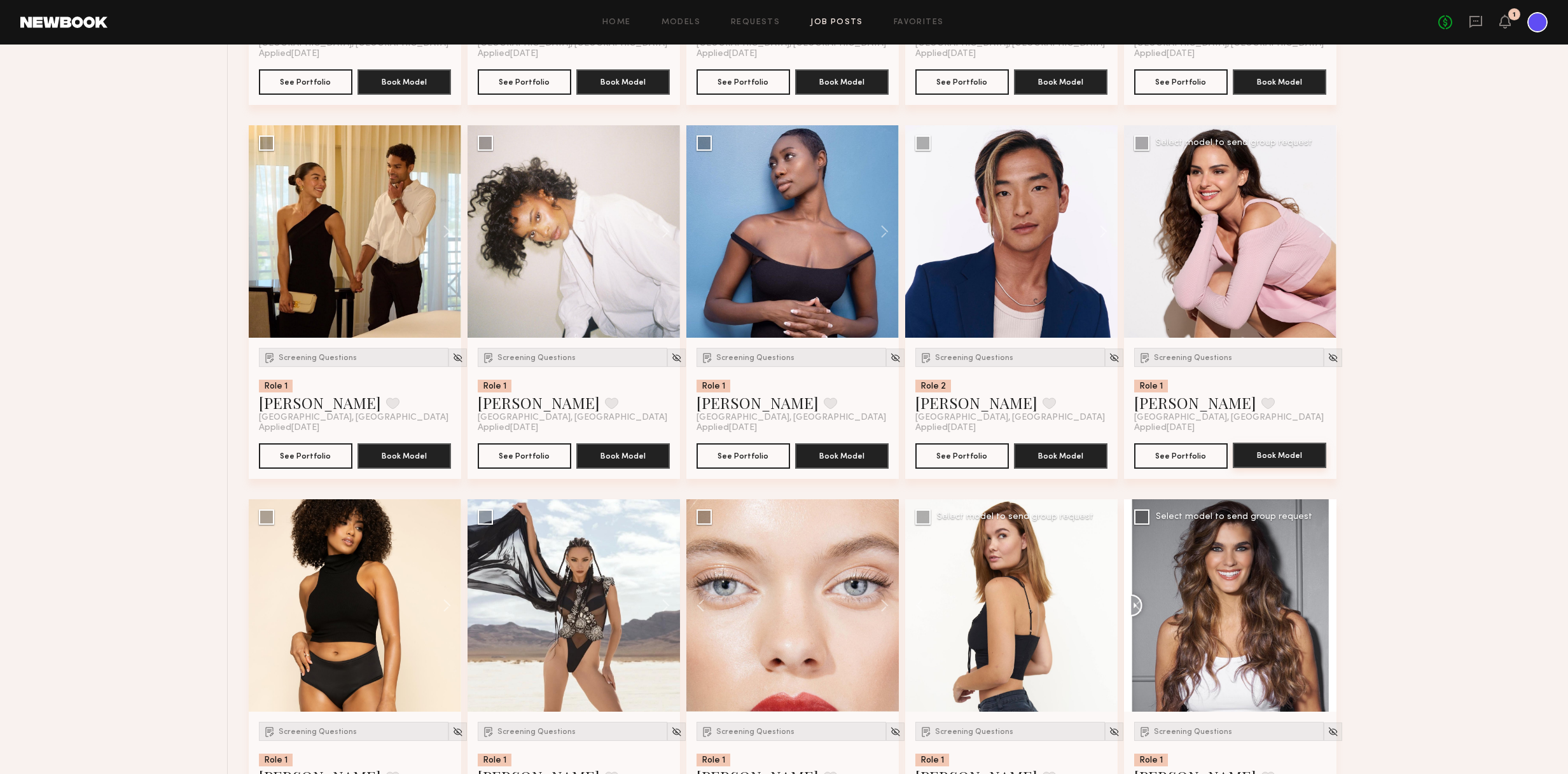
click at [1027, 458] on button "Book Model" at bounding box center [1279, 455] width 94 height 26
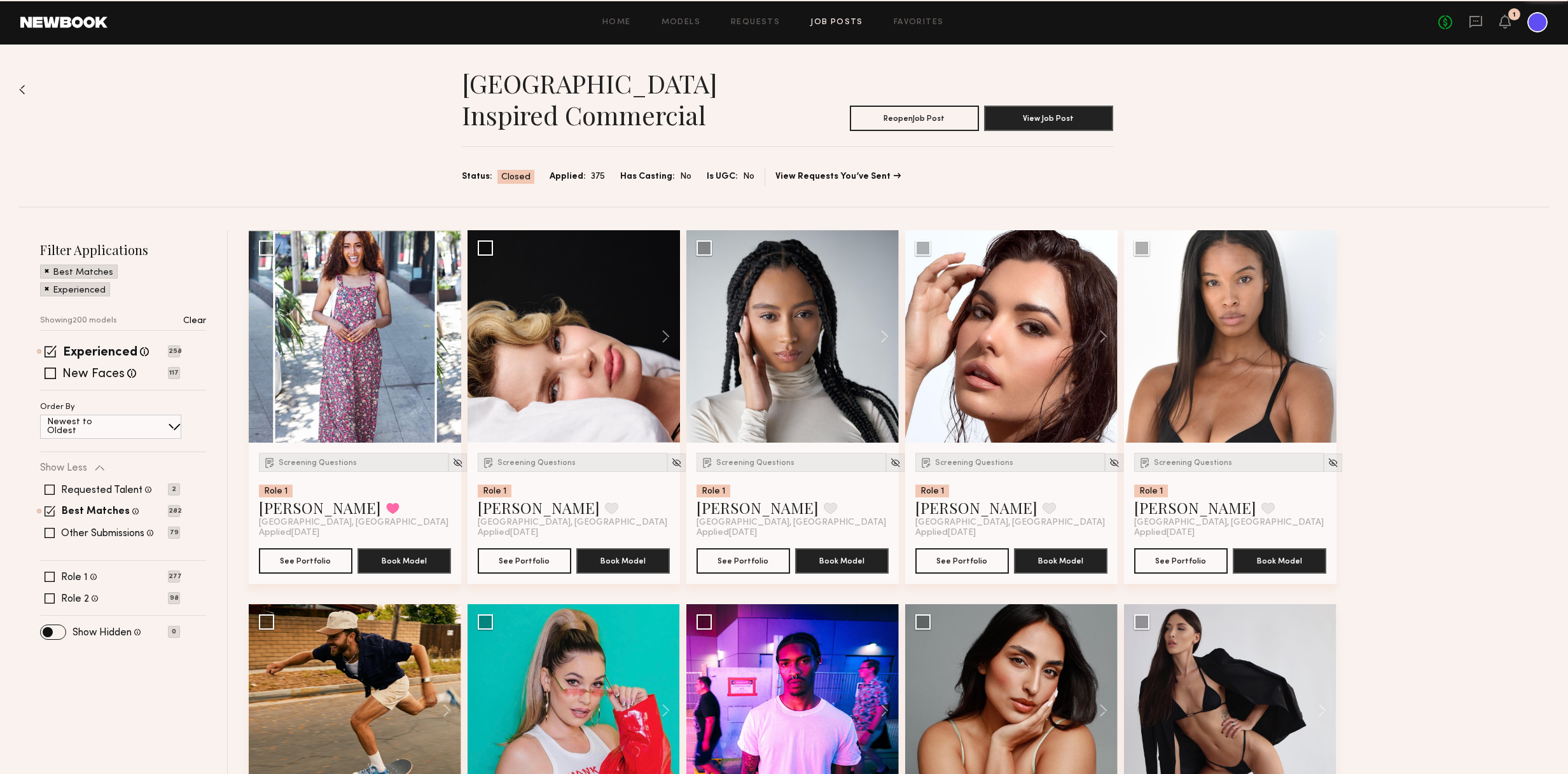
scroll to position [1601, 0]
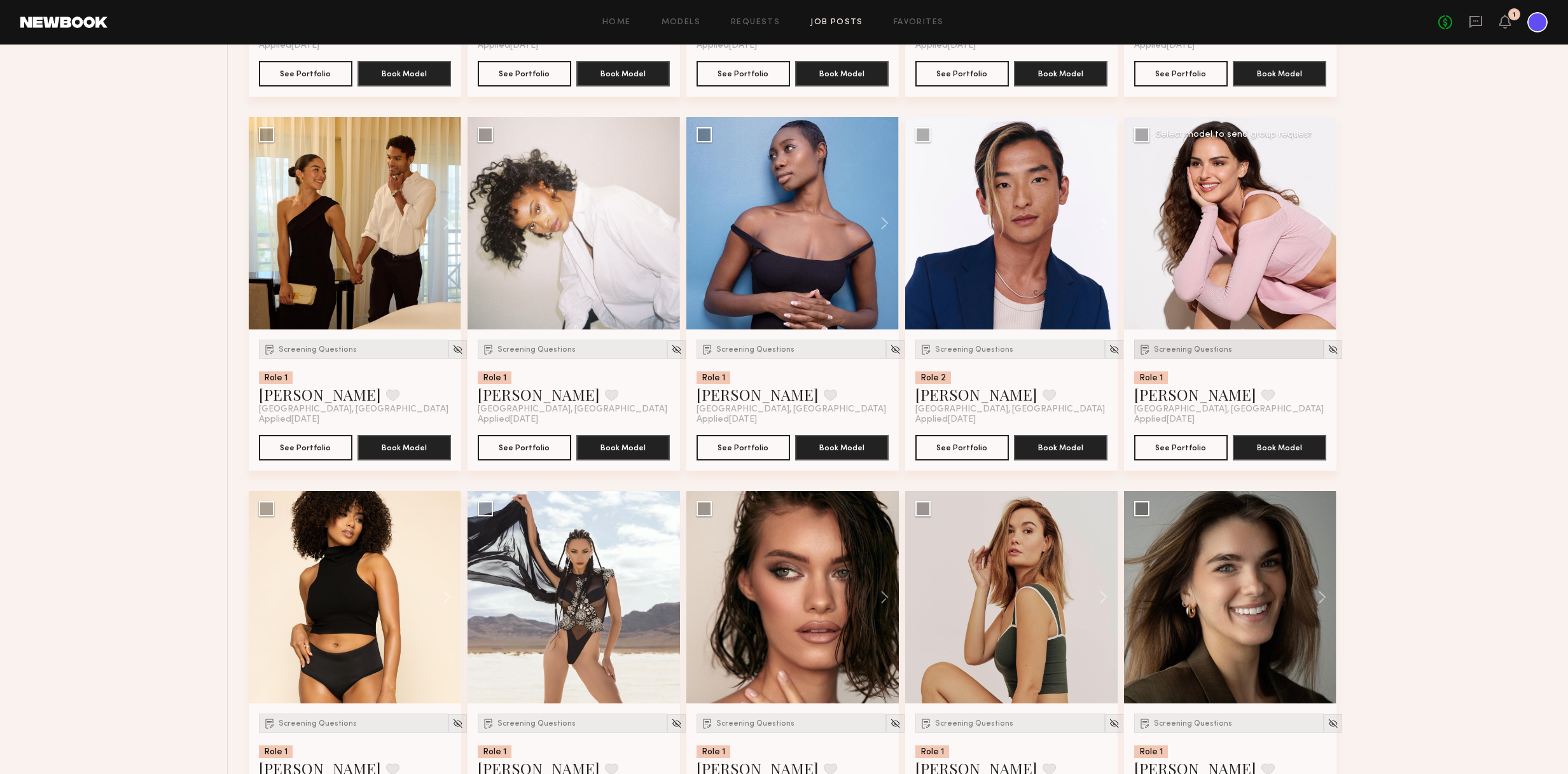
click at [1027, 364] on div "Screening Questions Role 1 Isabella A. Favorite Los Angeles, CA" at bounding box center [1228, 377] width 189 height 75
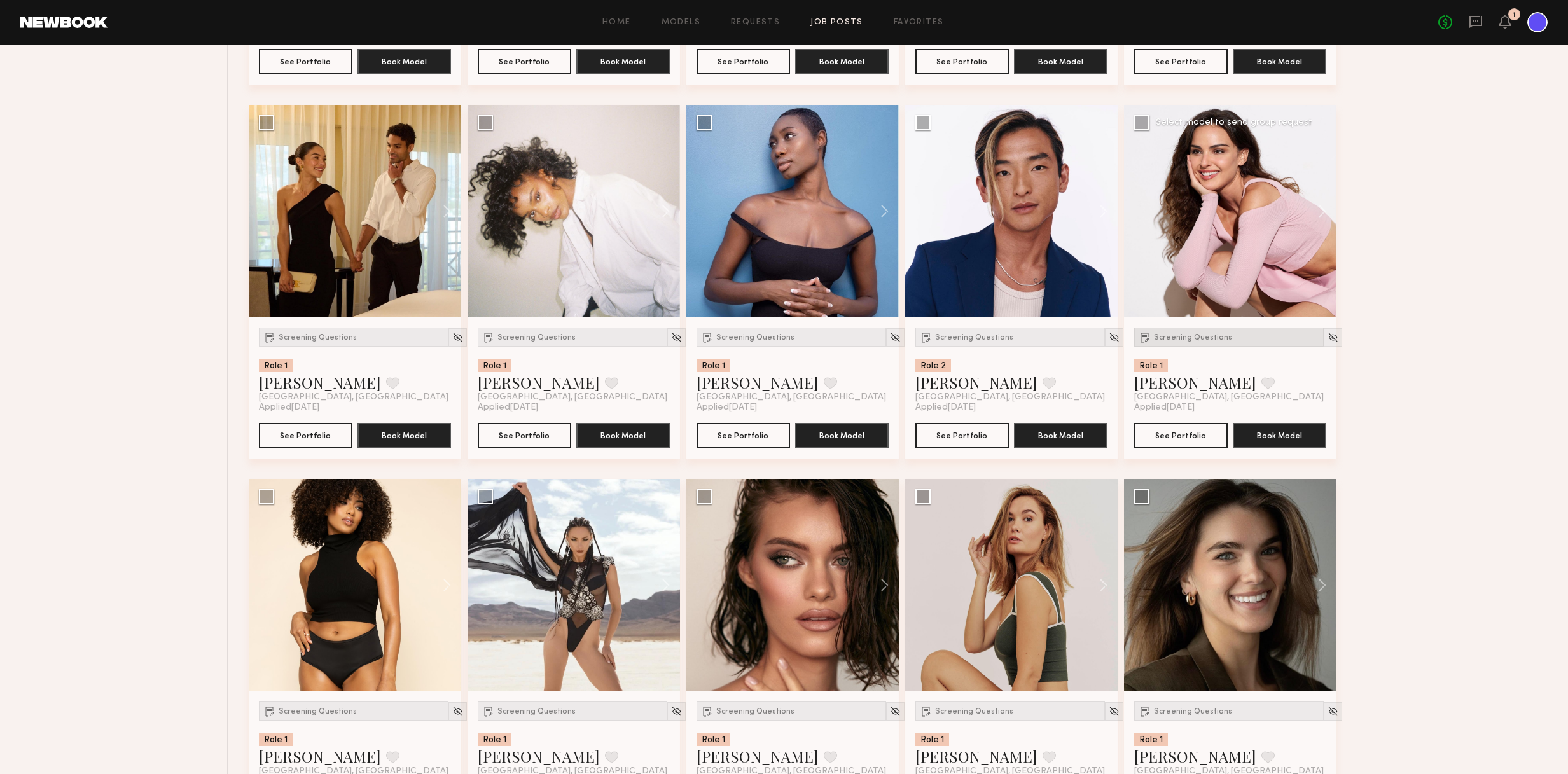
scroll to position [1622, 1]
click at [1027, 344] on div "Screening Questions" at bounding box center [1228, 337] width 189 height 19
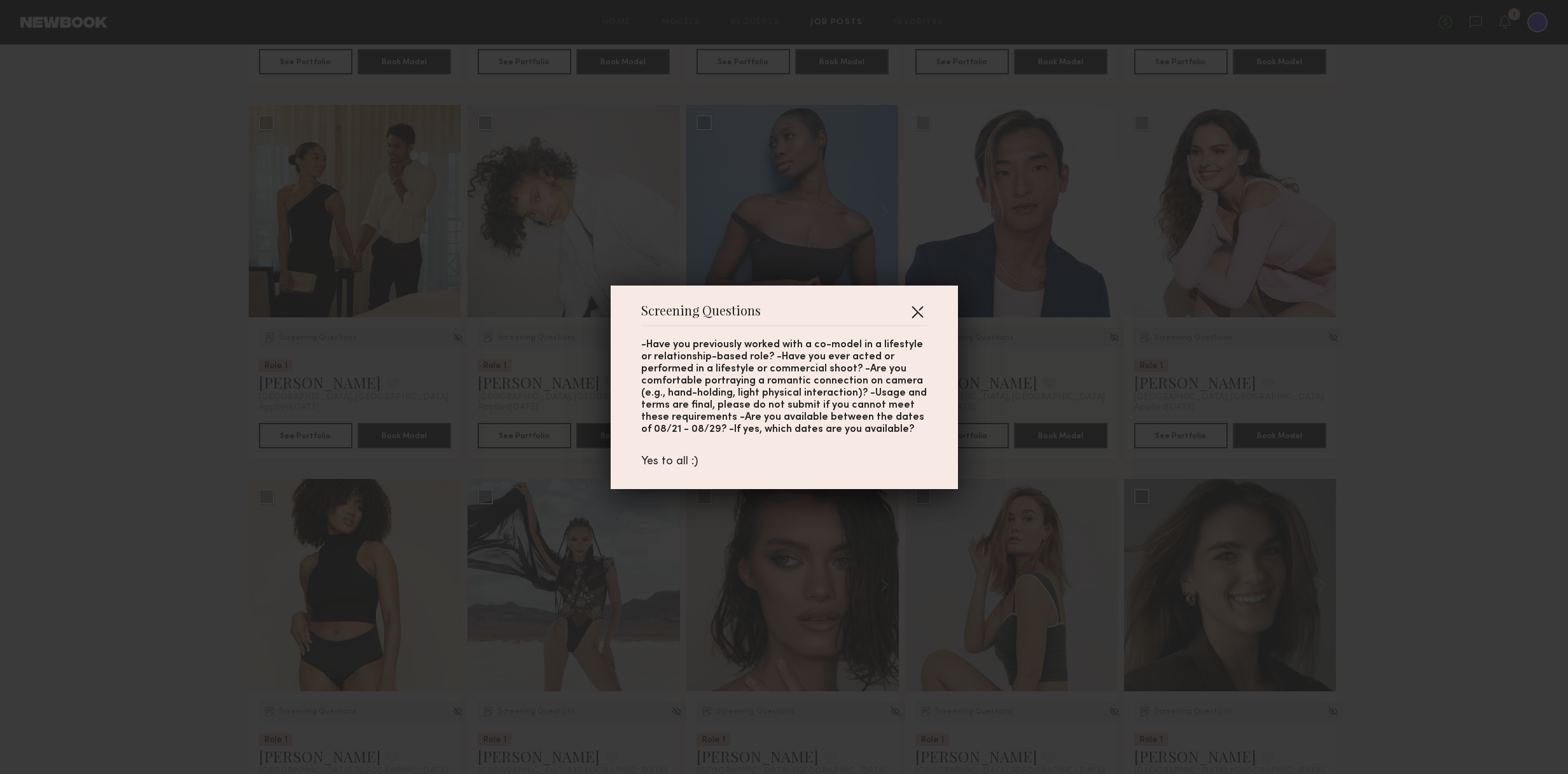
click at [916, 314] on button "button" at bounding box center [917, 311] width 20 height 20
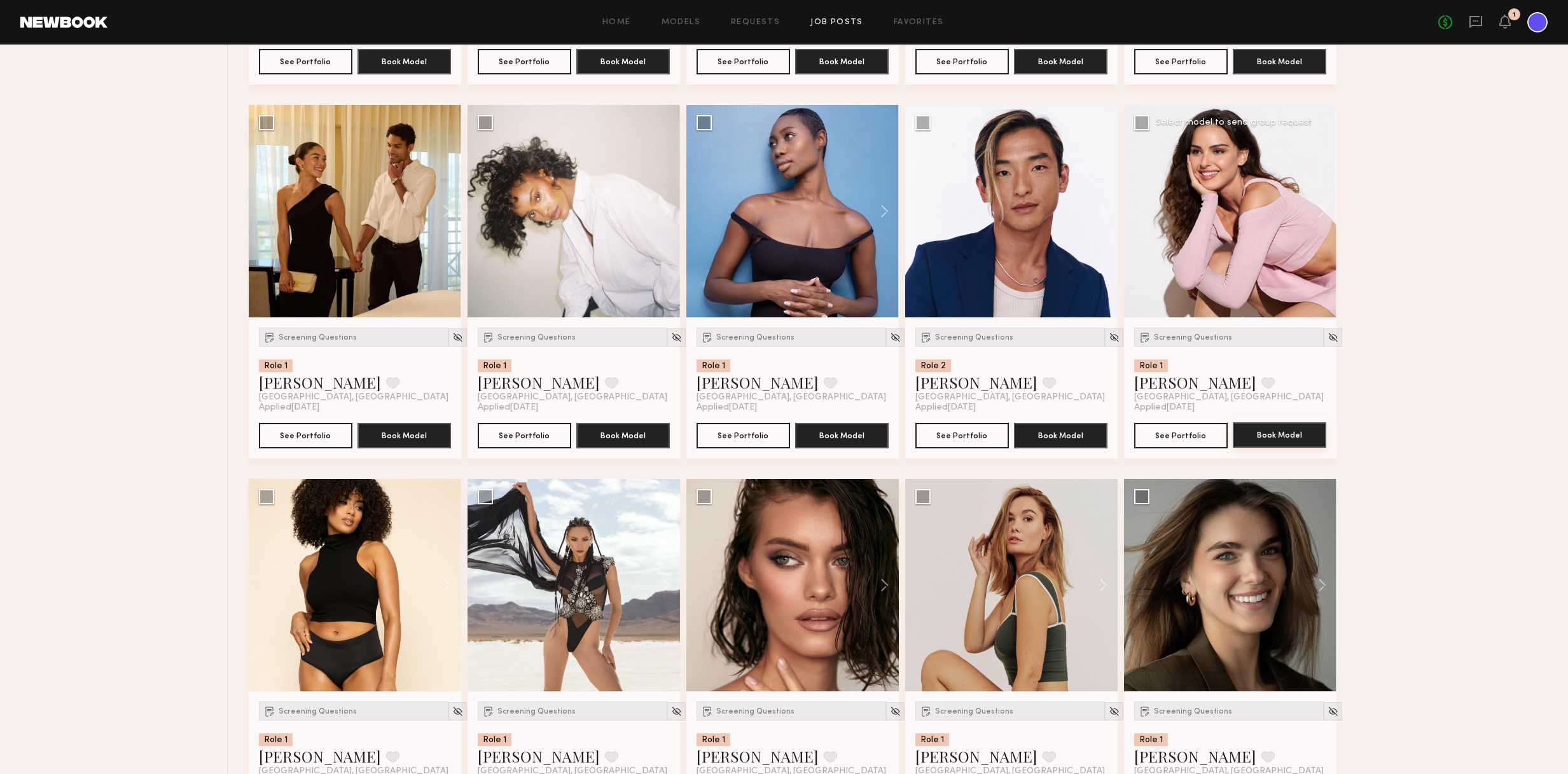
click at [1027, 435] on button "Book Model" at bounding box center [1279, 434] width 94 height 26
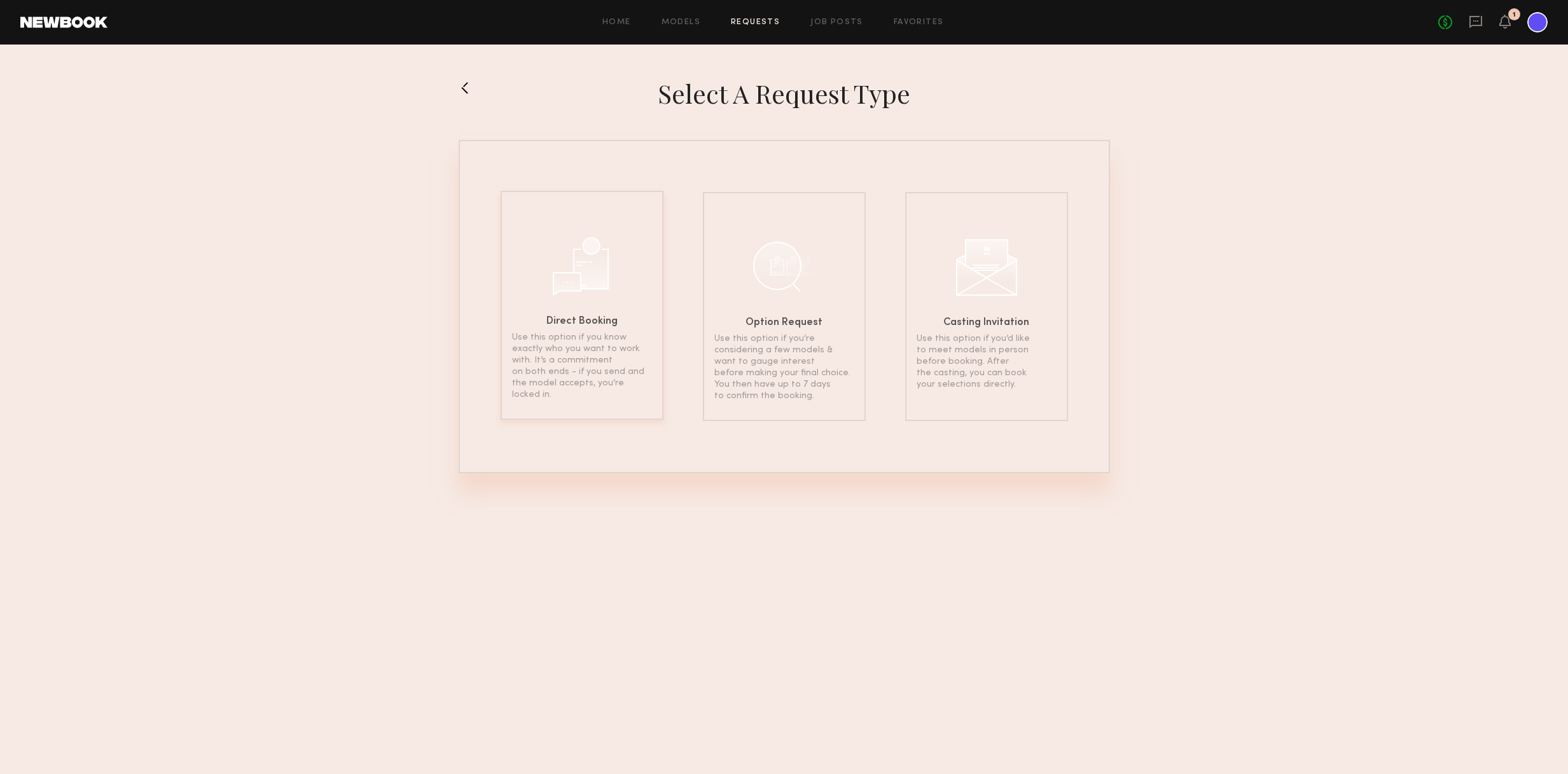
click at [549, 335] on p "Use this option if you know exactly who you want to work with. It’s a commitmen…" at bounding box center [582, 366] width 140 height 69
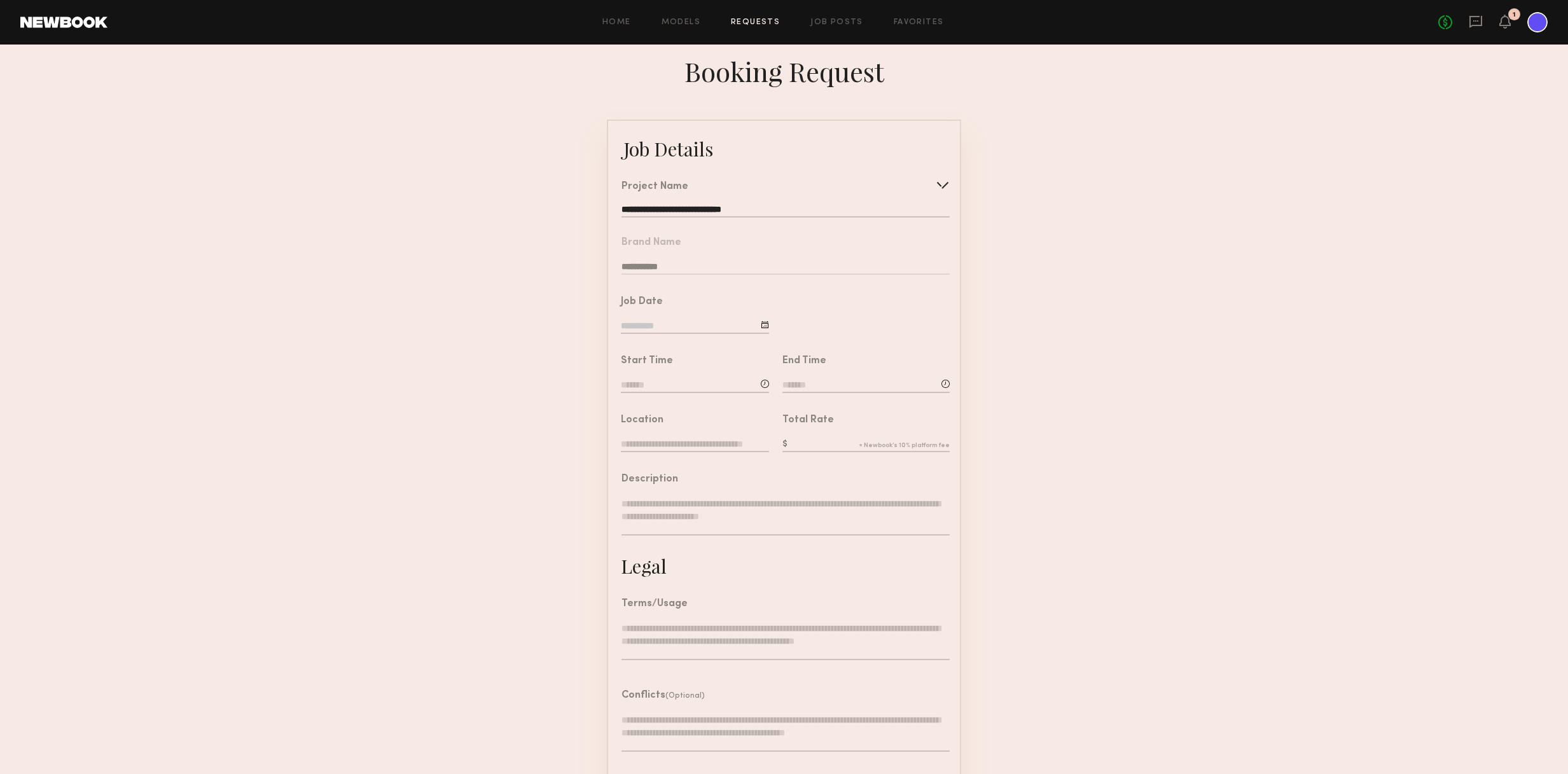
scroll to position [0, 1]
click at [665, 381] on input at bounding box center [695, 387] width 148 height 14
click at [660, 439] on input "text" at bounding box center [656, 441] width 47 height 23
type input "********"
type input "**"
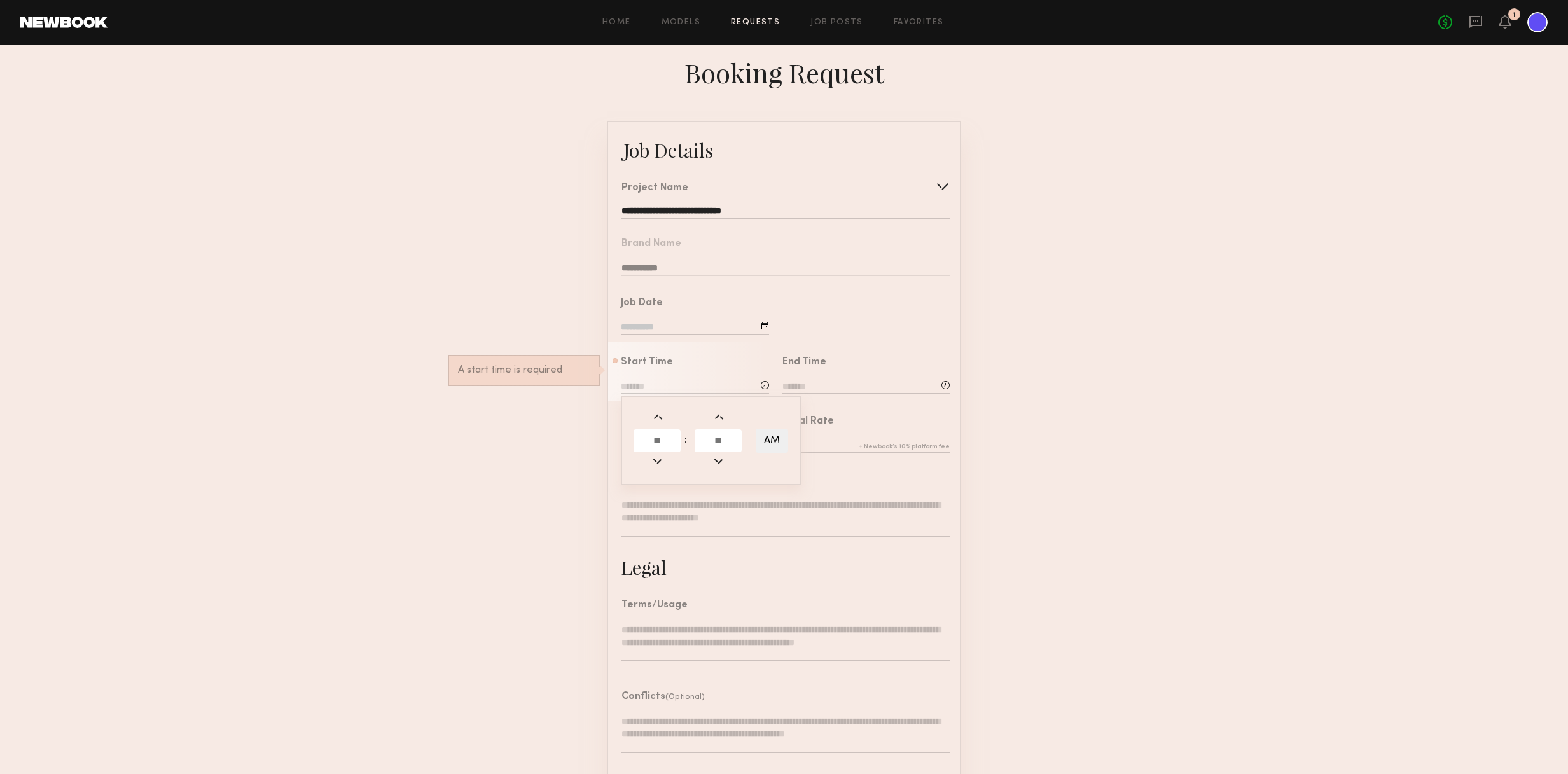
type input "**"
type input "********"
type input "**"
type input "*******"
type input "**"
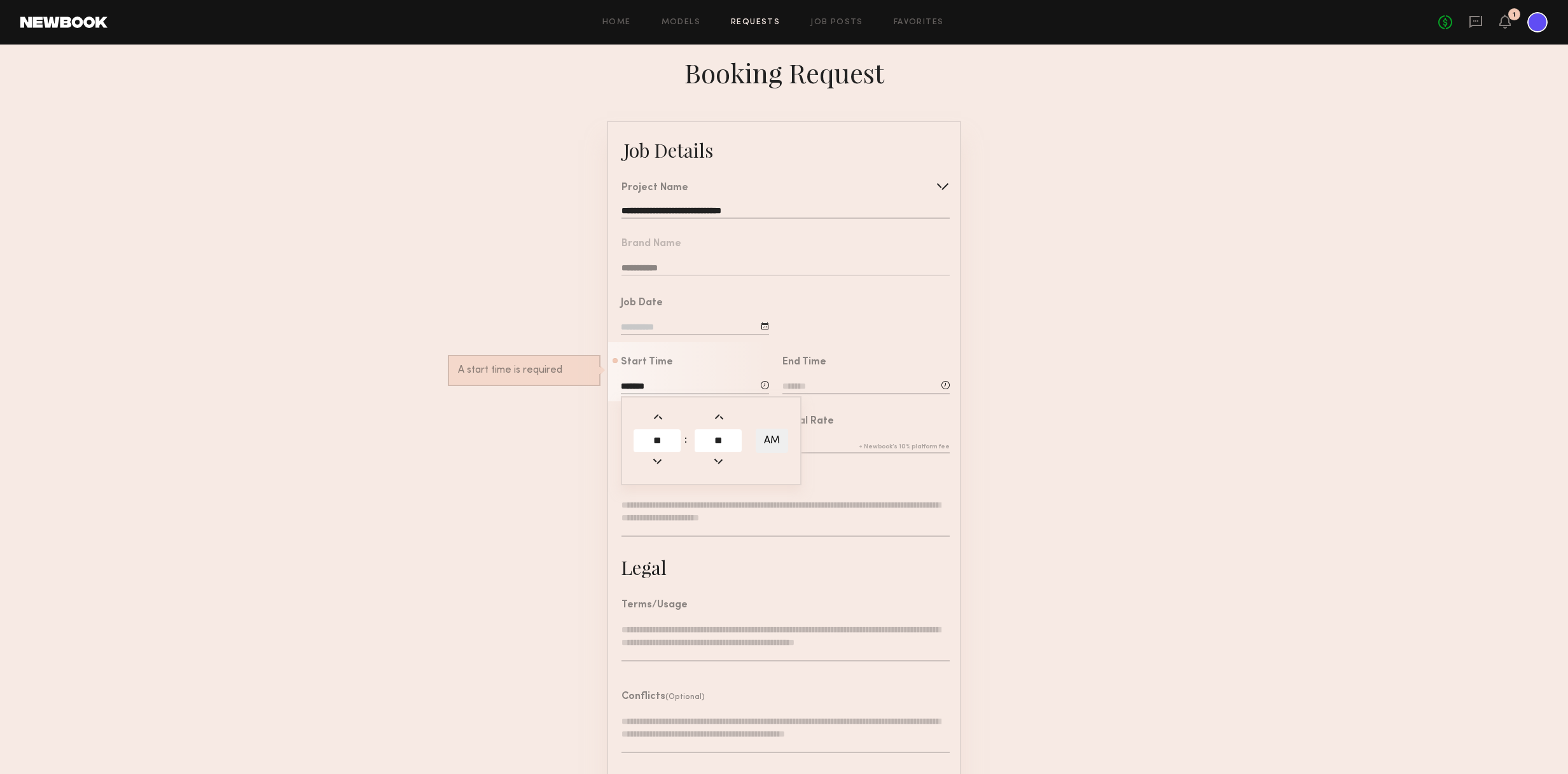
type input "*******"
type input "*"
type input "**"
click at [756, 437] on button "PM" at bounding box center [772, 439] width 33 height 24
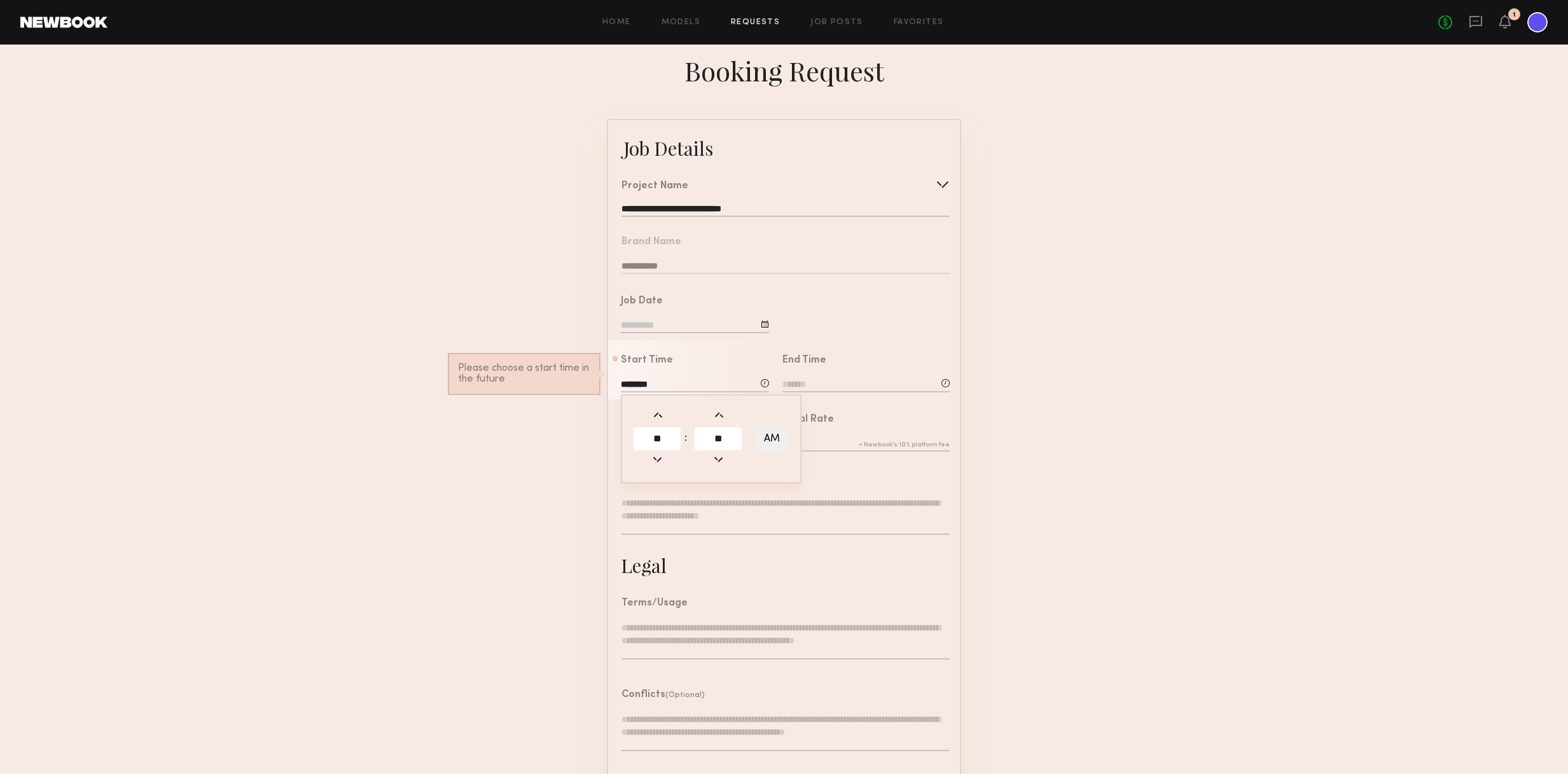
scroll to position [0, 1]
click at [769, 435] on button "AM" at bounding box center [772, 440] width 33 height 24
click at [769, 435] on button "PM" at bounding box center [772, 439] width 33 height 24
type input "********"
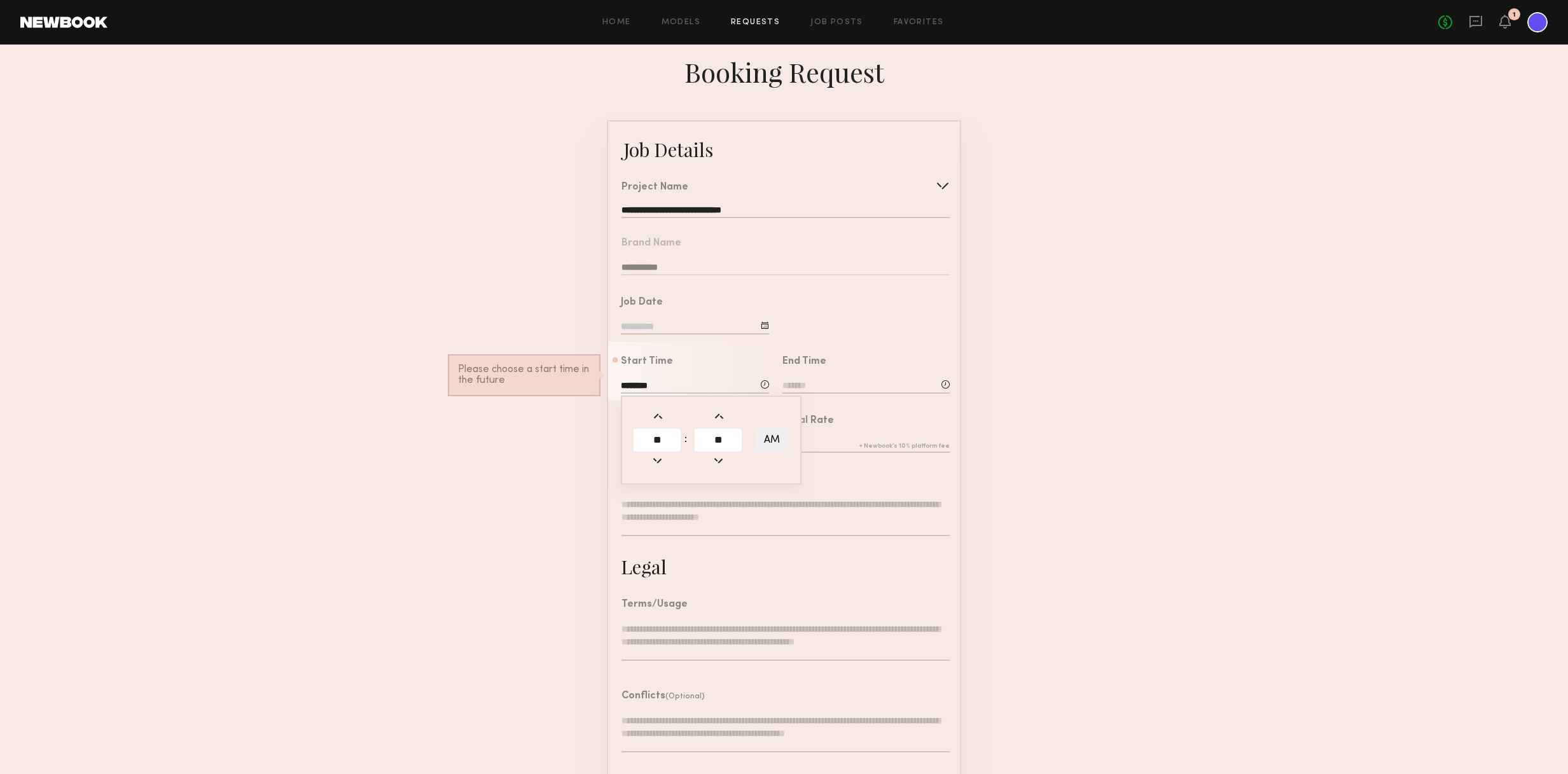
scroll to position [1, 0]
click at [830, 378] on div "End Time" at bounding box center [866, 376] width 167 height 39
click at [828, 385] on input at bounding box center [866, 387] width 167 height 14
click at [827, 433] on input "text" at bounding box center [818, 440] width 47 height 23
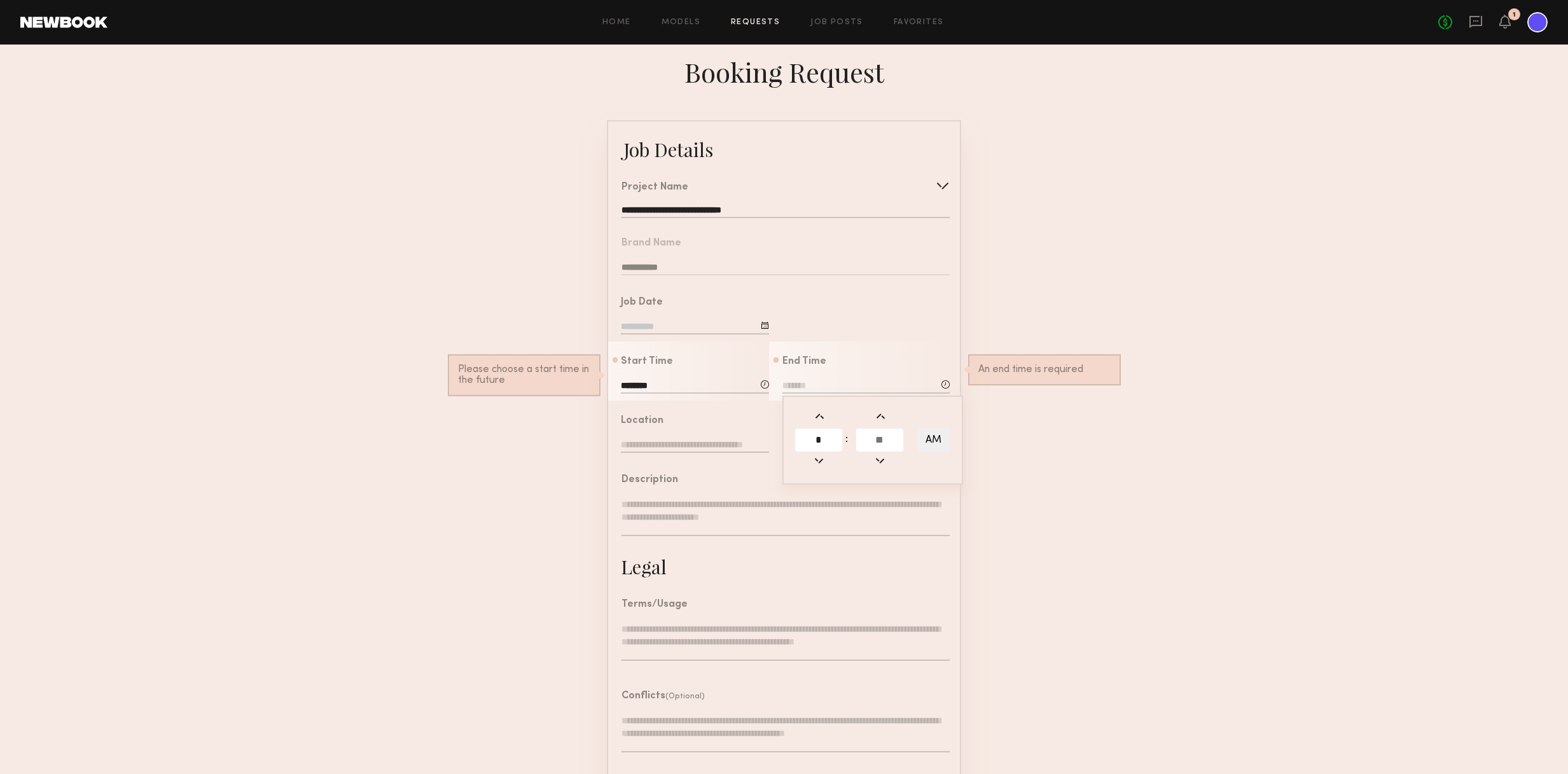
type input "*"
click at [875, 441] on input "text" at bounding box center [879, 440] width 47 height 23
click at [933, 436] on button "AM" at bounding box center [934, 439] width 33 height 24
type input "********"
type input "**"
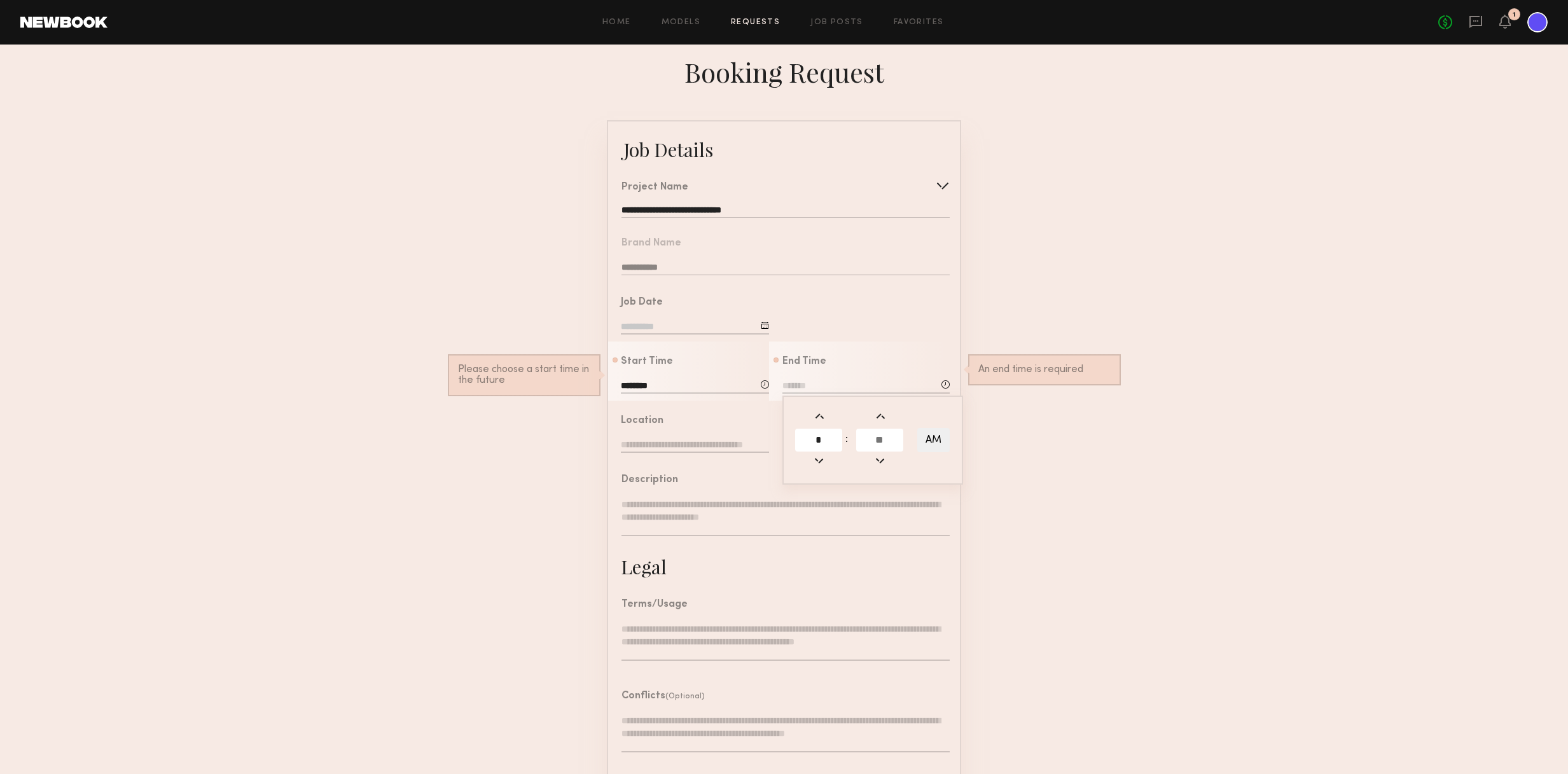
type input "**"
click at [825, 443] on input "**" at bounding box center [818, 440] width 47 height 23
type input "*"
type input "*******"
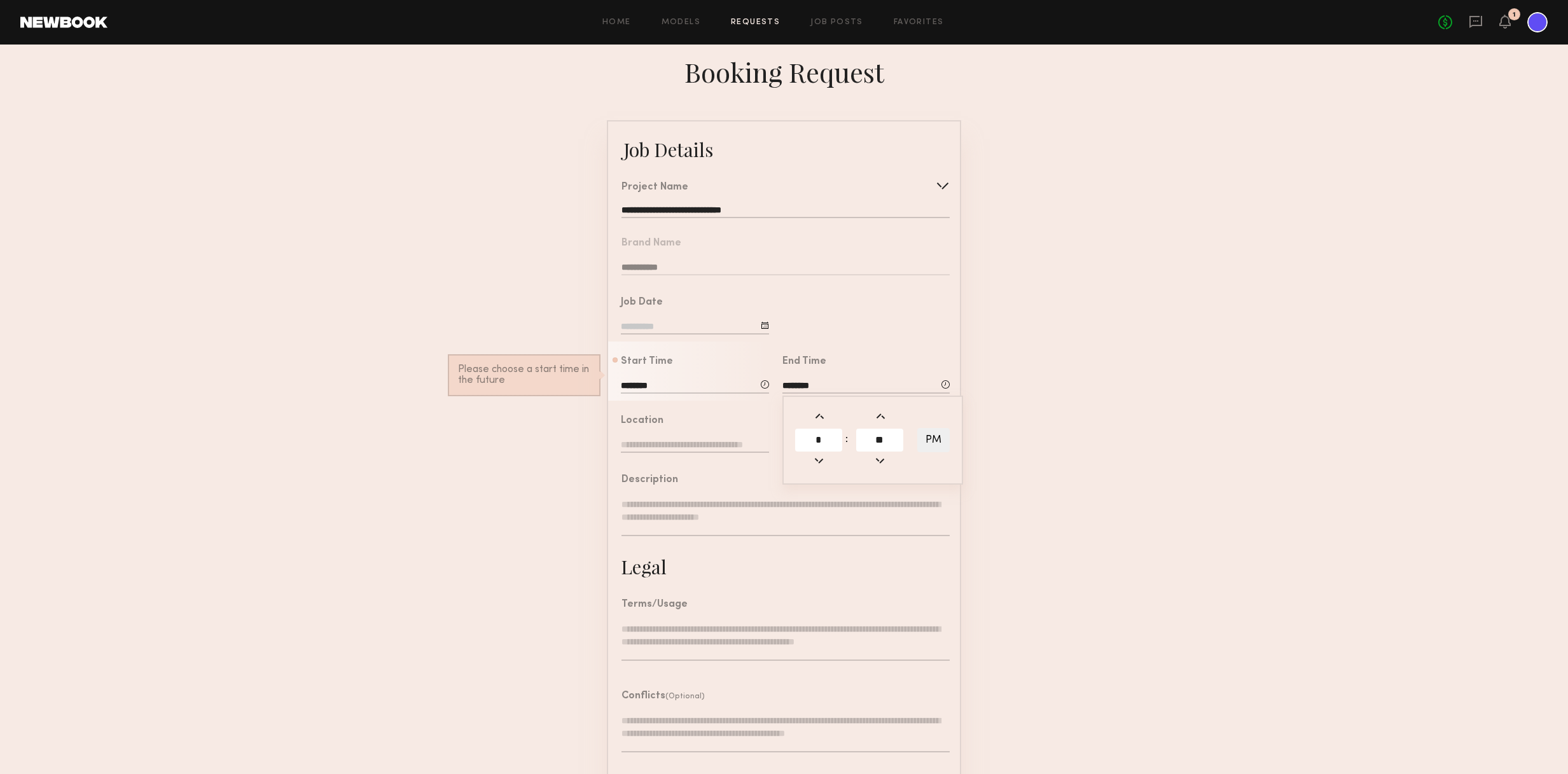
type input "**"
click at [747, 465] on div "Description" at bounding box center [779, 507] width 342 height 94
click at [653, 452] on input "text" at bounding box center [695, 446] width 148 height 14
type input "**********"
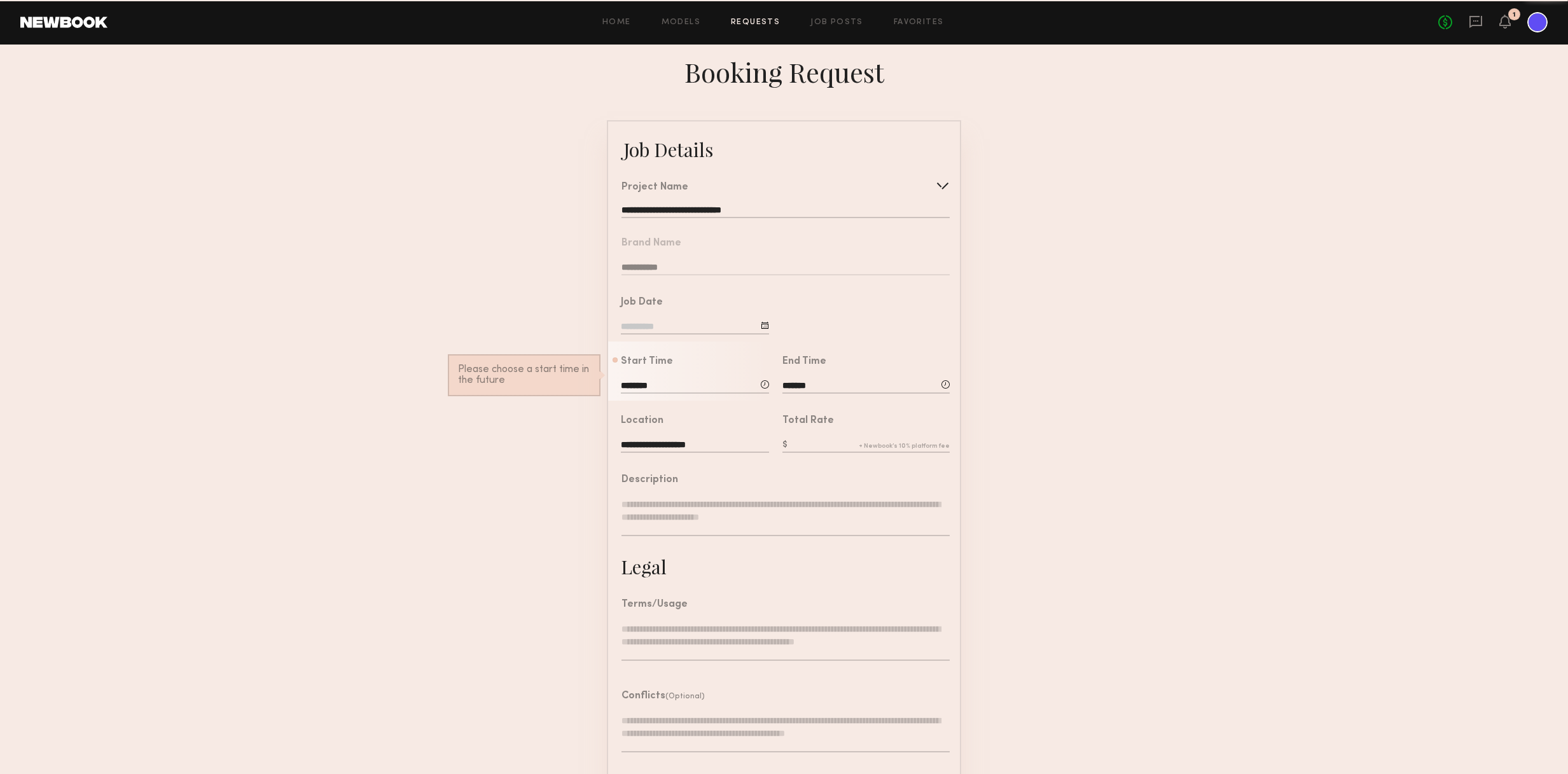
click at [843, 443] on input "text" at bounding box center [866, 446] width 167 height 14
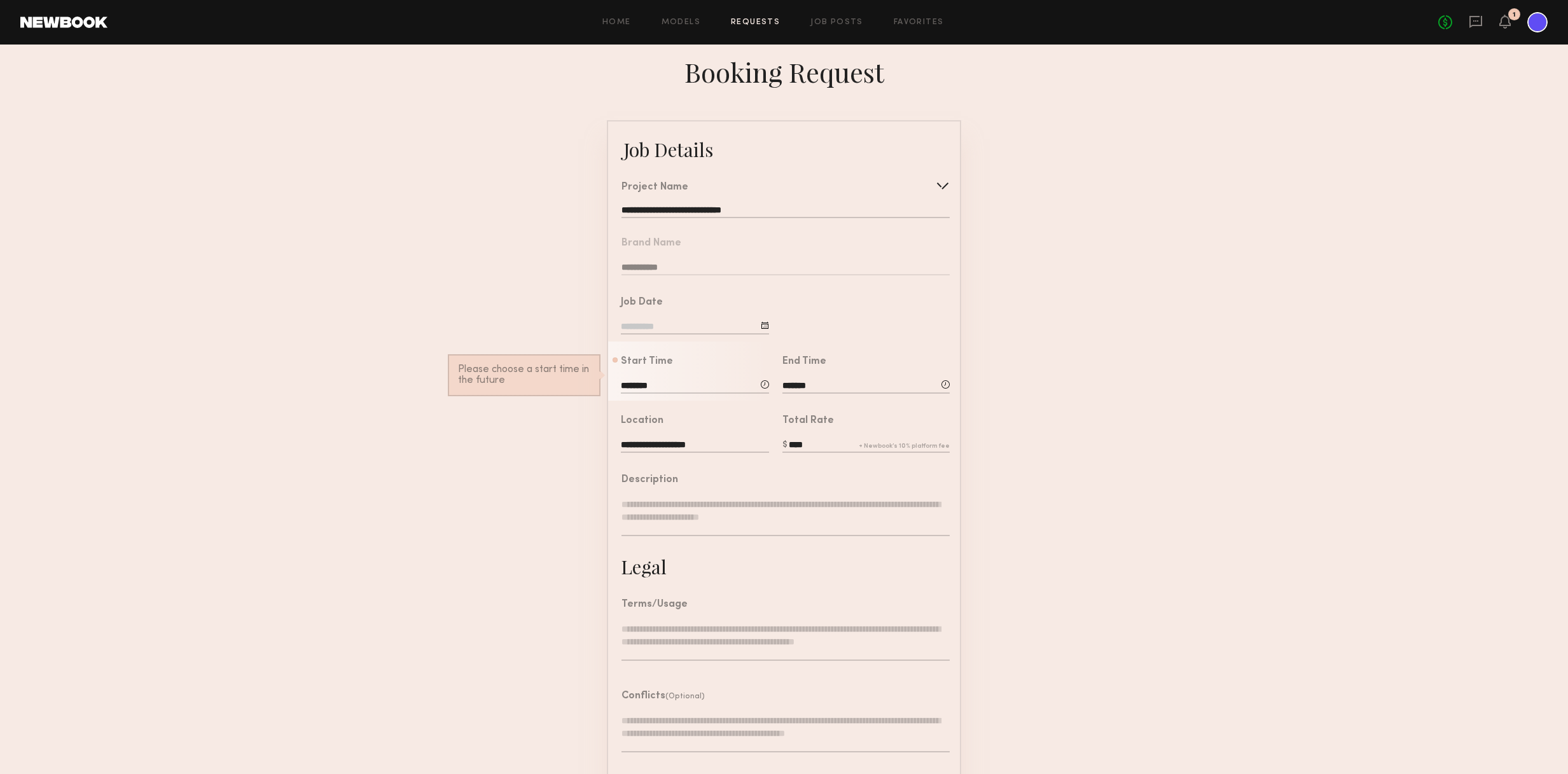
scroll to position [1, 1]
type input "****"
click at [732, 524] on textarea at bounding box center [784, 518] width 328 height 38
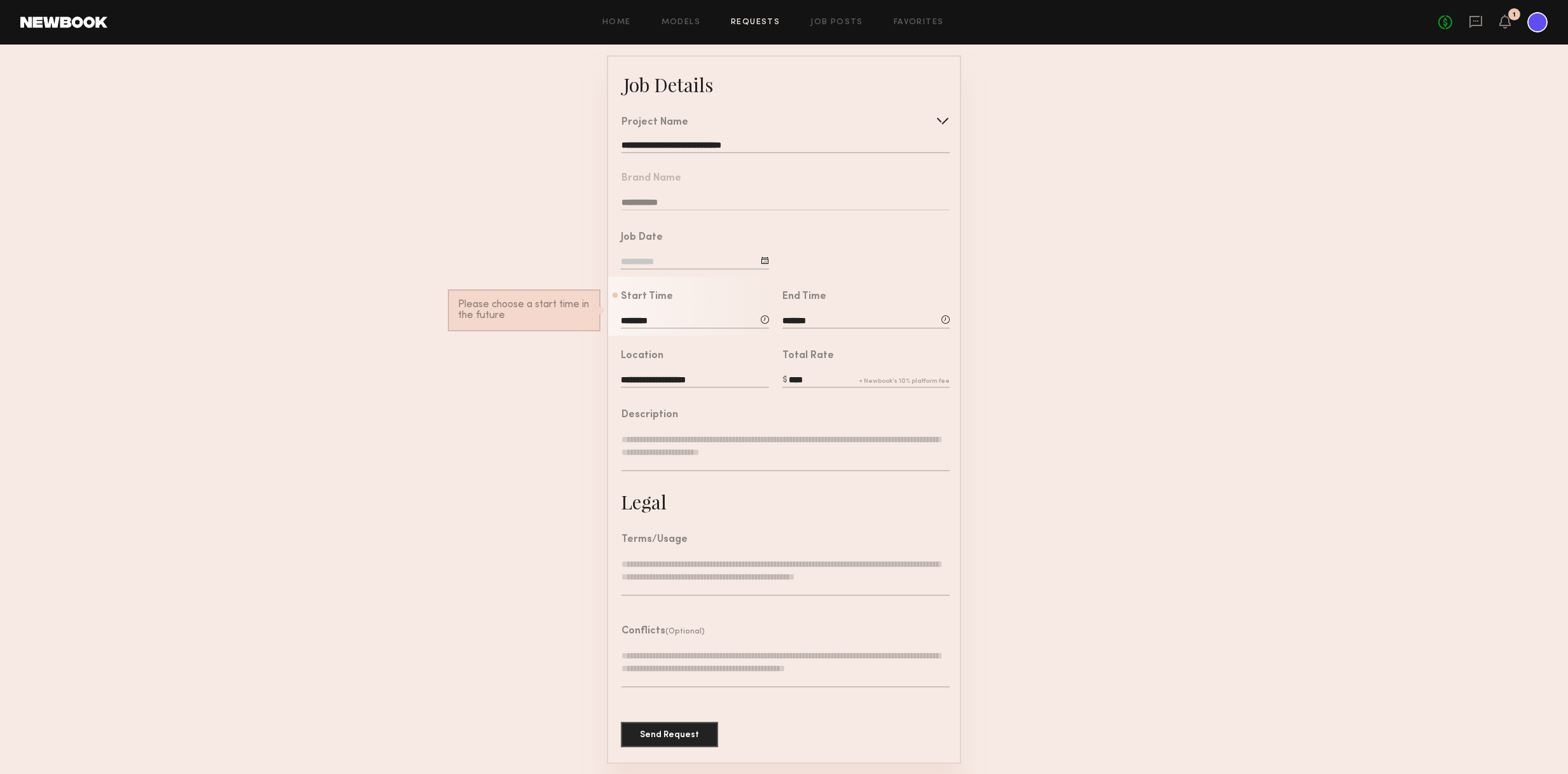
scroll to position [65, 0]
click at [734, 571] on textarea at bounding box center [784, 578] width 328 height 38
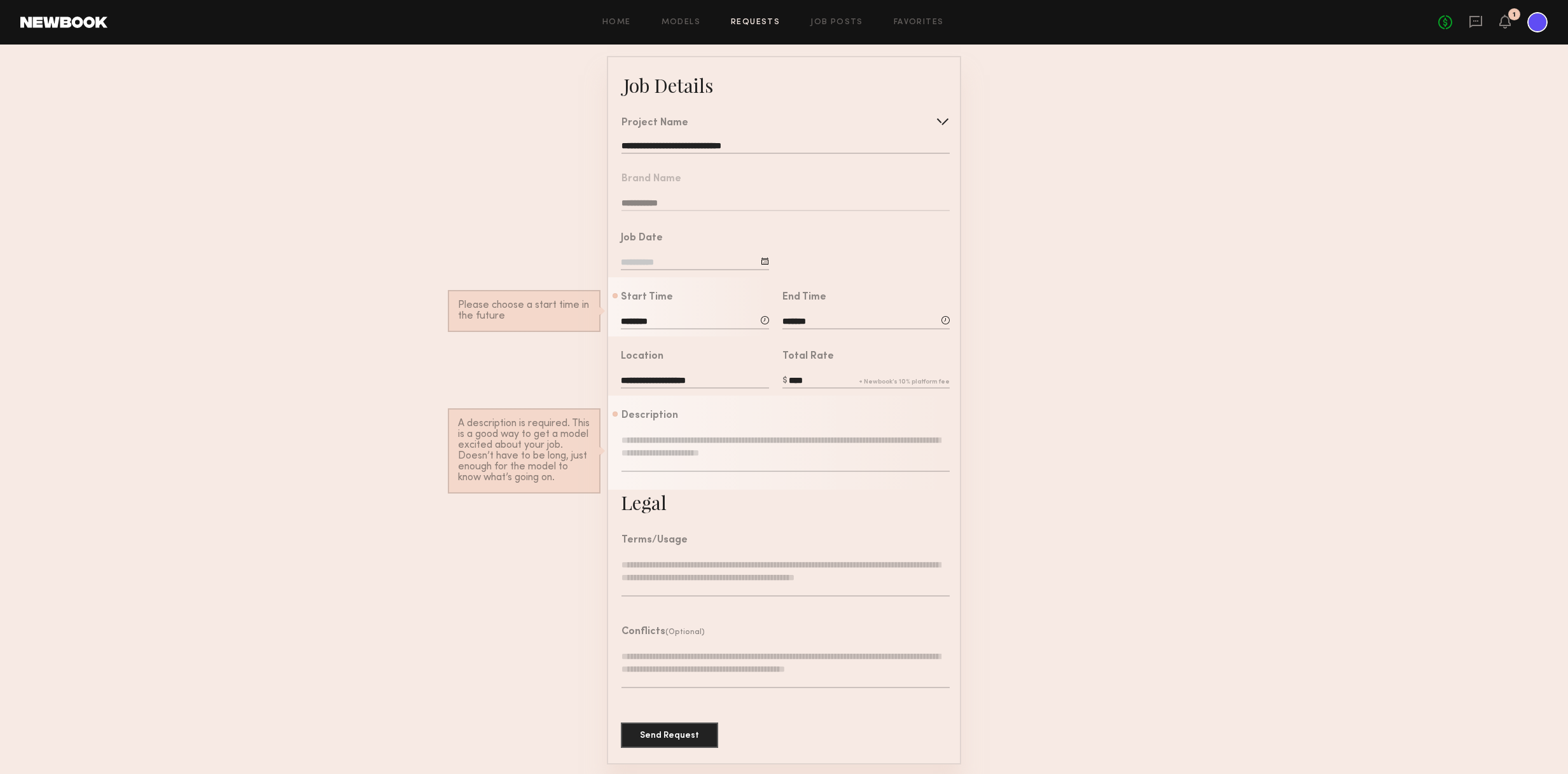
click at [936, 117] on div at bounding box center [942, 121] width 20 height 20
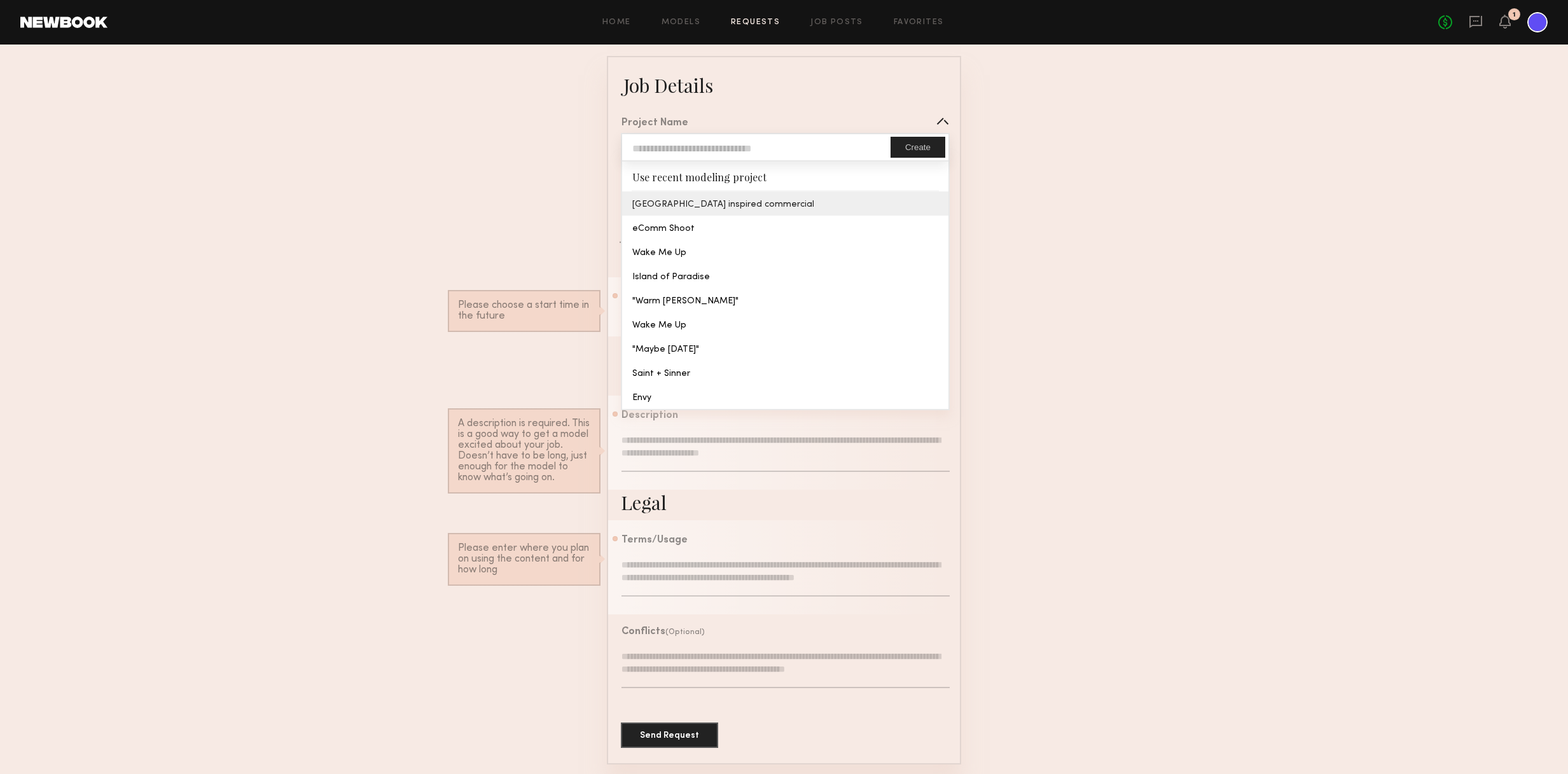
type input "**********"
type textarea "**********"
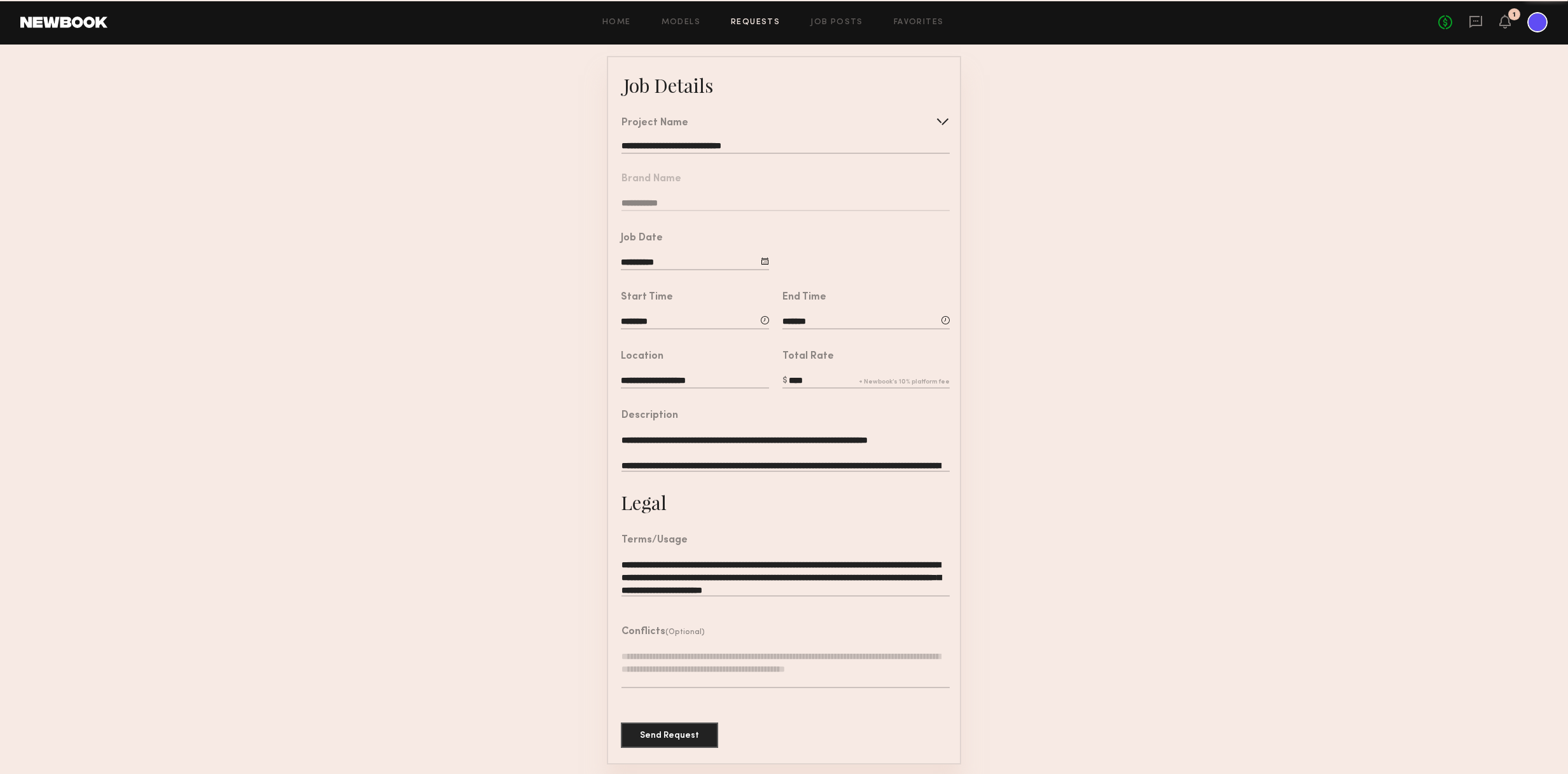
click at [693, 209] on common-border "**********" at bounding box center [784, 410] width 354 height 709
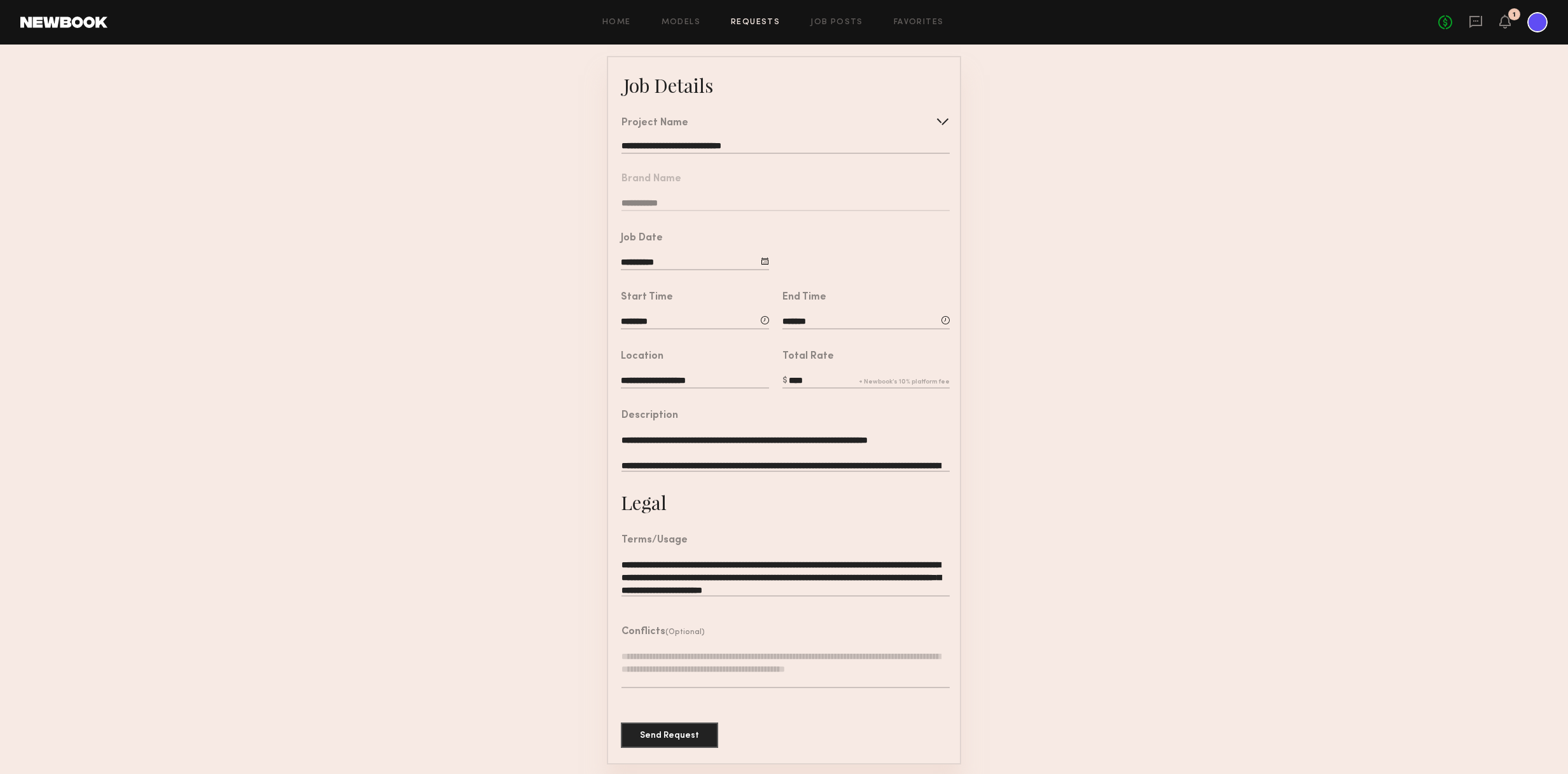
click at [638, 260] on input "**********" at bounding box center [695, 263] width 148 height 14
click at [671, 424] on span "26" at bounding box center [670, 425] width 20 height 20
type input "**********"
click at [674, 737] on button "Send Request" at bounding box center [670, 735] width 98 height 26
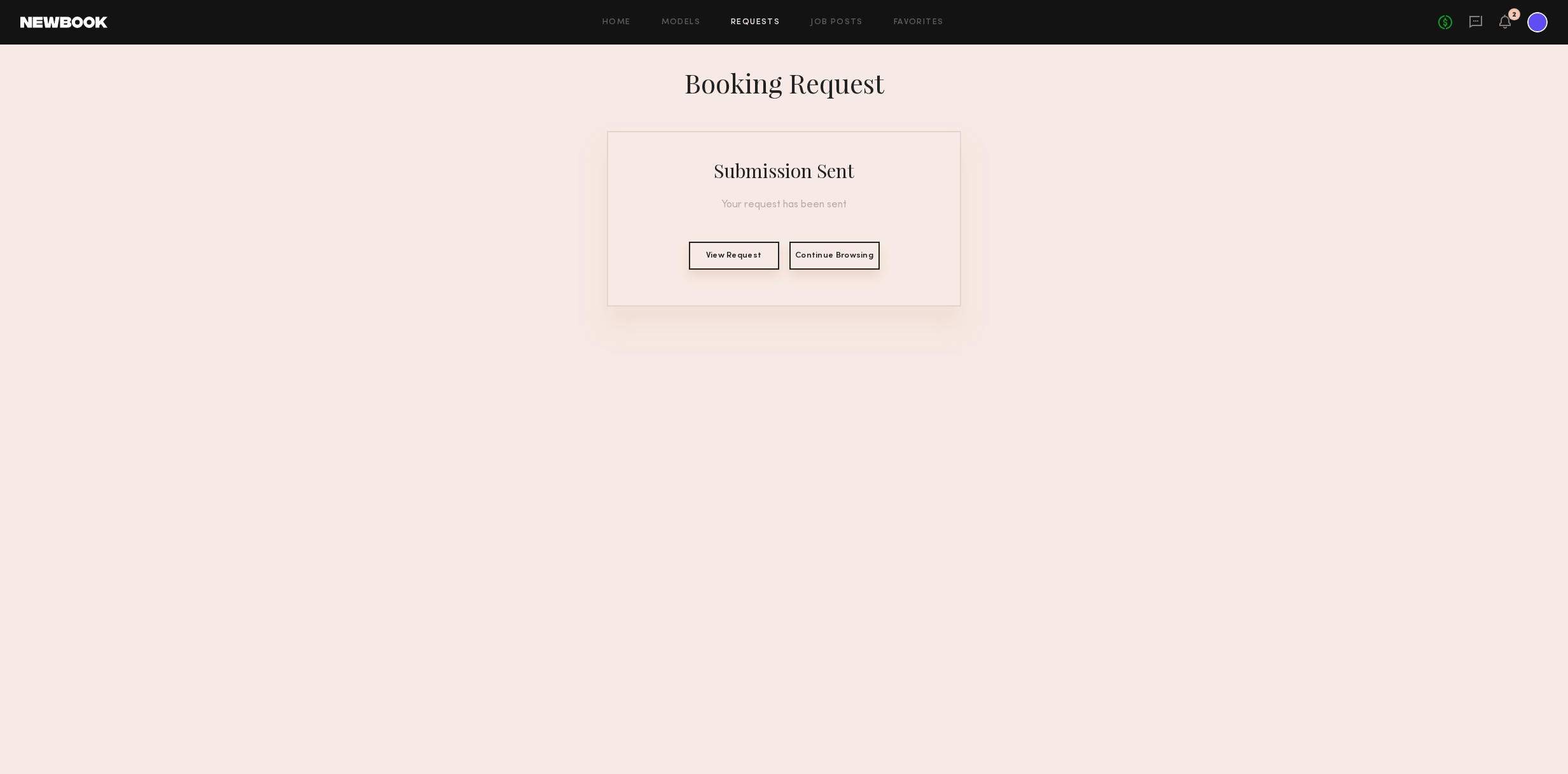
click at [1027, 31] on div "No fees up to $5,000 2" at bounding box center [1492, 22] width 109 height 20
click at [1027, 19] on icon at bounding box center [1505, 20] width 11 height 9
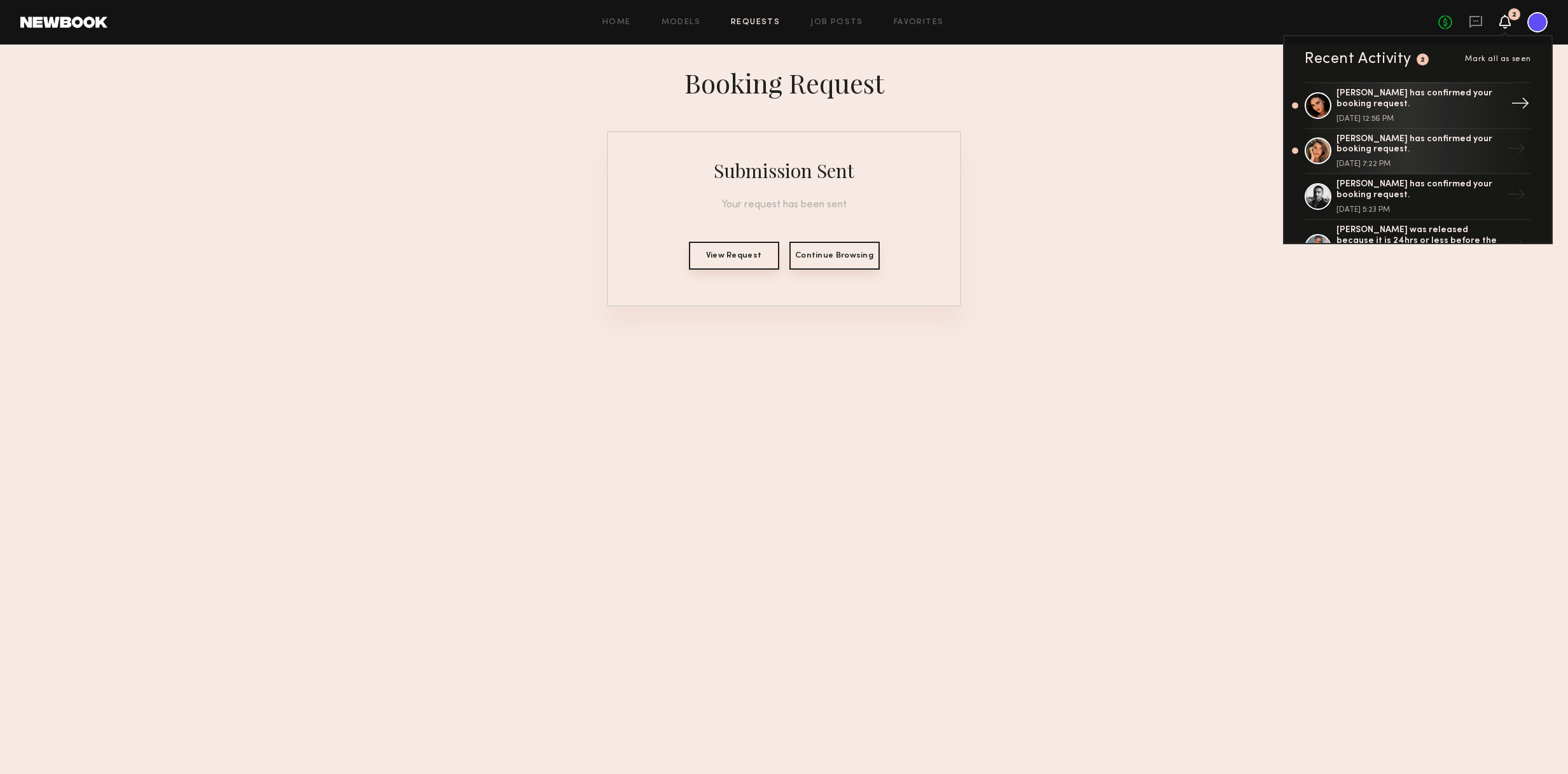
click at [1027, 97] on div "Isabella A. has confirmed your booking request." at bounding box center [1419, 99] width 166 height 22
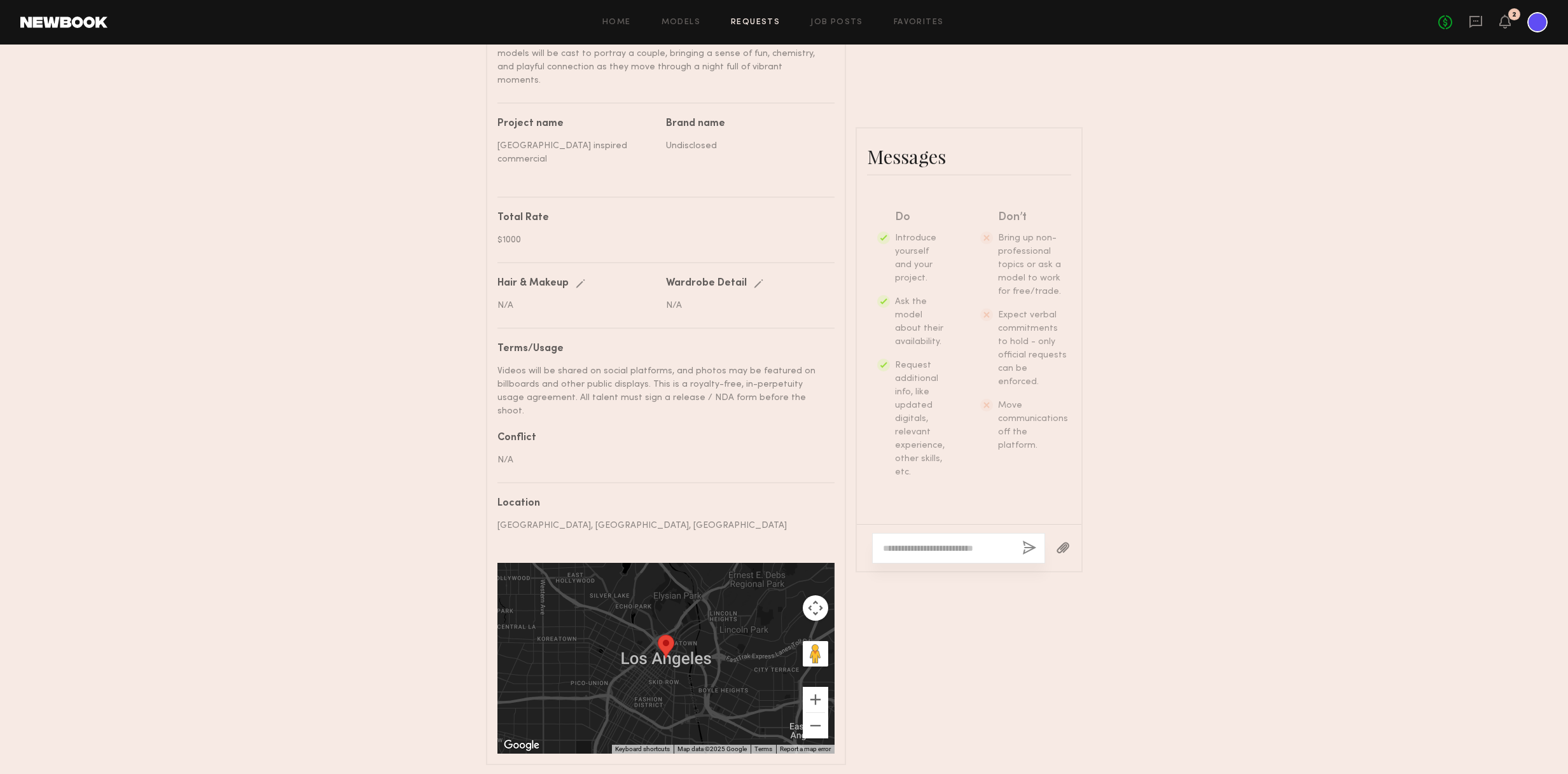
scroll to position [563, 0]
click at [1027, 21] on icon at bounding box center [1475, 22] width 12 height 12
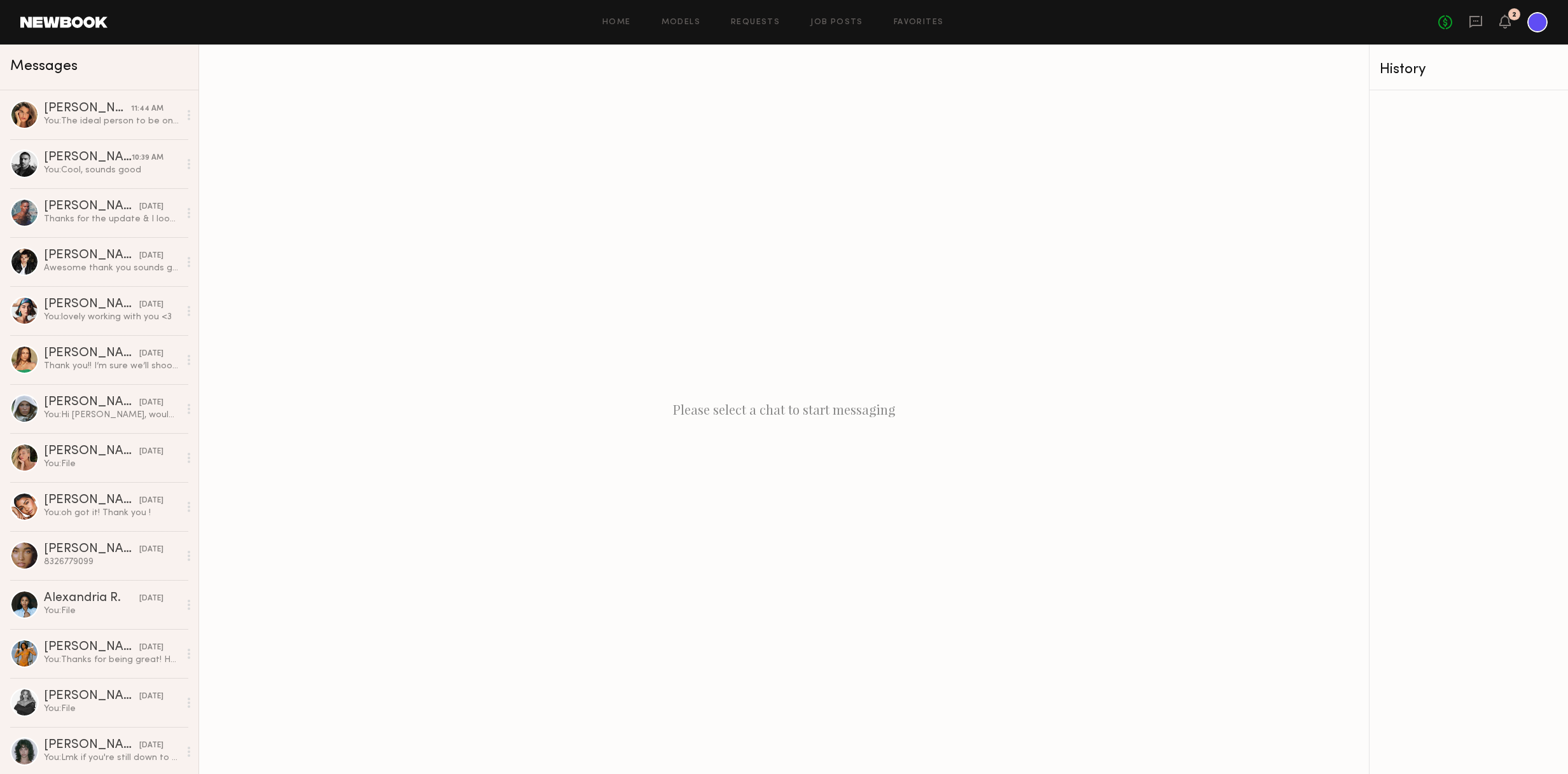
click at [1027, 21] on div "No fees up to $5,000 2" at bounding box center [1492, 22] width 109 height 20
click at [1027, 21] on div "No fees up to $5,000 1" at bounding box center [1492, 22] width 109 height 20
click at [1027, 24] on icon at bounding box center [1505, 20] width 11 height 9
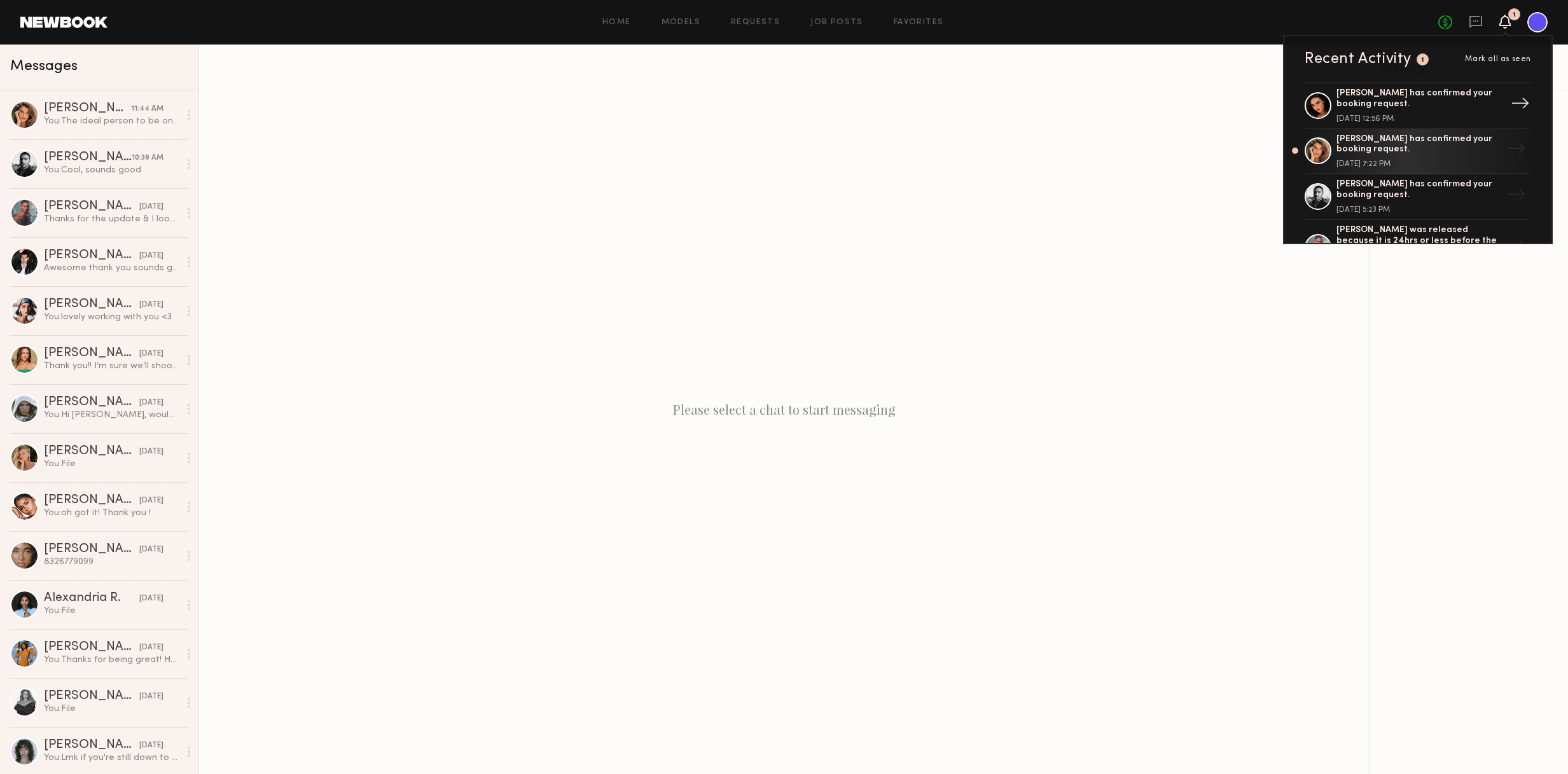
click at [1027, 98] on div "Isabella A. has confirmed your booking request." at bounding box center [1419, 99] width 166 height 22
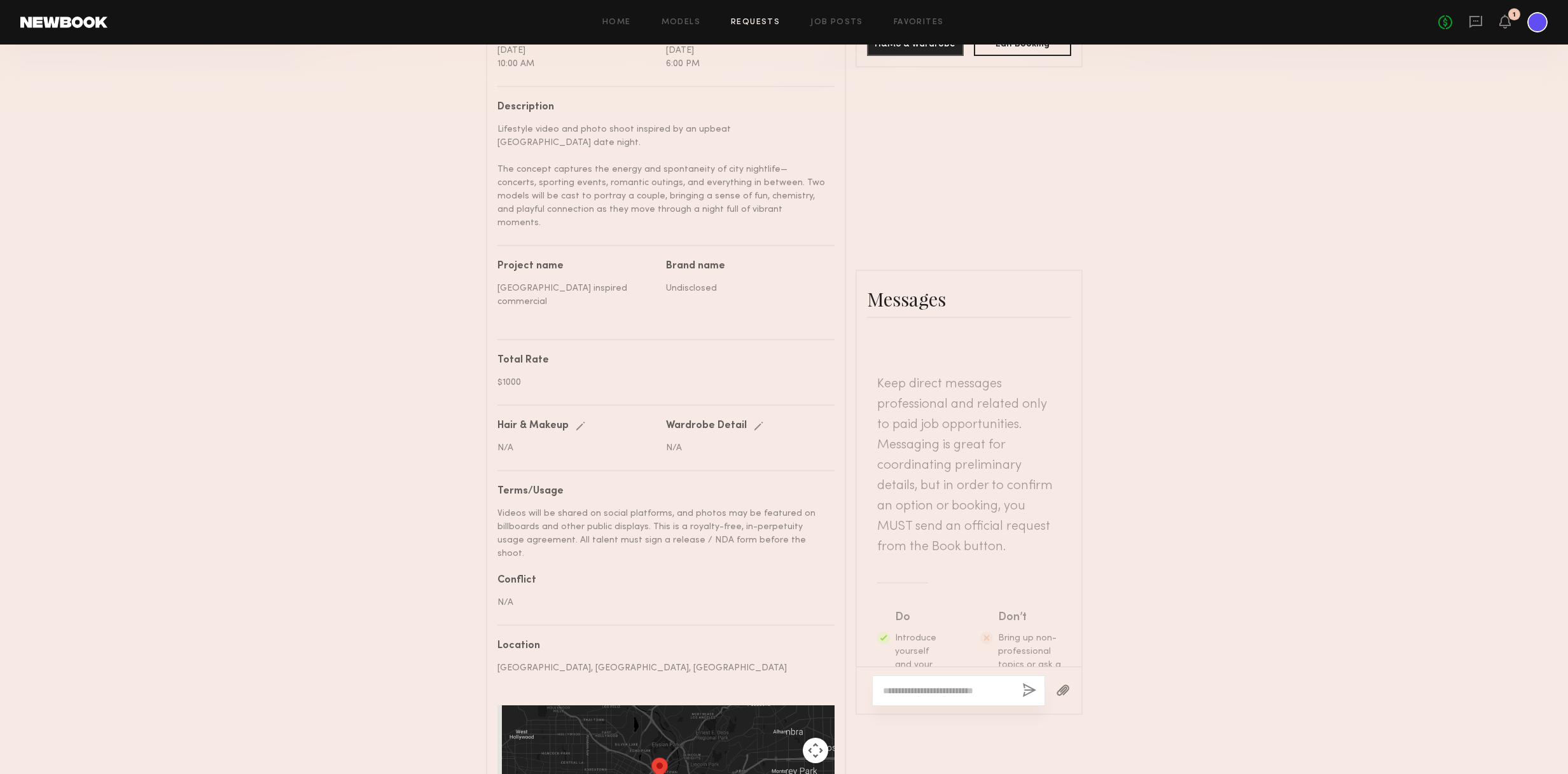
scroll to position [492, 0]
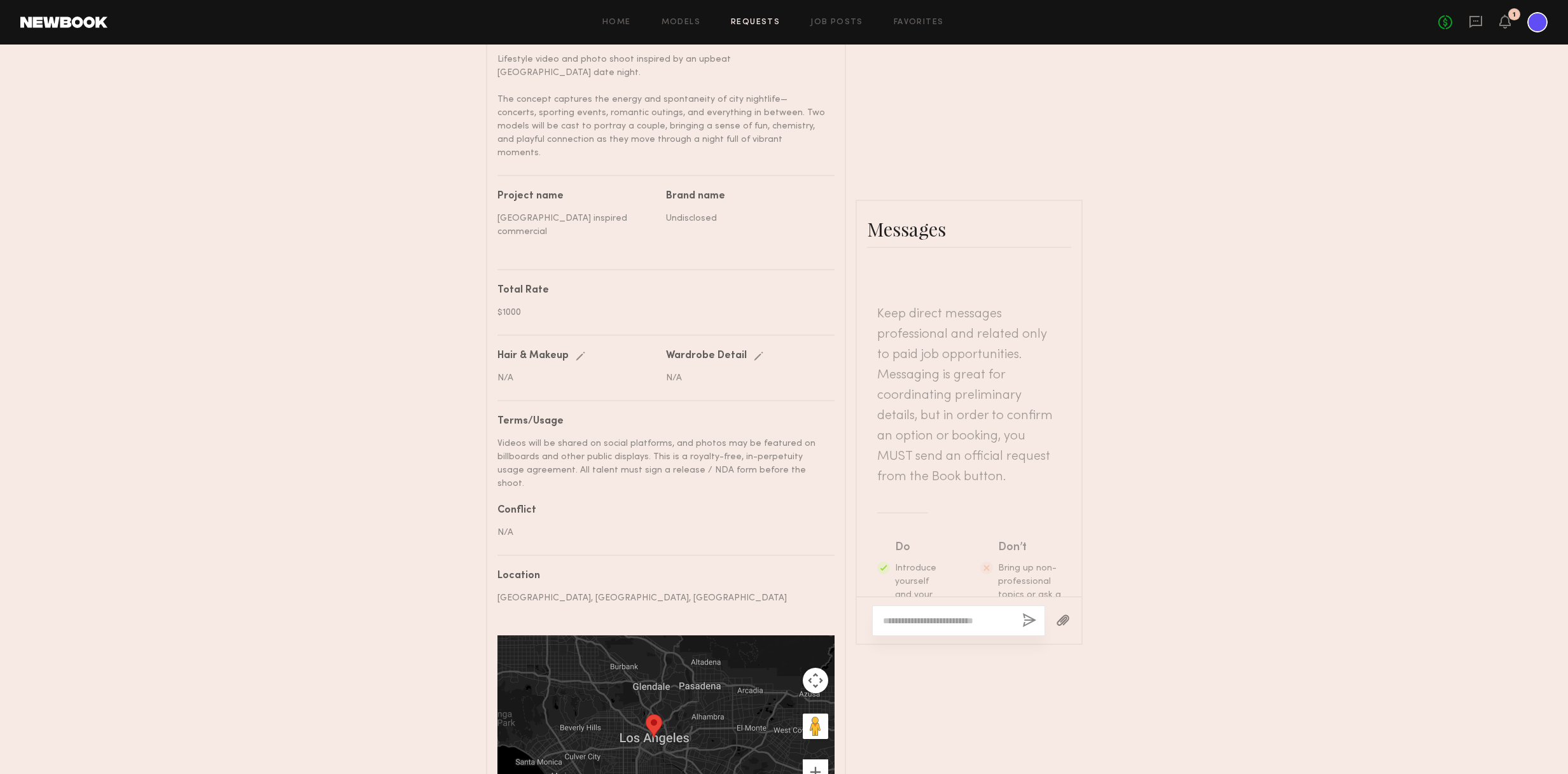
click at [923, 606] on div at bounding box center [958, 621] width 173 height 31
click at [922, 614] on textarea at bounding box center [947, 620] width 129 height 12
type textarea "**********"
click at [1027, 613] on button "button" at bounding box center [1028, 621] width 14 height 16
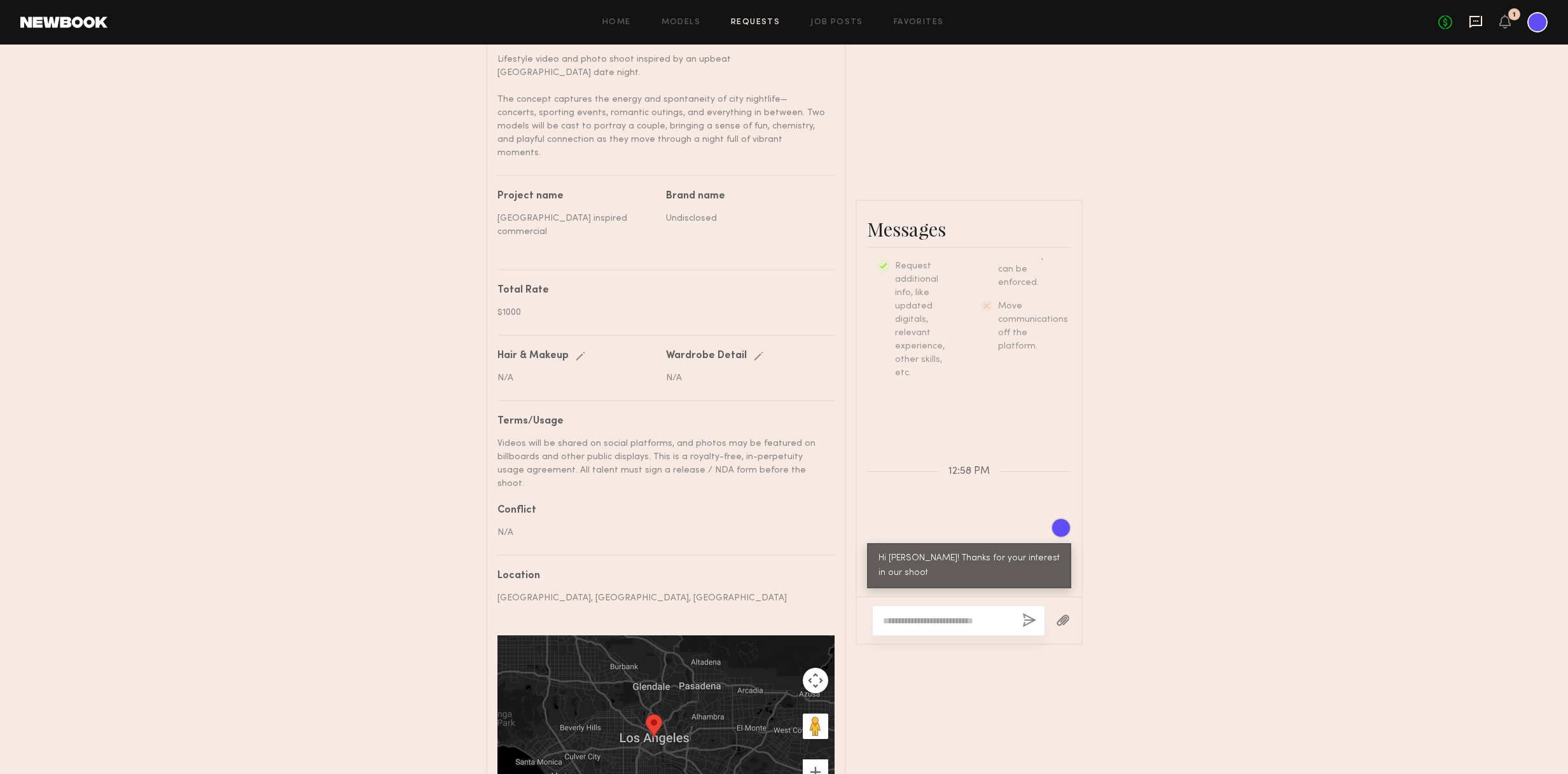
click at [1027, 21] on icon at bounding box center [1475, 21] width 14 height 14
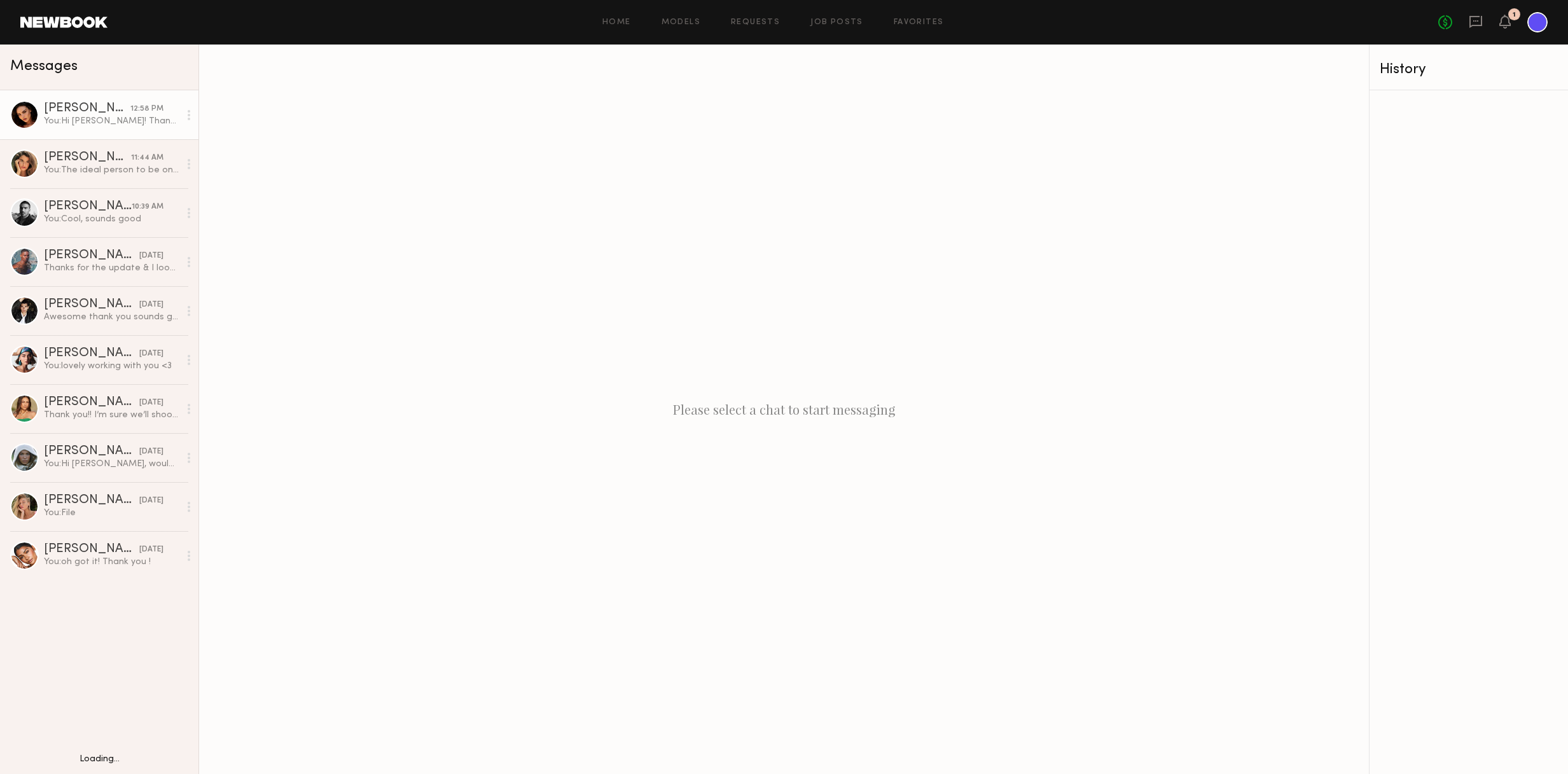
click at [109, 108] on div "Isabella A." at bounding box center [87, 108] width 86 height 12
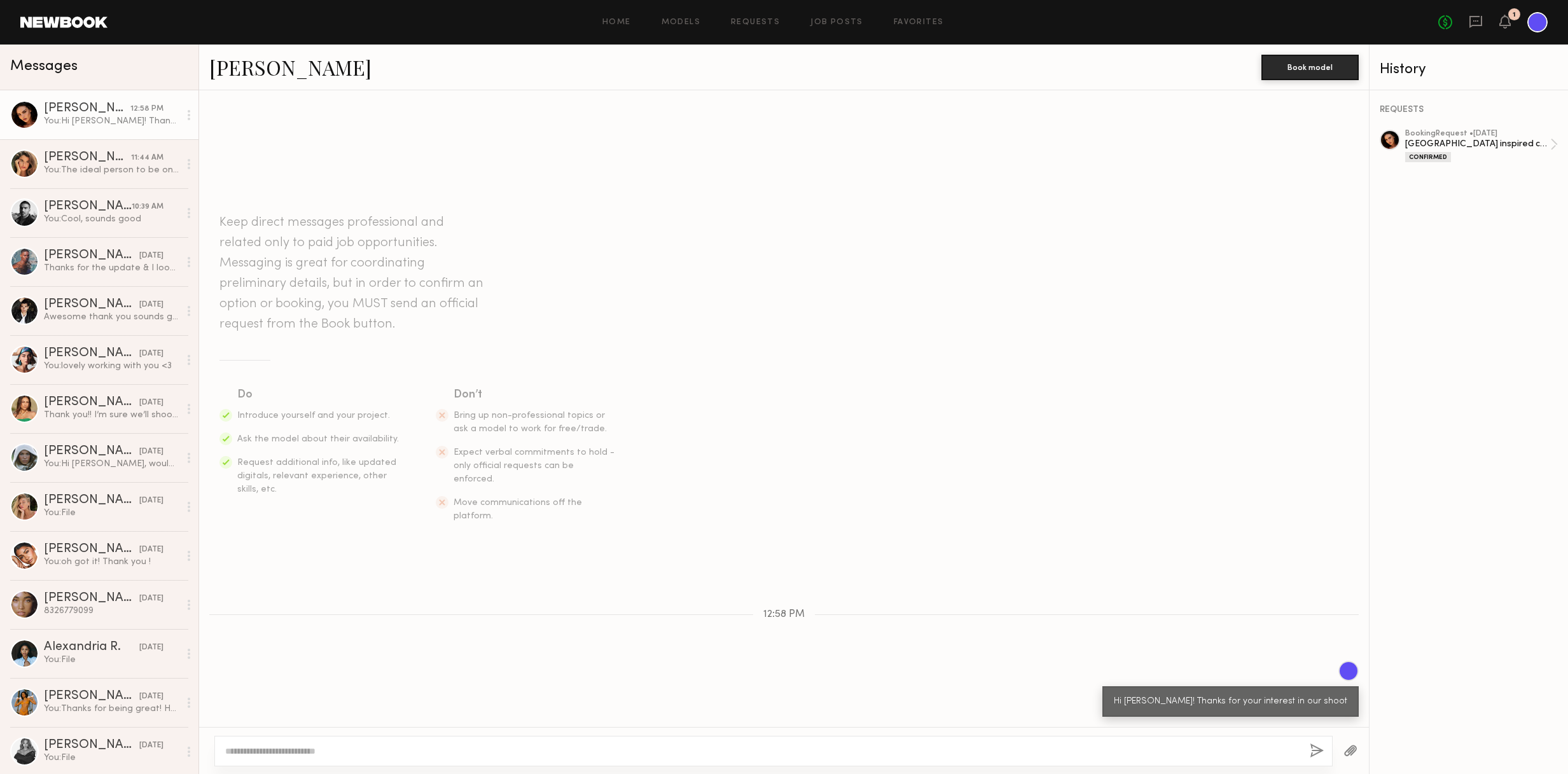
click at [335, 758] on div at bounding box center [773, 751] width 1118 height 31
drag, startPoint x: 628, startPoint y: 748, endPoint x: 595, endPoint y: 751, distance: 33.1
click at [595, 751] on textarea "**********" at bounding box center [762, 750] width 1074 height 12
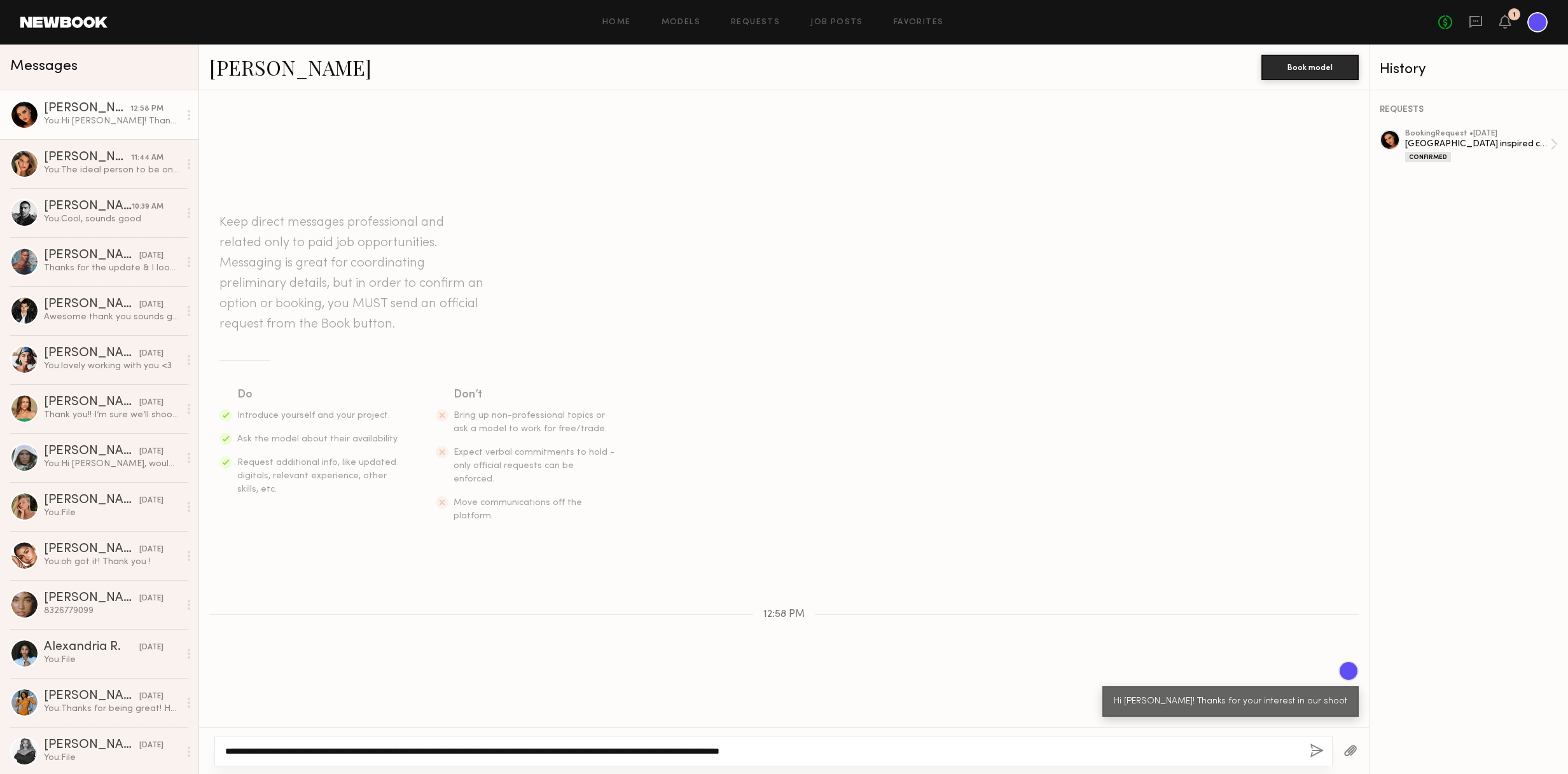
click at [883, 751] on textarea "**********" at bounding box center [762, 750] width 1074 height 12
type textarea "**********"
click at [1027, 756] on div "**********" at bounding box center [773, 751] width 1118 height 31
click at [1027, 750] on button "button" at bounding box center [1316, 751] width 14 height 16
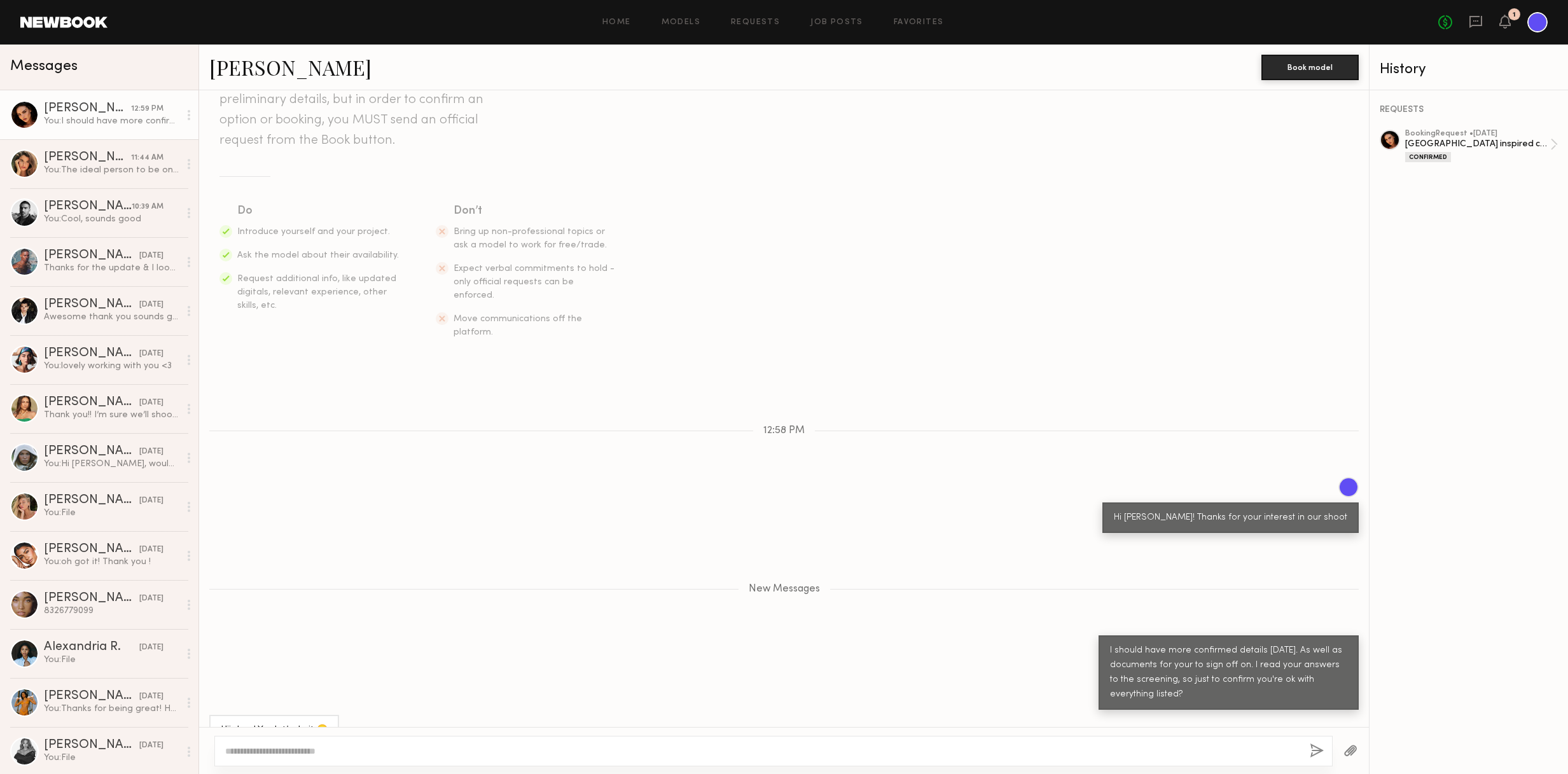
scroll to position [105, 0]
click at [275, 758] on div at bounding box center [773, 751] width 1118 height 31
click at [278, 754] on textarea at bounding box center [762, 750] width 1074 height 12
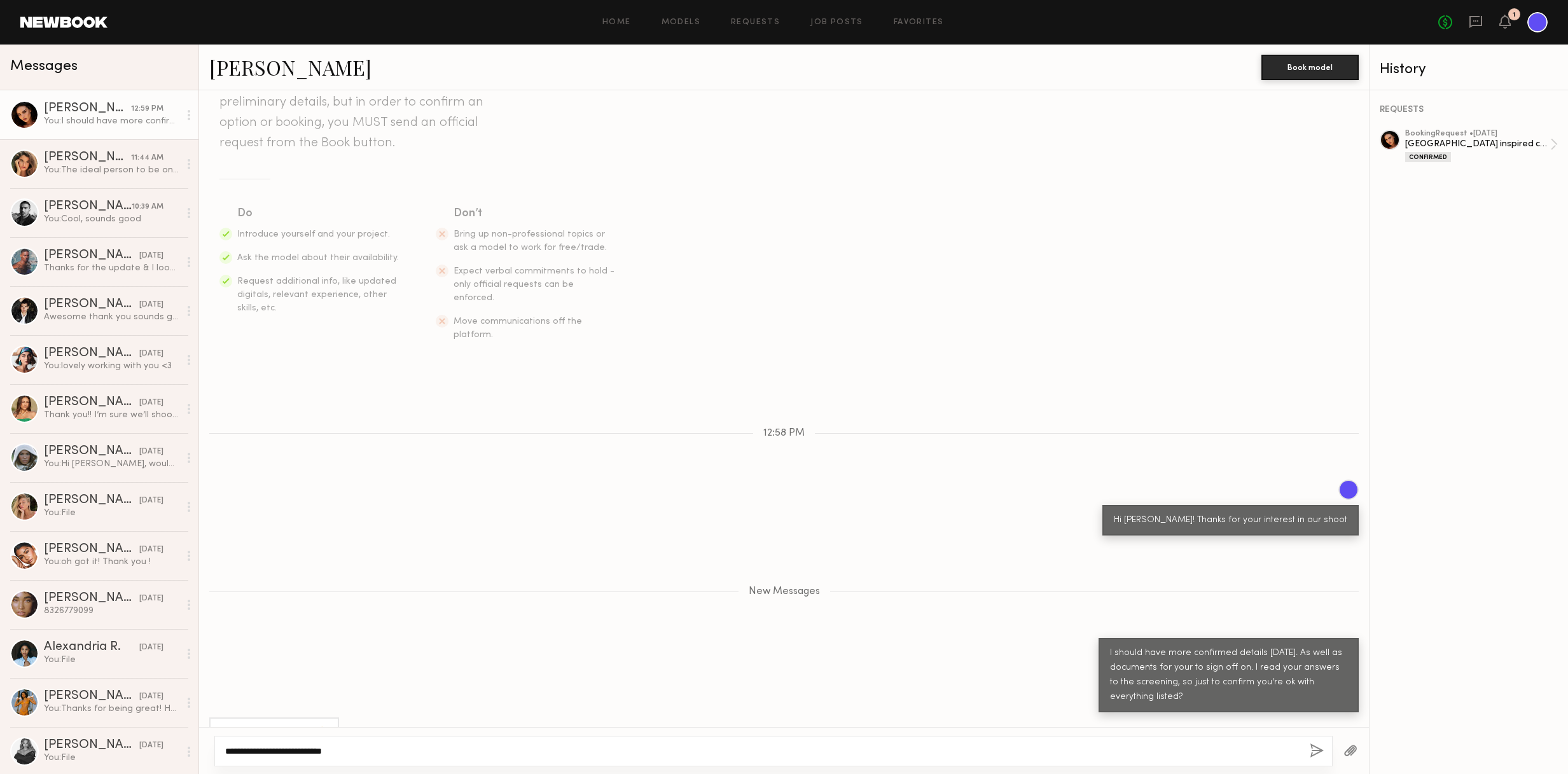
type textarea "**********"
click at [1027, 750] on button "button" at bounding box center [1316, 751] width 14 height 16
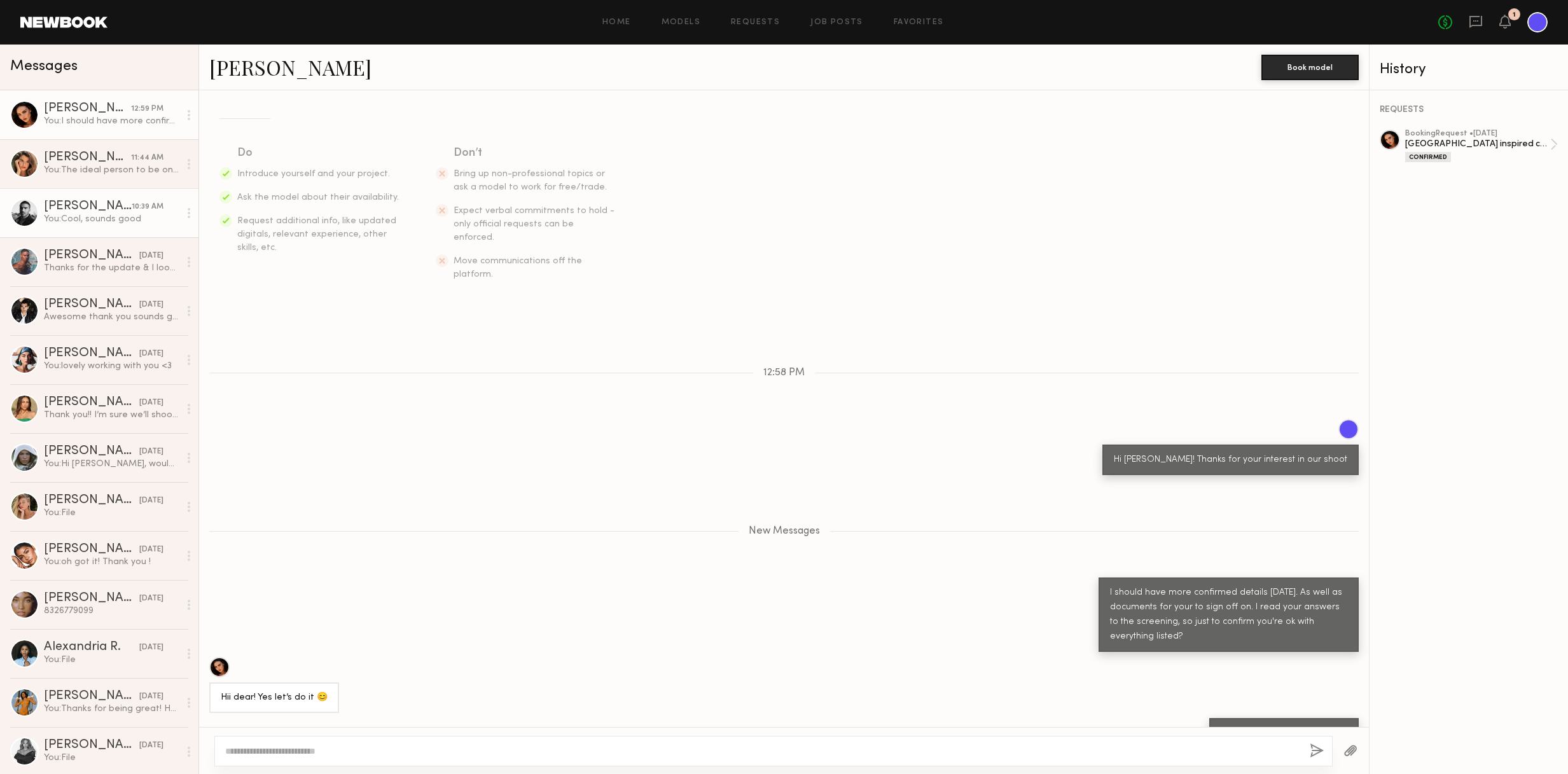
click at [80, 210] on div "Lucas P." at bounding box center [88, 206] width 88 height 12
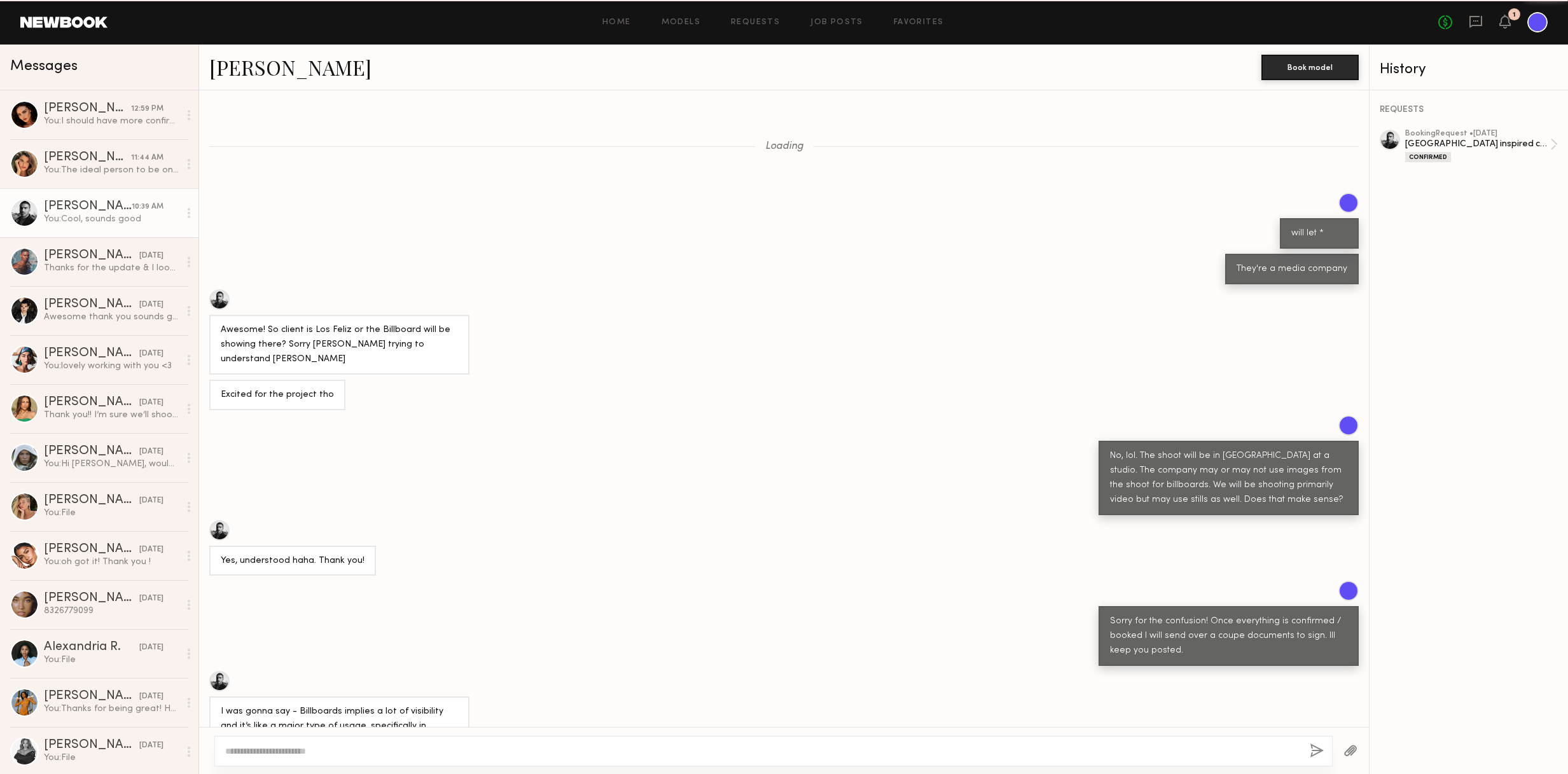
scroll to position [435, 0]
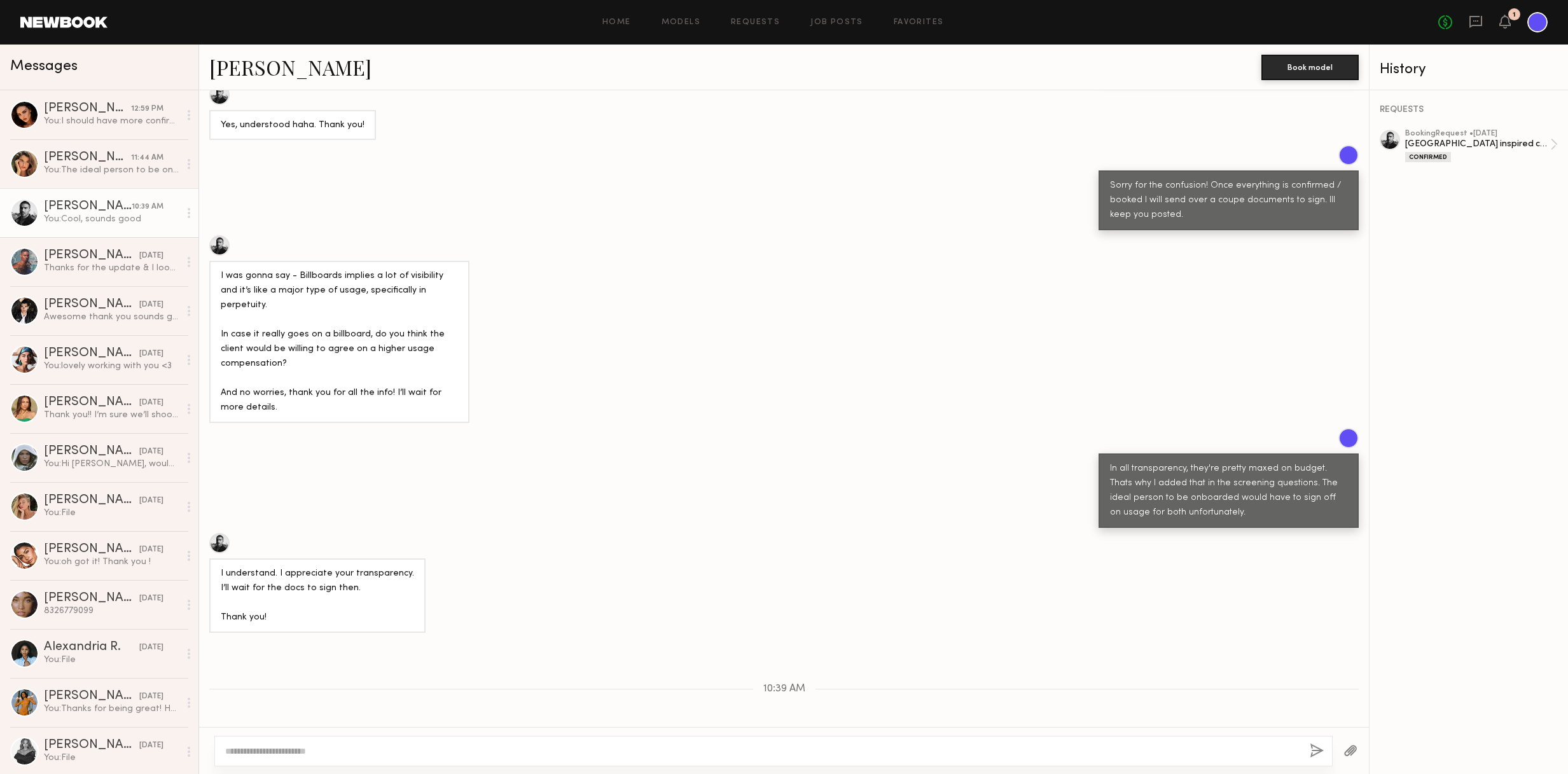
click at [1027, 11] on header "Home Models Requests Job Posts Favorites Sign Out No fees up to $5,000 1" at bounding box center [784, 22] width 1568 height 45
click at [70, 166] on div "You: The ideal person to be onboarded would have to sign off on the usage right…" at bounding box center [112, 170] width 136 height 12
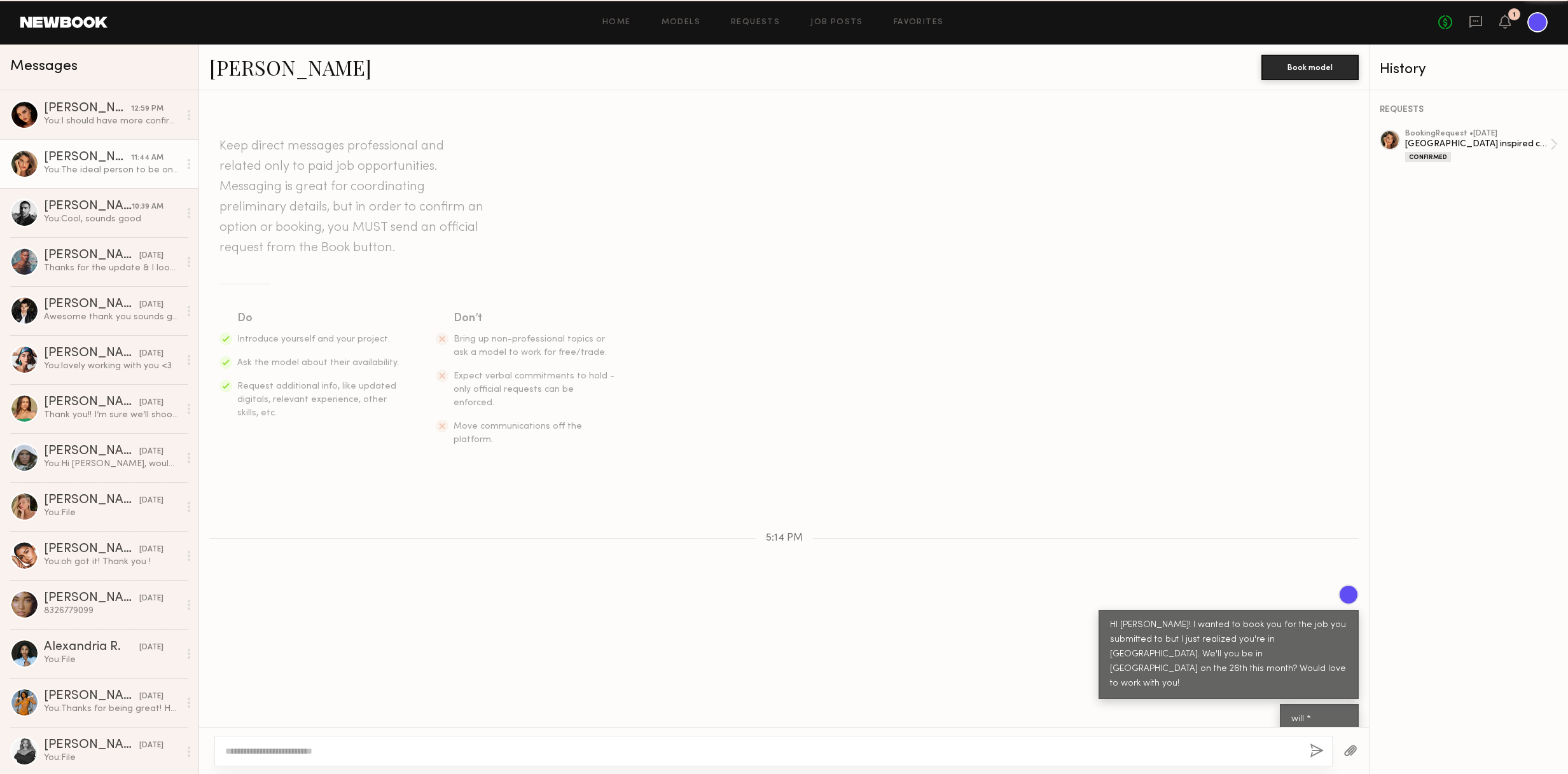
scroll to position [878, 0]
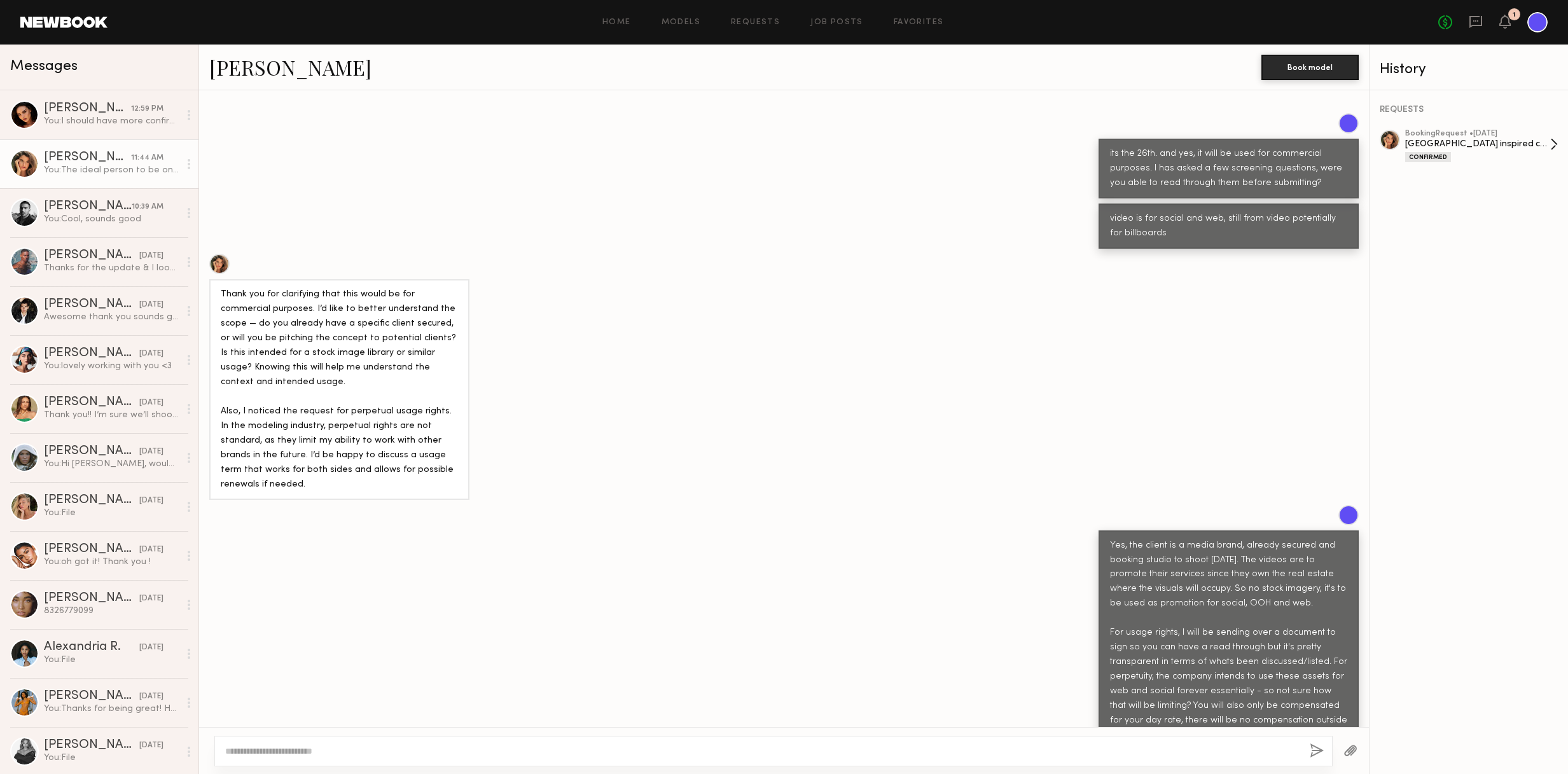
click at [1027, 134] on div "booking Request • 08/14/2025" at bounding box center [1477, 134] width 145 height 9
click at [117, 123] on div "You: I should have more confirmed details monday. As well as documents for your…" at bounding box center [112, 121] width 136 height 12
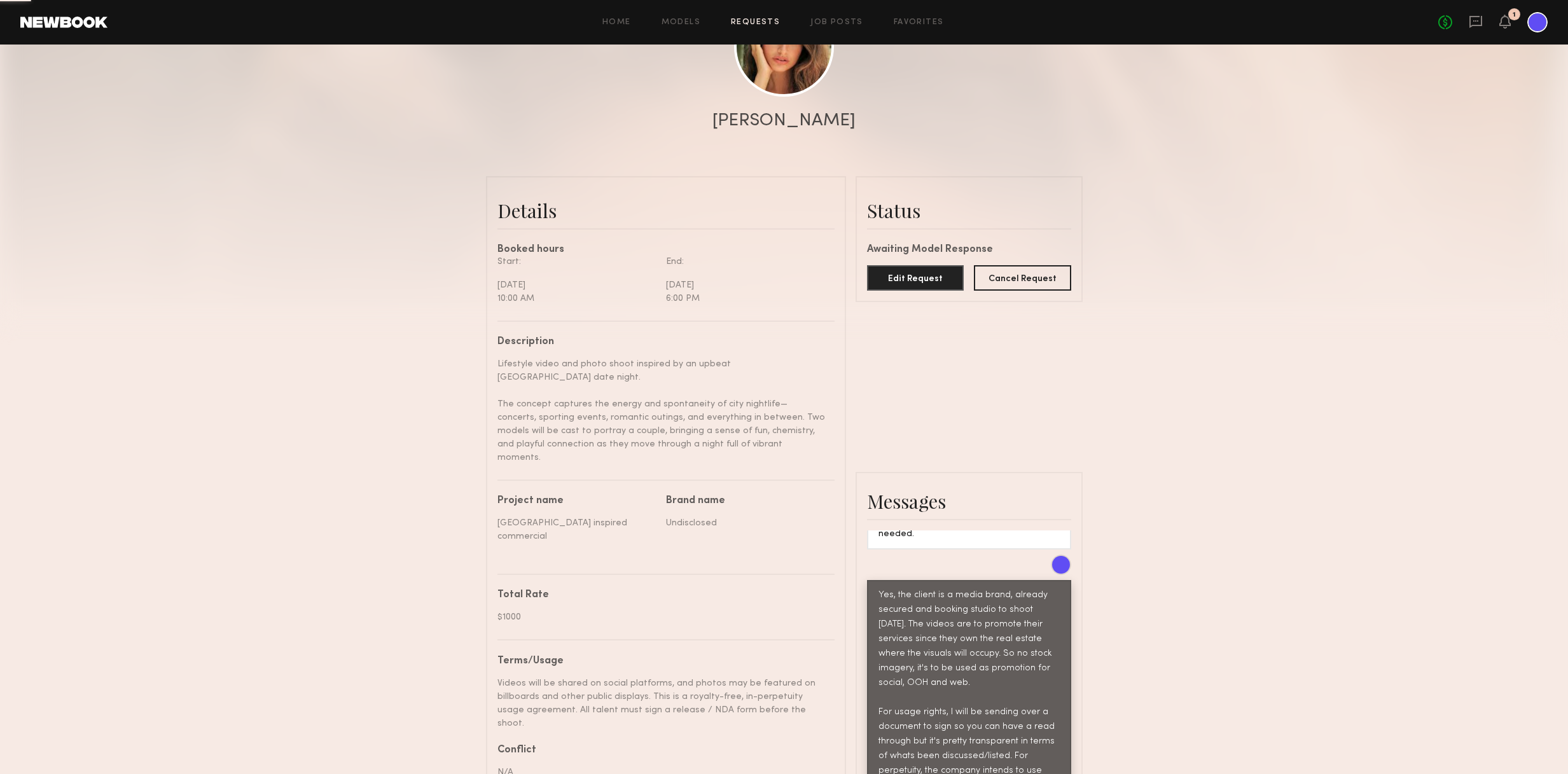
scroll to position [208, 0]
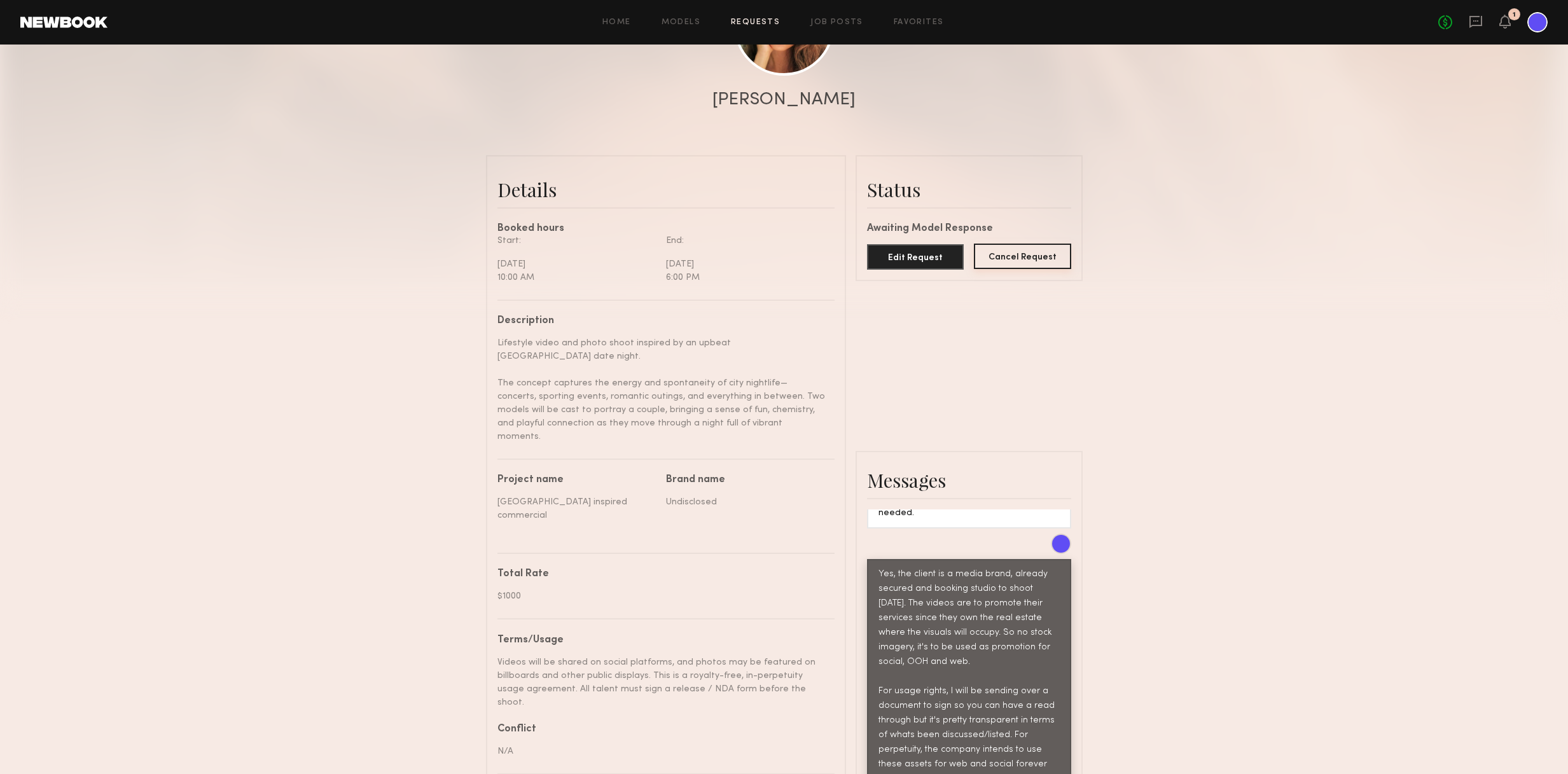
click at [1020, 259] on button "Cancel Request" at bounding box center [1023, 256] width 98 height 26
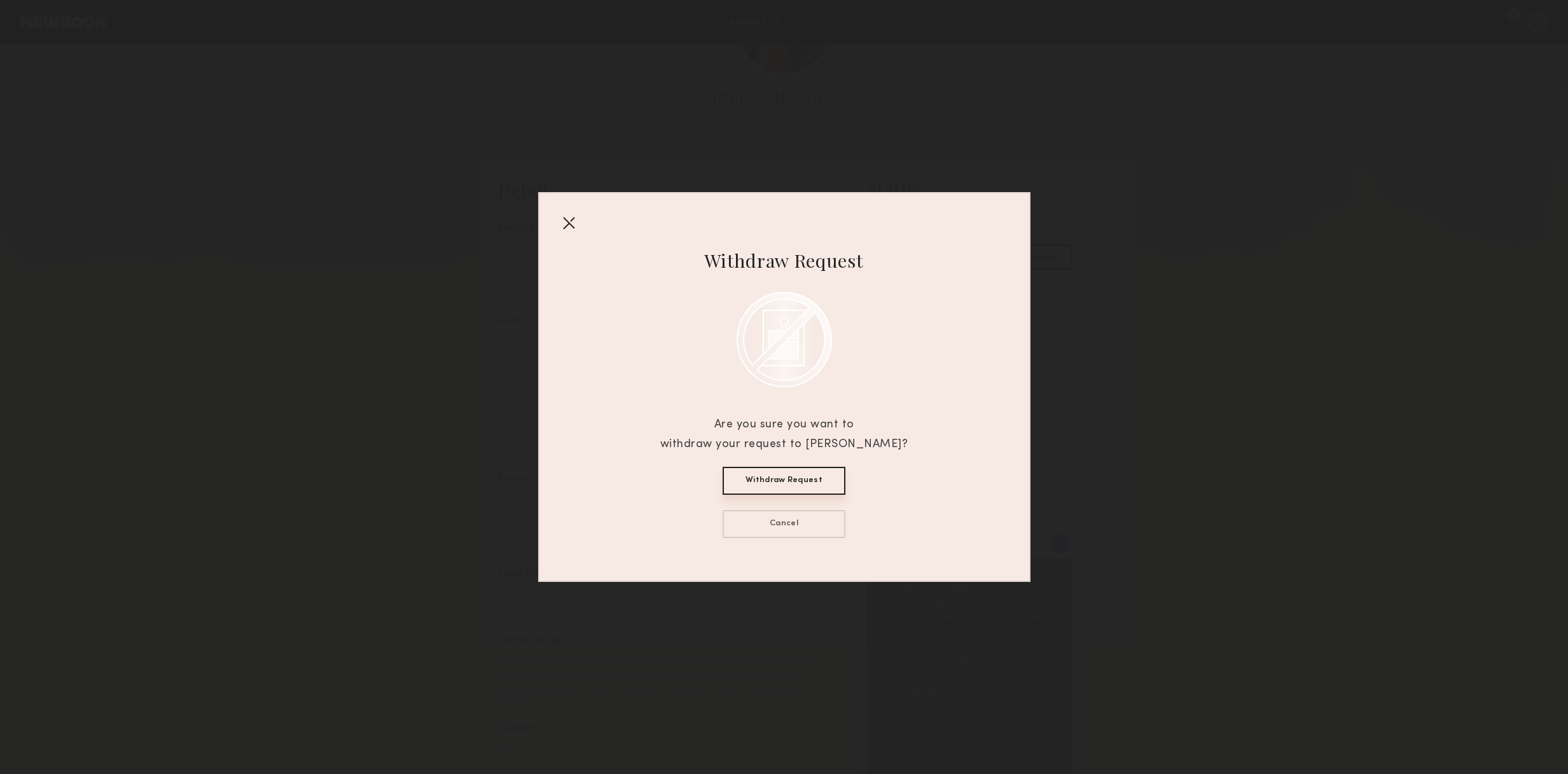
click at [796, 481] on button "Withdraw Request" at bounding box center [784, 480] width 122 height 28
